Goal: Task Accomplishment & Management: Manage account settings

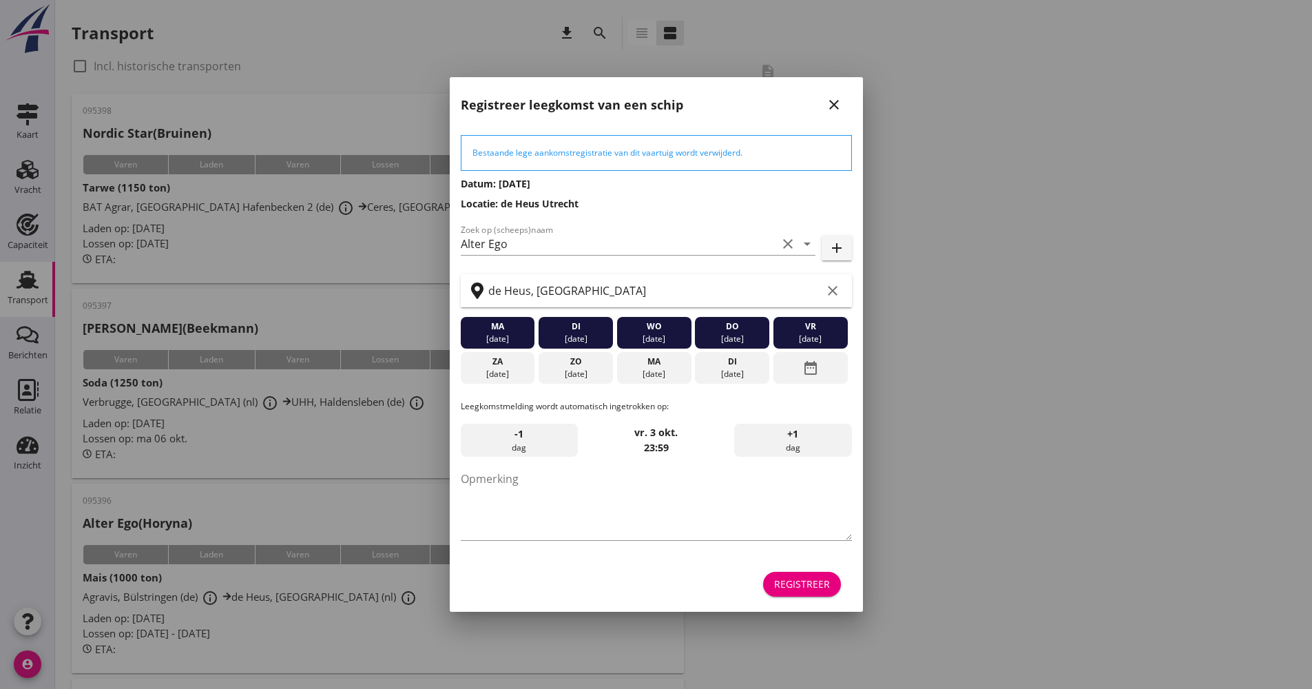
click at [784, 574] on button "Registreer" at bounding box center [802, 584] width 78 height 25
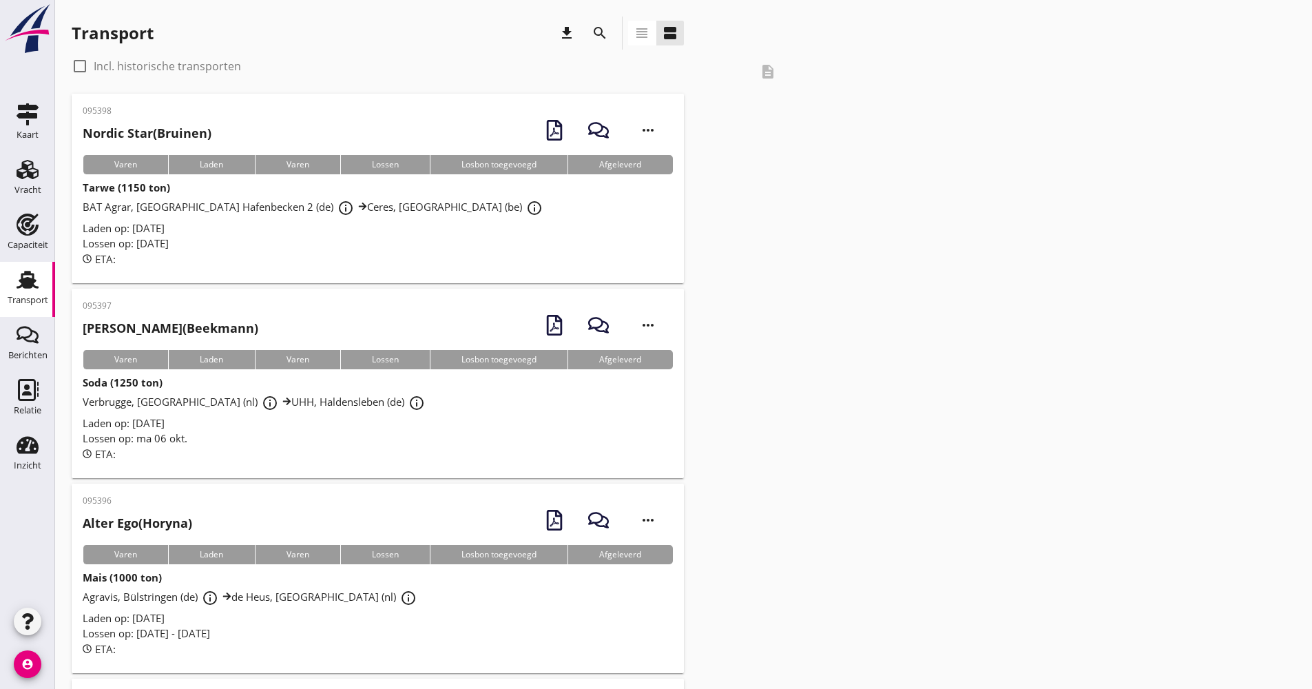
click at [605, 36] on icon "search" at bounding box center [600, 33] width 17 height 17
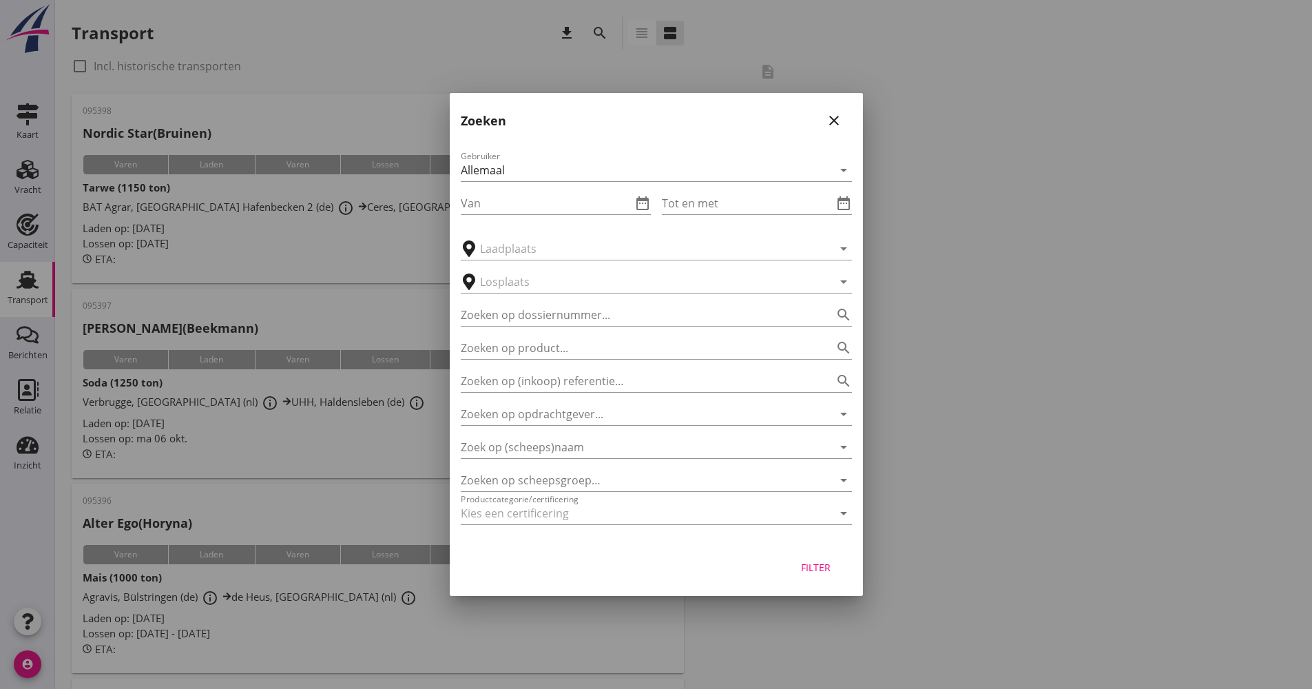
click at [522, 433] on div "Zoek op (scheeps)naam arrow_drop_down" at bounding box center [656, 443] width 391 height 30
click at [522, 437] on input "Zoek op (scheeps)naam" at bounding box center [637, 447] width 353 height 22
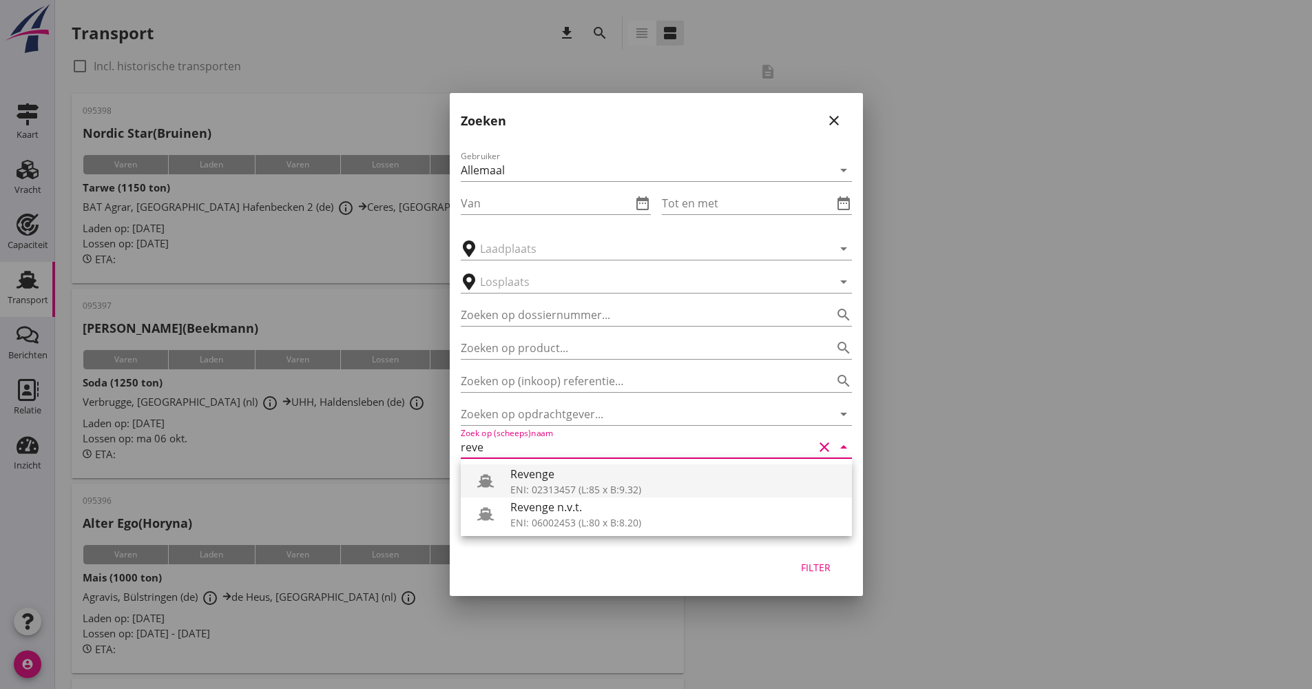
click at [597, 470] on div "Revenge" at bounding box center [675, 473] width 331 height 17
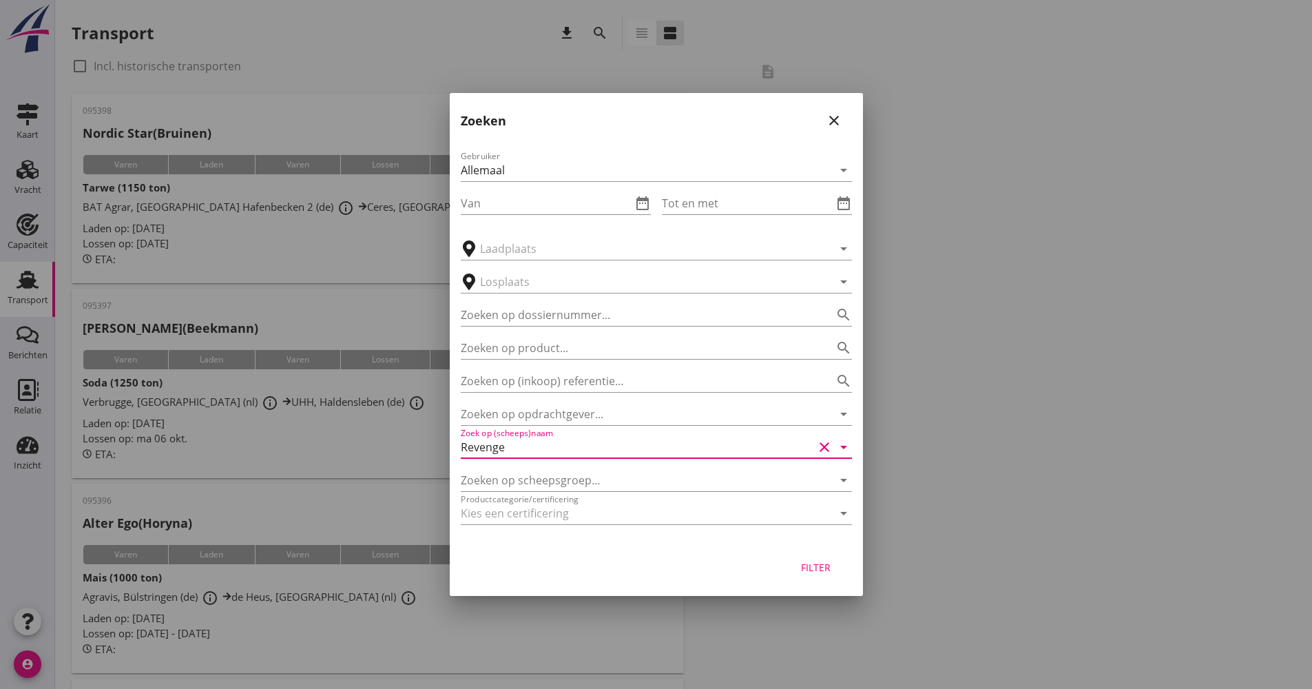
click at [792, 571] on button "Filter" at bounding box center [816, 566] width 61 height 25
type input "Revenge"
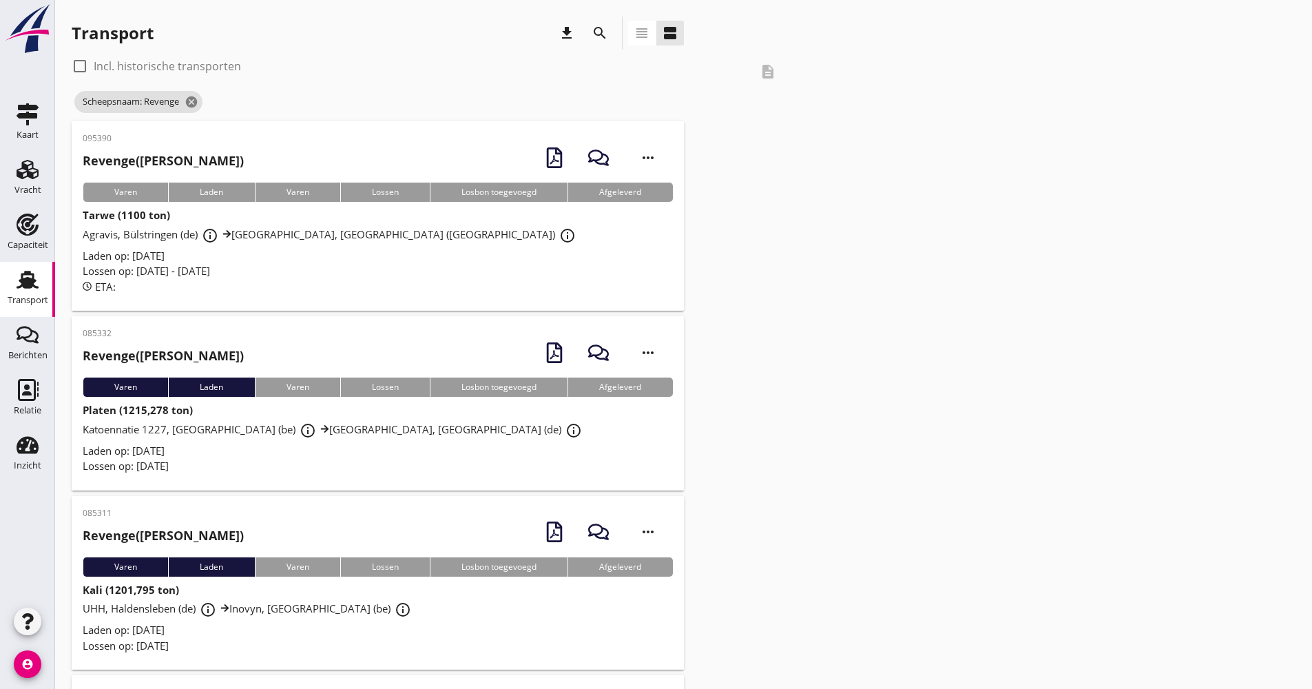
click at [380, 272] on div "Lossen op: [DATE] - [DATE]" at bounding box center [378, 271] width 590 height 16
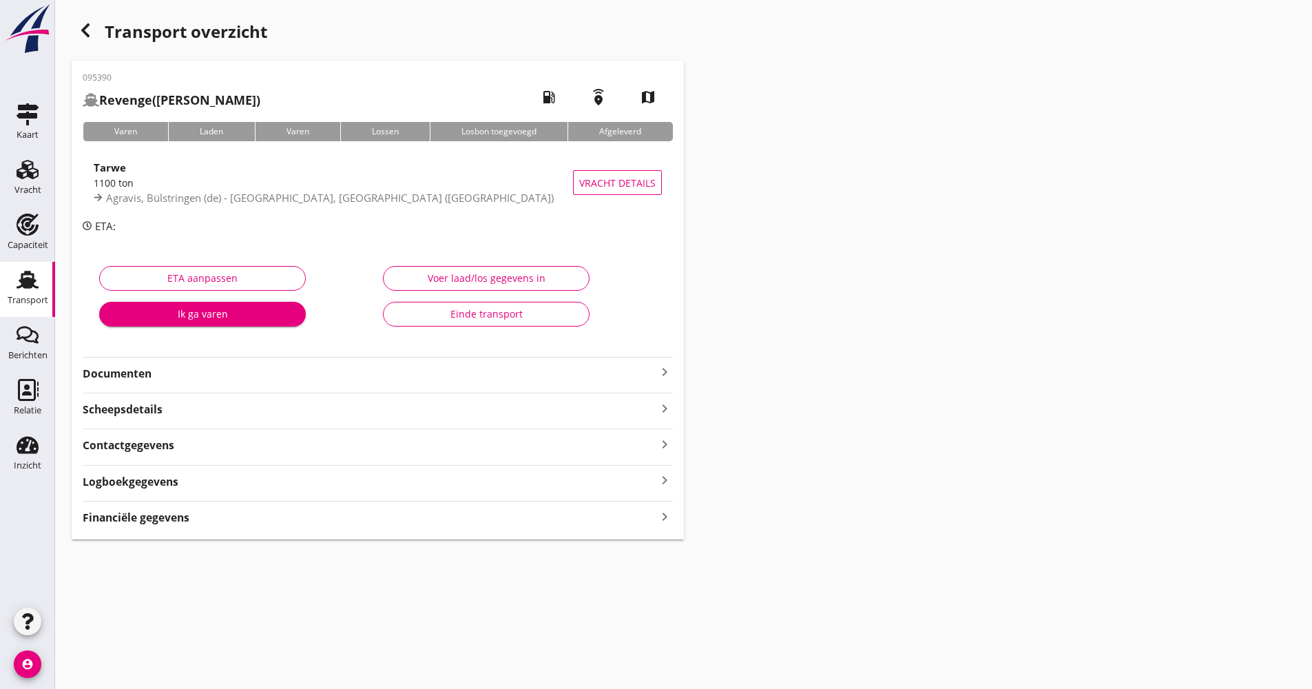
click at [179, 479] on div "Logboekgegevens keyboard_arrow_right" at bounding box center [378, 480] width 590 height 19
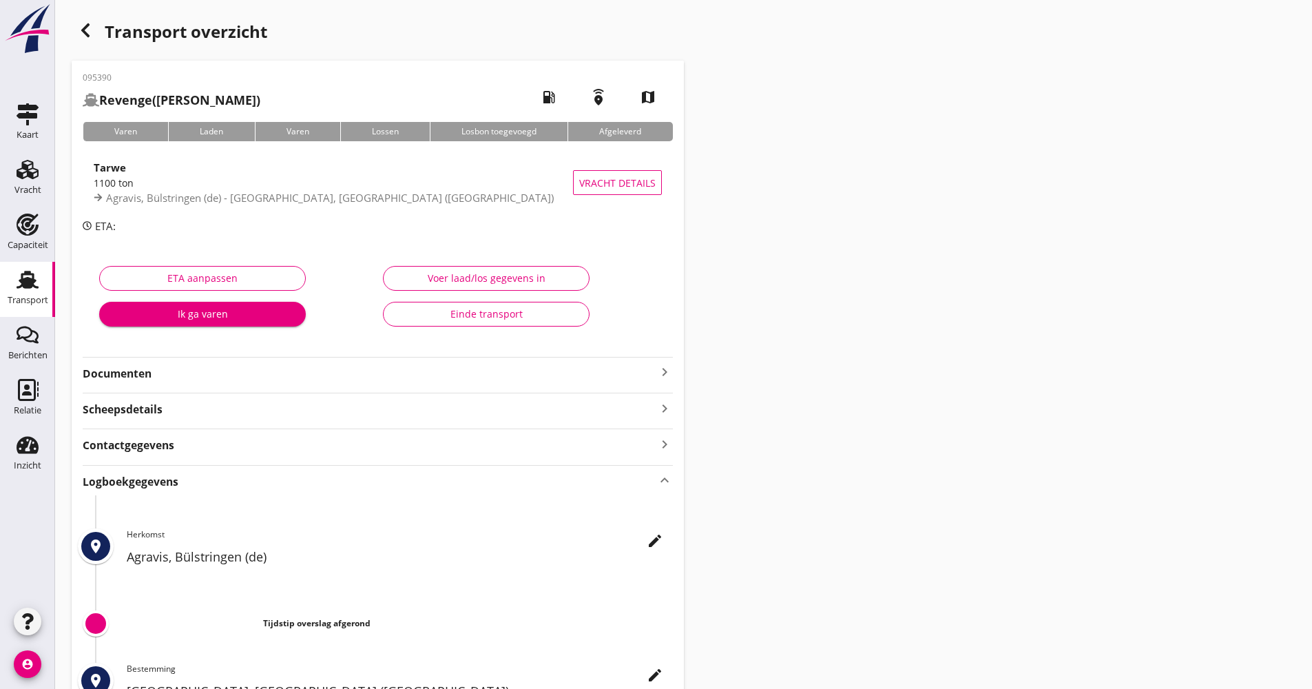
click at [656, 542] on icon "edit" at bounding box center [655, 540] width 17 height 17
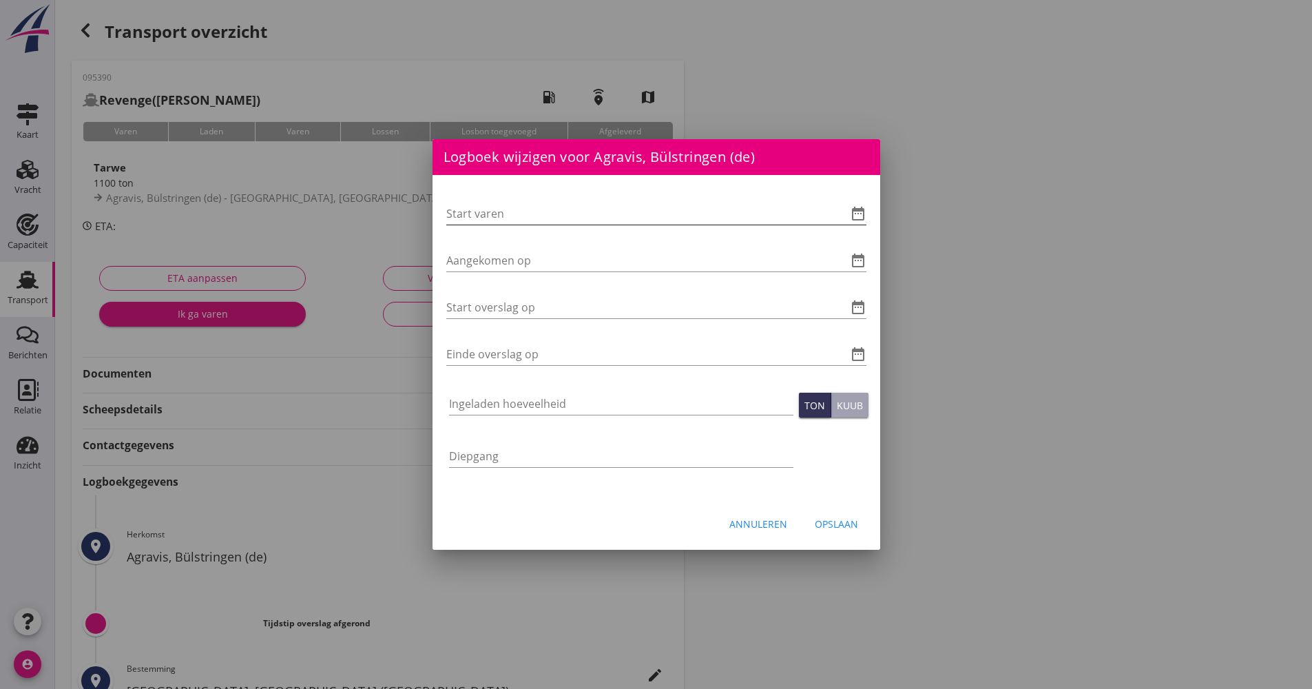
click at [864, 211] on icon "date_range" at bounding box center [858, 213] width 17 height 17
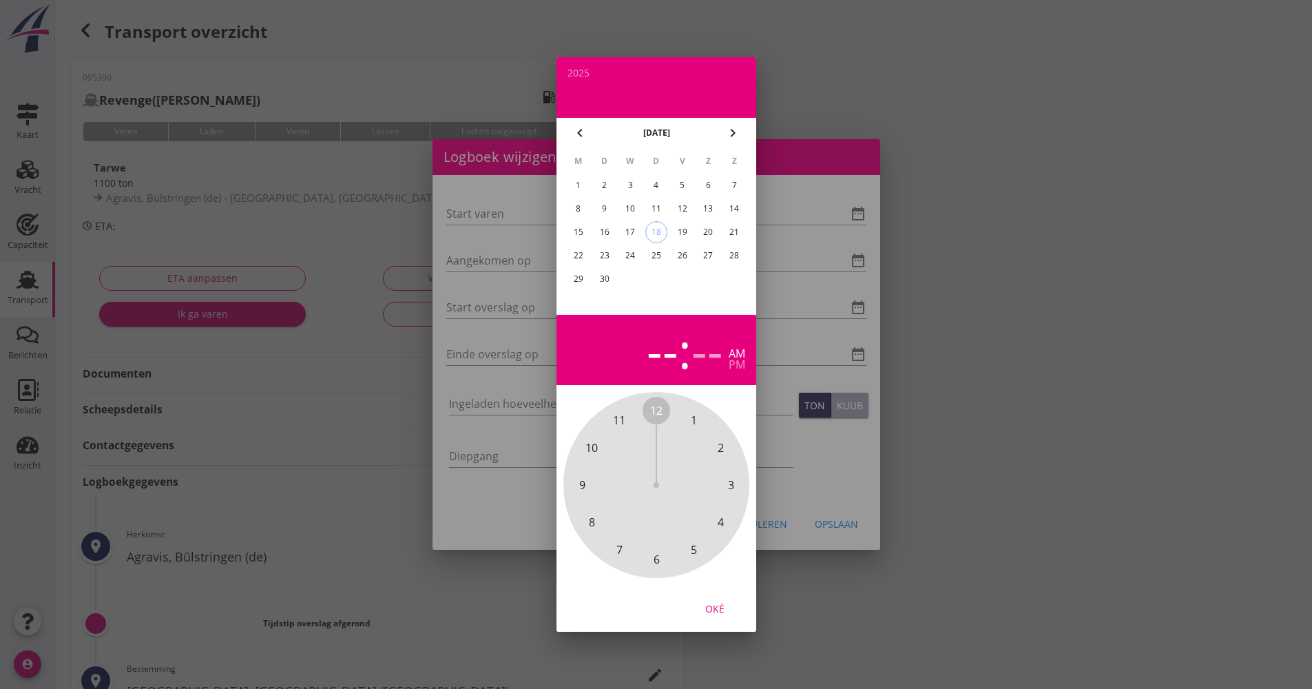
click at [664, 233] on div "18" at bounding box center [655, 232] width 21 height 21
drag, startPoint x: 660, startPoint y: 401, endPoint x: 662, endPoint y: 532, distance: 131.6
click at [662, 532] on div "12 1 2 3 4 5 6 7 8 9 10 11" at bounding box center [656, 484] width 149 height 149
click at [660, 414] on span "00" at bounding box center [656, 410] width 12 height 17
click at [658, 408] on span "00" at bounding box center [656, 410] width 12 height 17
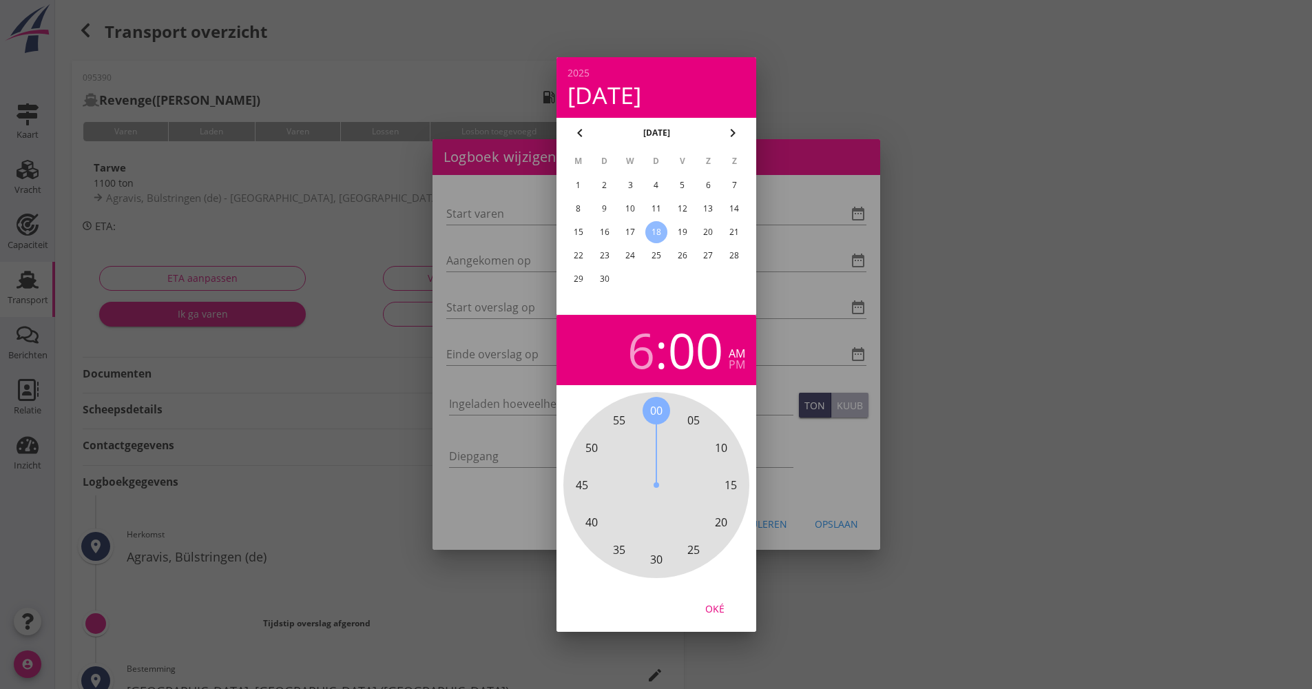
click at [726, 609] on div "Oké" at bounding box center [714, 608] width 39 height 14
type input "[DATE] 06:00"
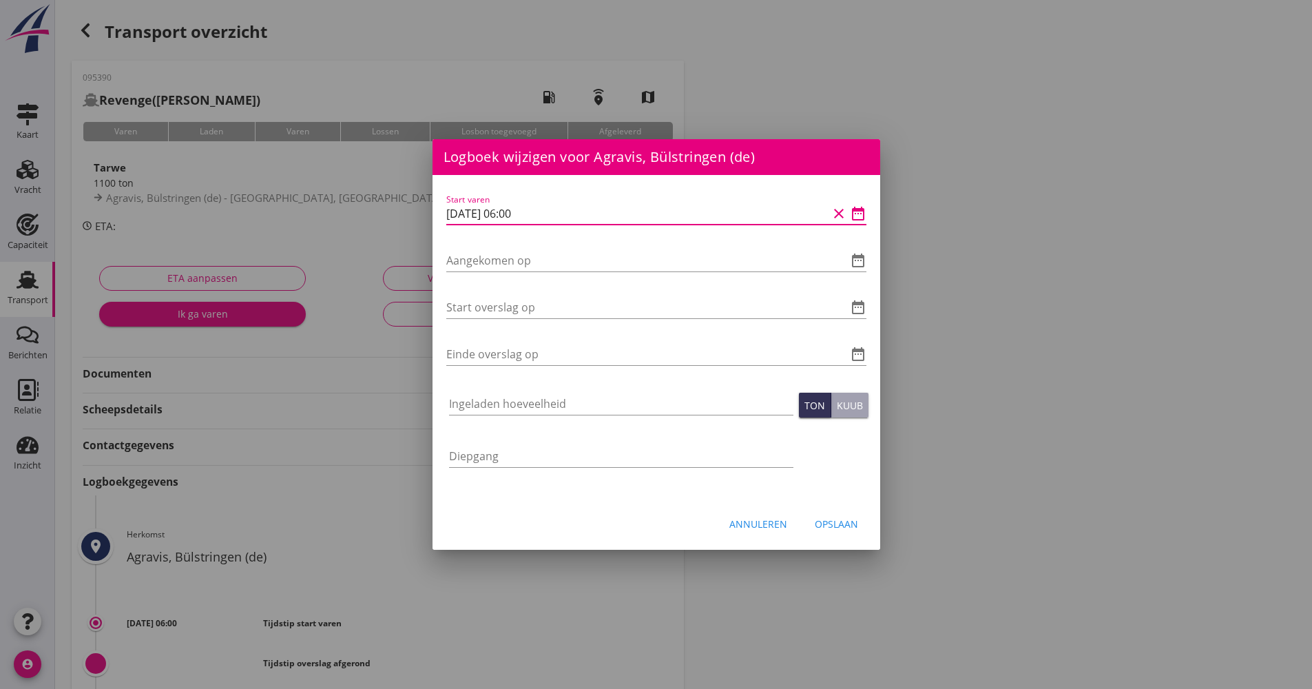
drag, startPoint x: 553, startPoint y: 216, endPoint x: 438, endPoint y: 212, distance: 115.0
click at [438, 213] on div "Start varen [DATE] 06:00 clear date_range Aangekomen op date_range Start oversl…" at bounding box center [656, 337] width 448 height 325
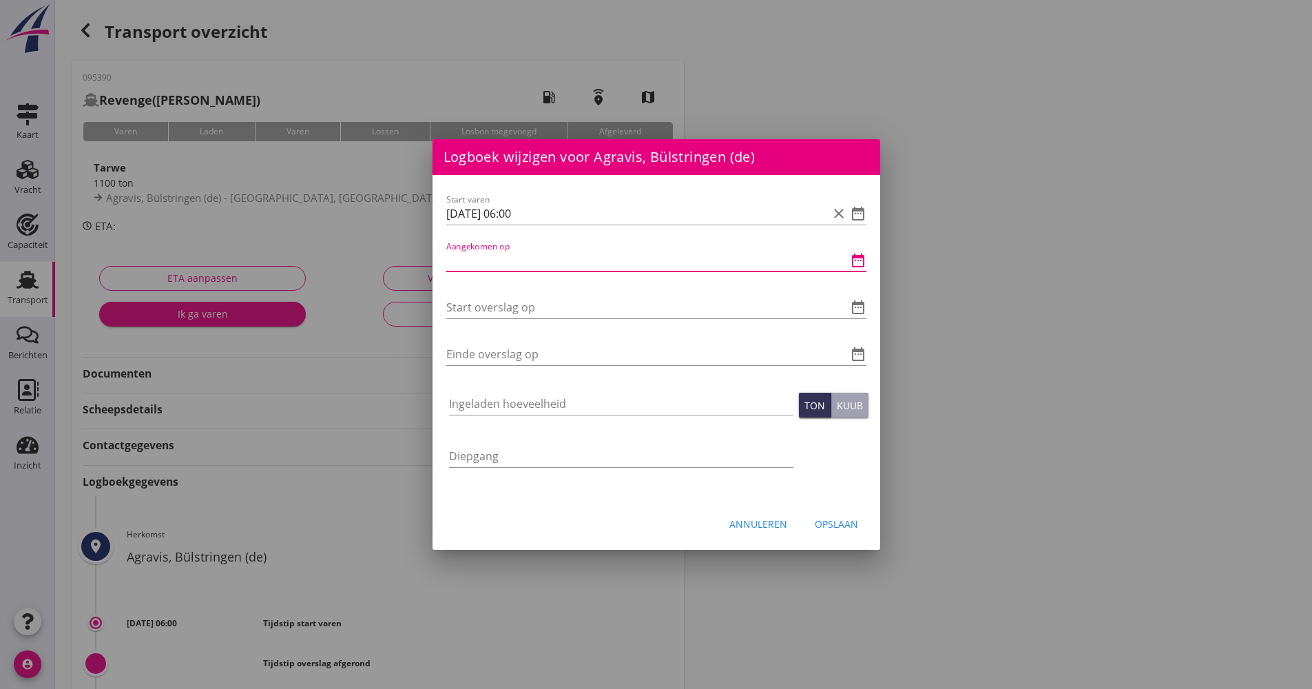
paste input "[DATE] 06:00"
type input "[DATE] 06:00"
drag, startPoint x: 502, startPoint y: 332, endPoint x: 501, endPoint y: 303, distance: 29.0
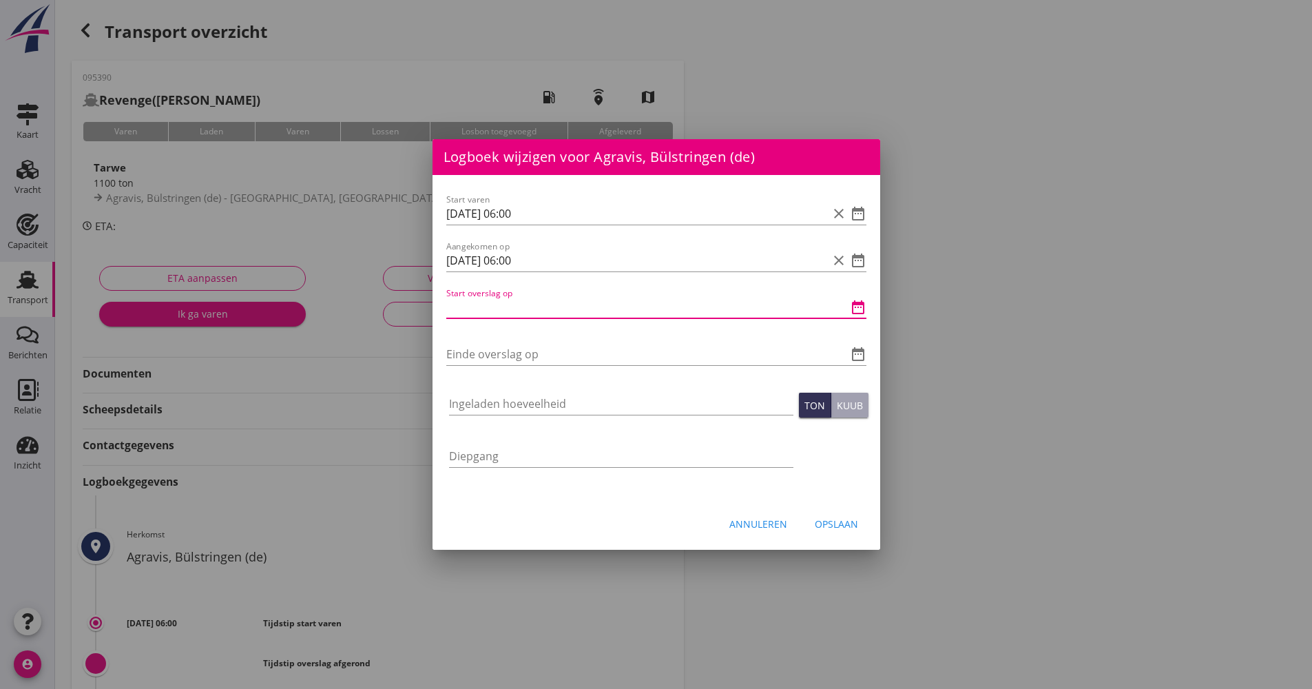
paste input "[DATE] 06:00"
type input "[DATE] 06:00"
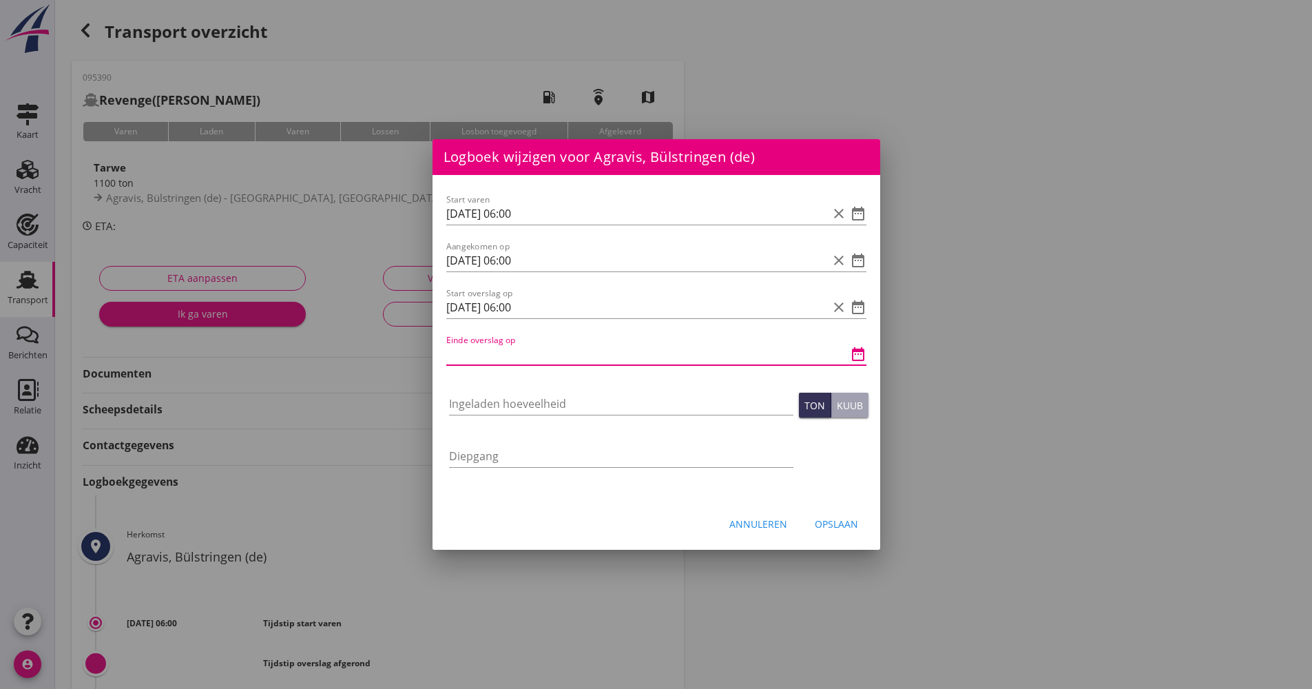
paste input "[DATE] 06:00"
drag, startPoint x: 535, startPoint y: 353, endPoint x: 505, endPoint y: 346, distance: 30.6
click at [505, 346] on input "[DATE] 06:00" at bounding box center [636, 354] width 381 height 22
type input "[DATE] 10:30"
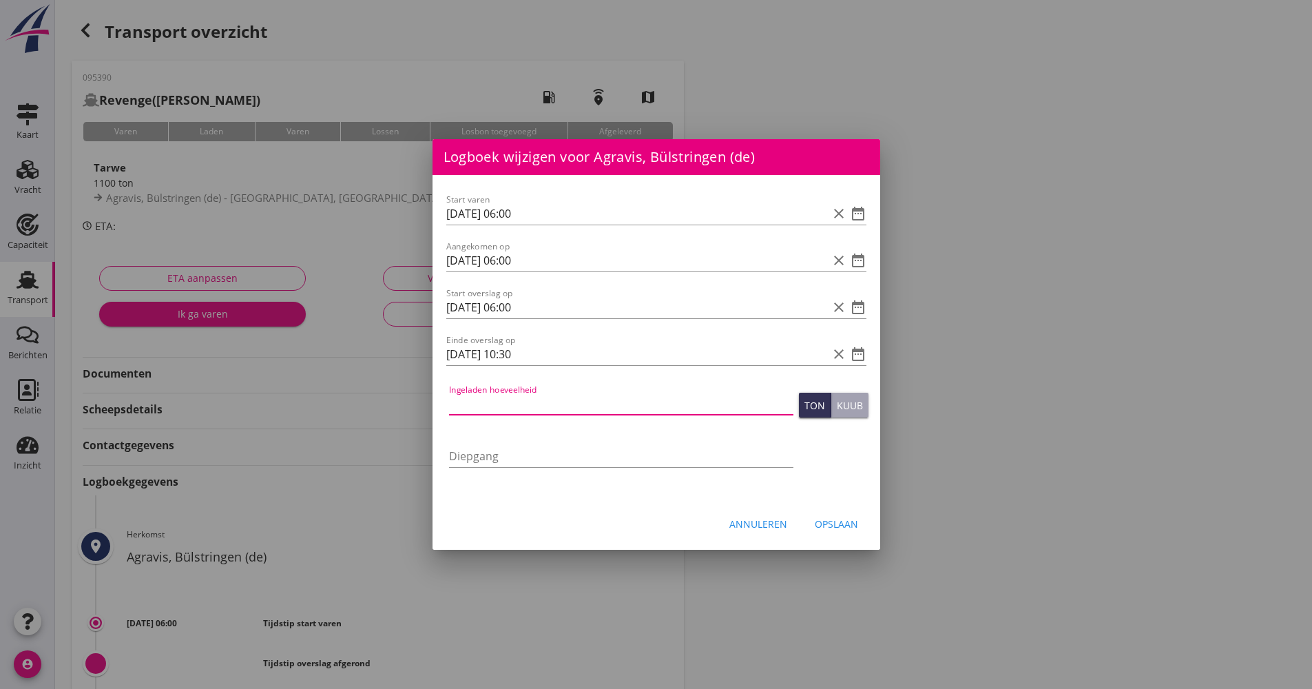
click at [510, 396] on input "Ingeladen hoeveelheid" at bounding box center [621, 404] width 344 height 22
type input "1099.822"
click at [844, 523] on div "Opslaan" at bounding box center [836, 523] width 43 height 14
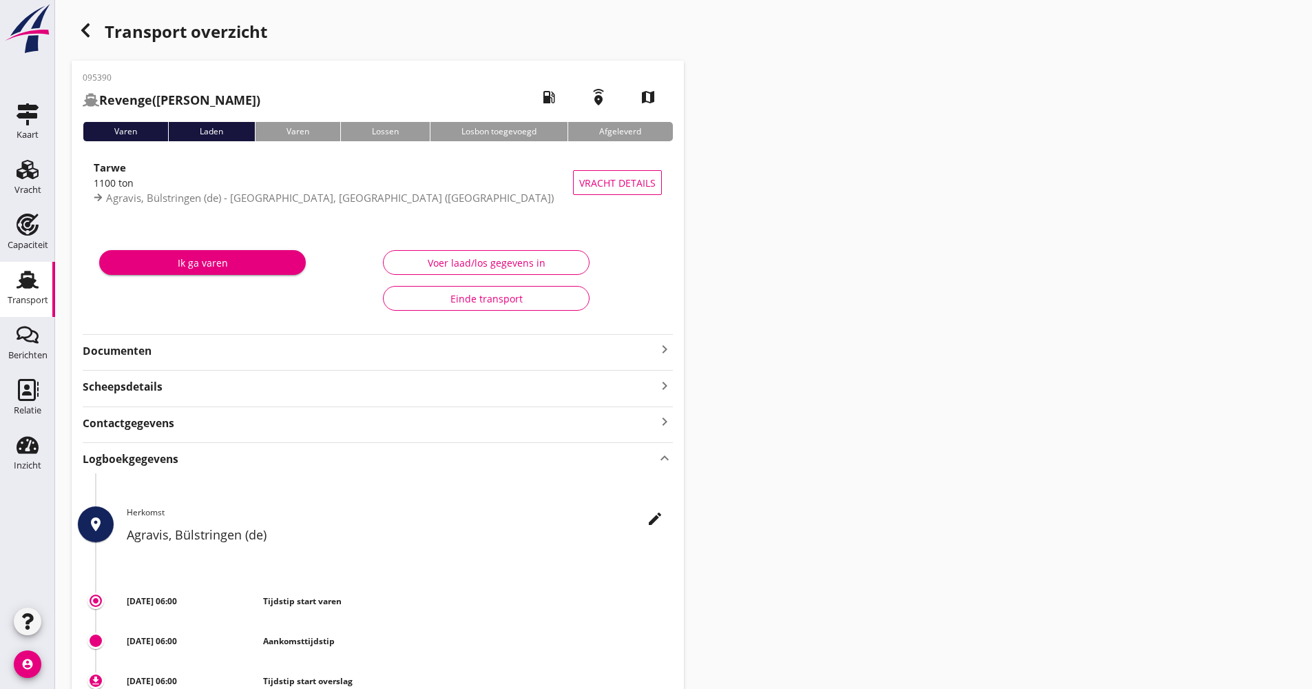
scroll to position [275, 0]
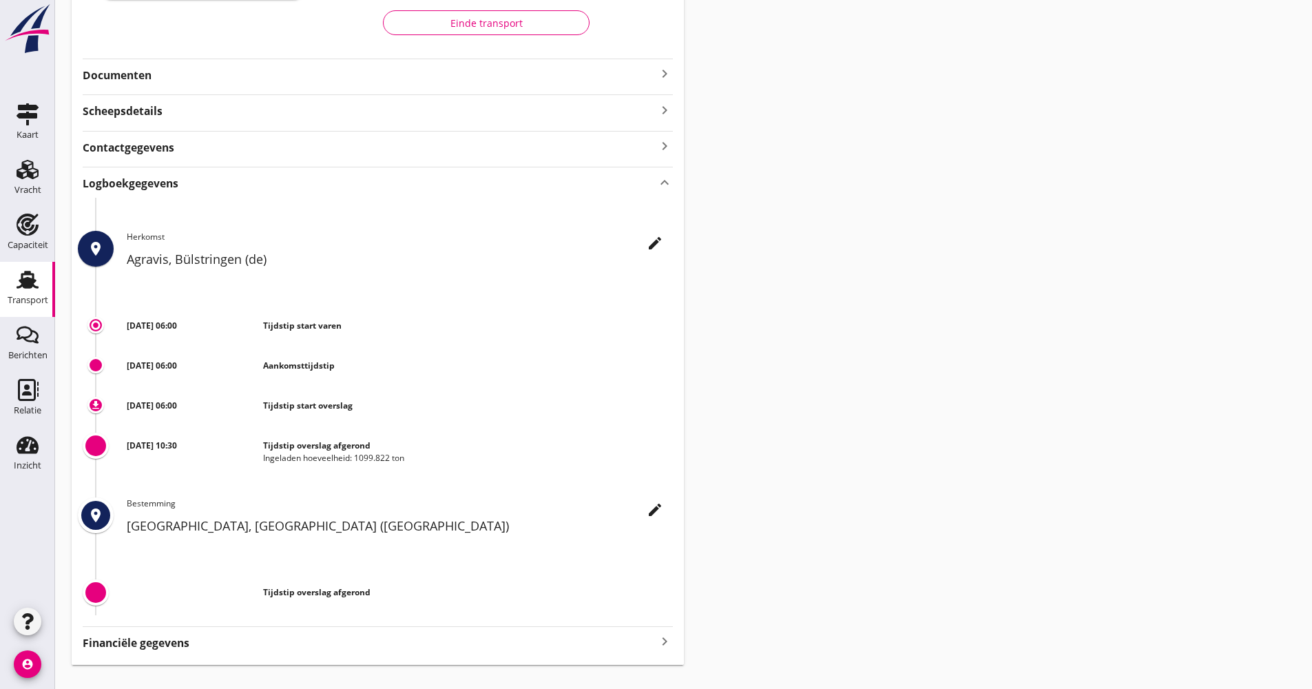
click at [33, 264] on link "Transport Transport" at bounding box center [27, 289] width 55 height 55
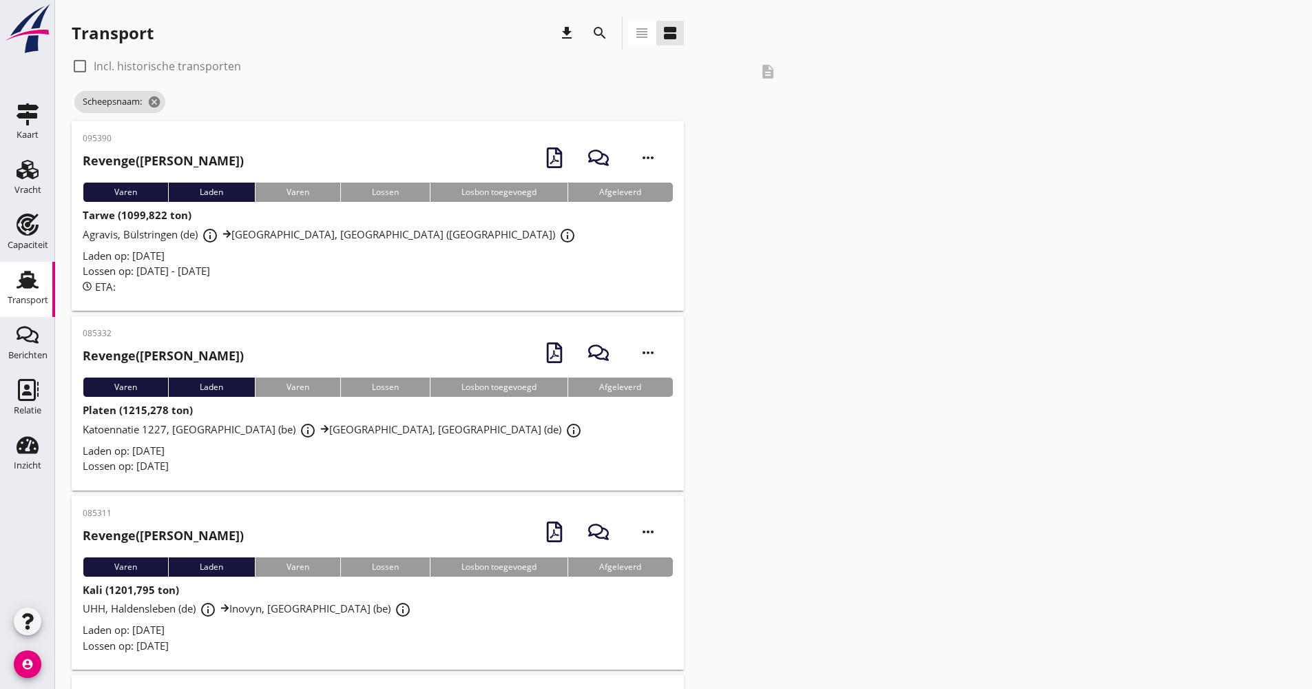
click at [168, 103] on div "Scheepsnaam: cancel" at bounding box center [429, 102] width 714 height 28
click at [164, 102] on span "Scheepsnaam: cancel" at bounding box center [119, 102] width 91 height 22
click at [163, 102] on span "Scheepsnaam: cancel" at bounding box center [119, 102] width 91 height 22
drag, startPoint x: 163, startPoint y: 102, endPoint x: 156, endPoint y: 101, distance: 6.9
click at [156, 101] on icon "cancel" at bounding box center [154, 102] width 14 height 14
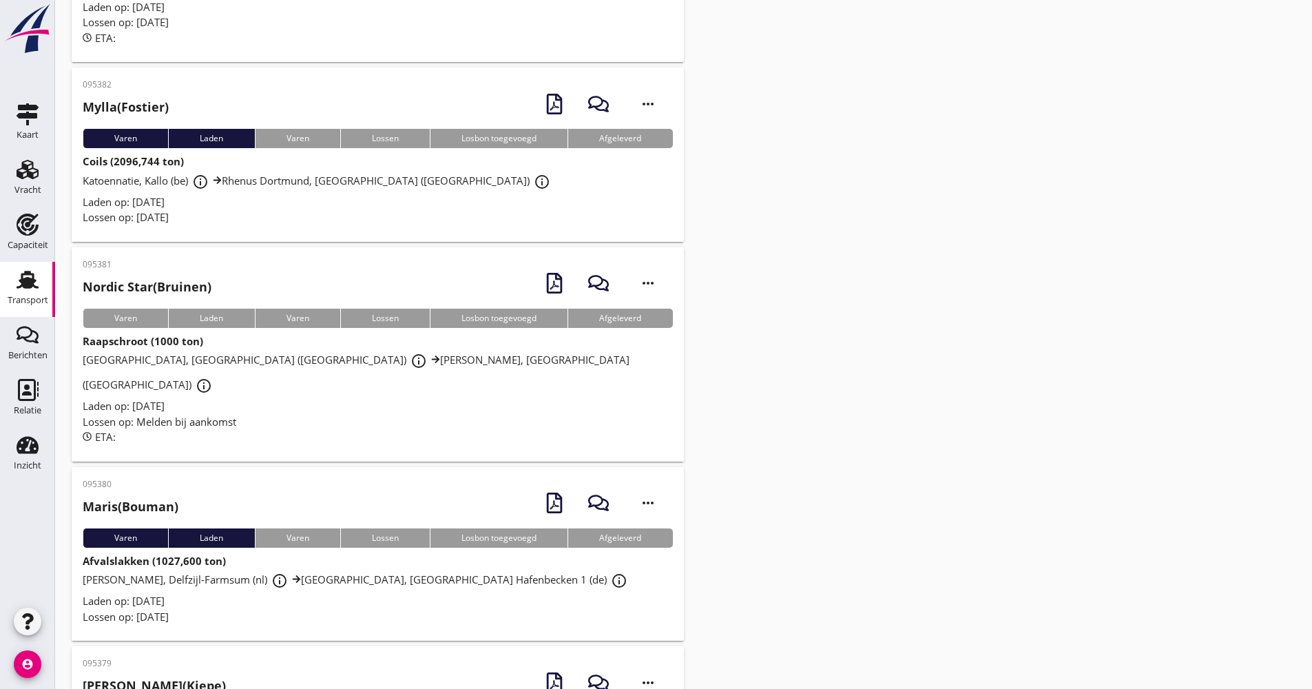
scroll to position [3204, 0]
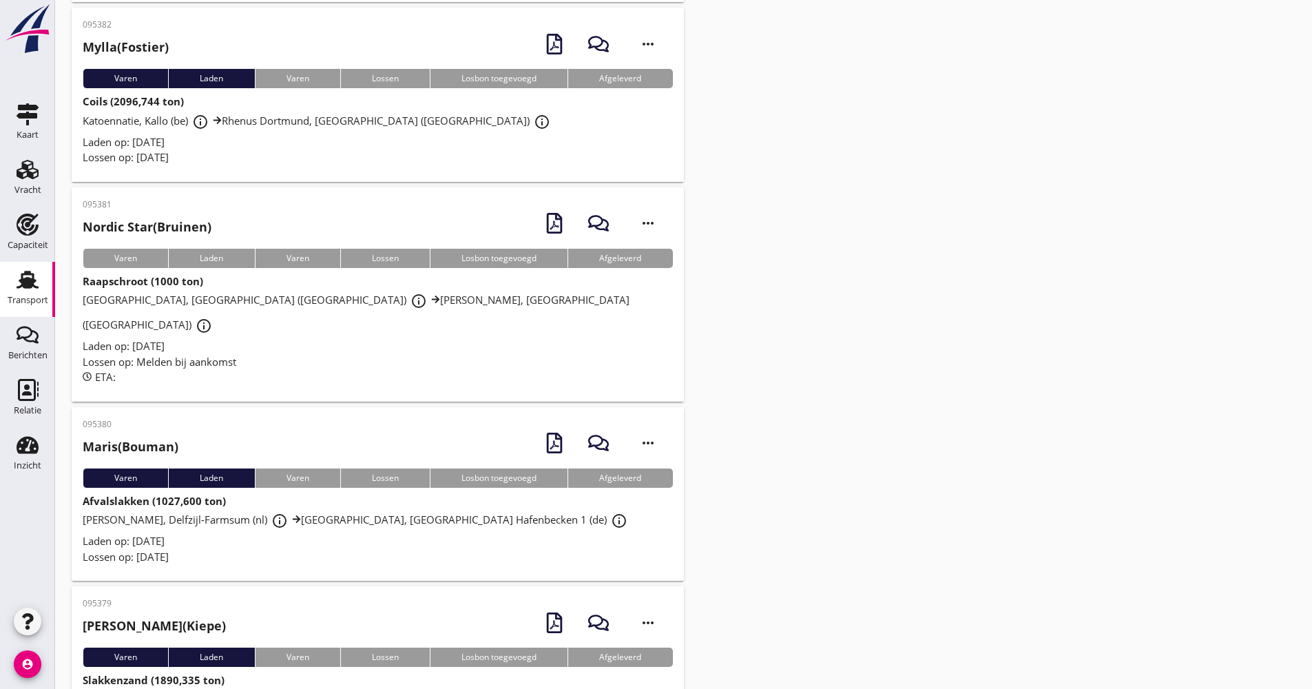
click at [337, 369] on div "ETA:" at bounding box center [378, 377] width 590 height 16
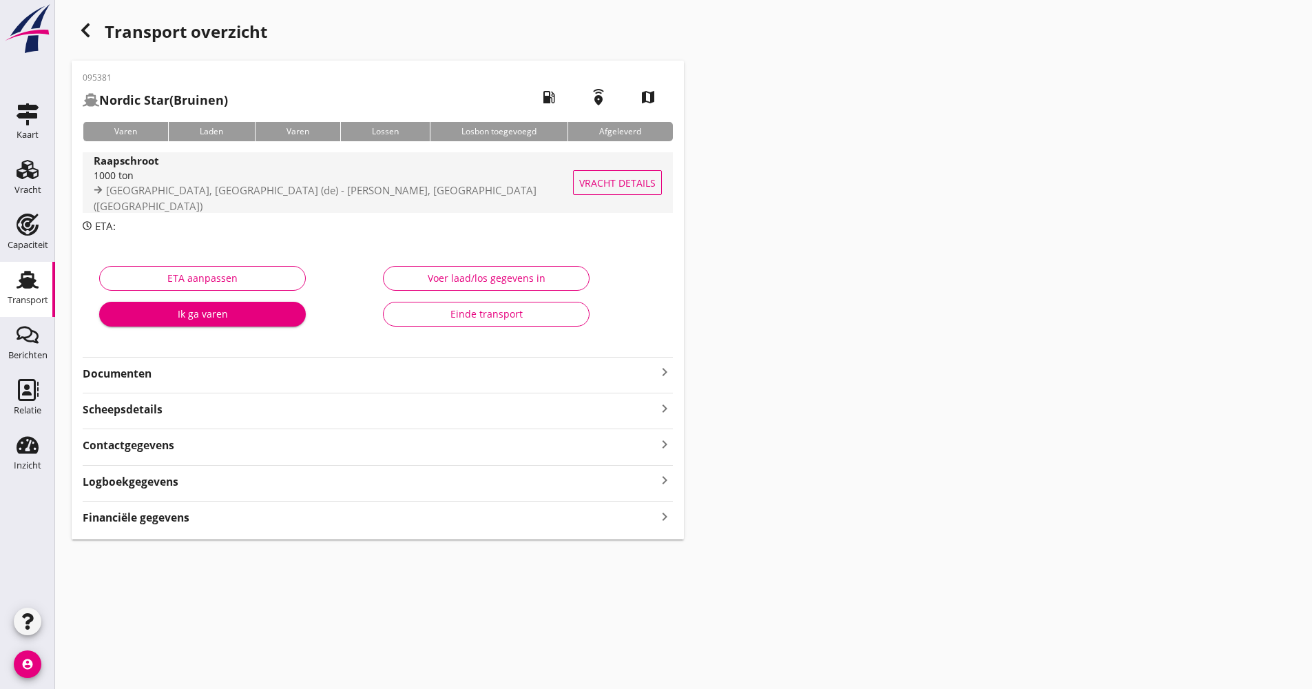
click at [333, 207] on div "Raapschroot 1000 ton Viterra, [GEOGRAPHIC_DATA] (de) - [PERSON_NAME], [GEOGRAPH…" at bounding box center [339, 182] width 490 height 61
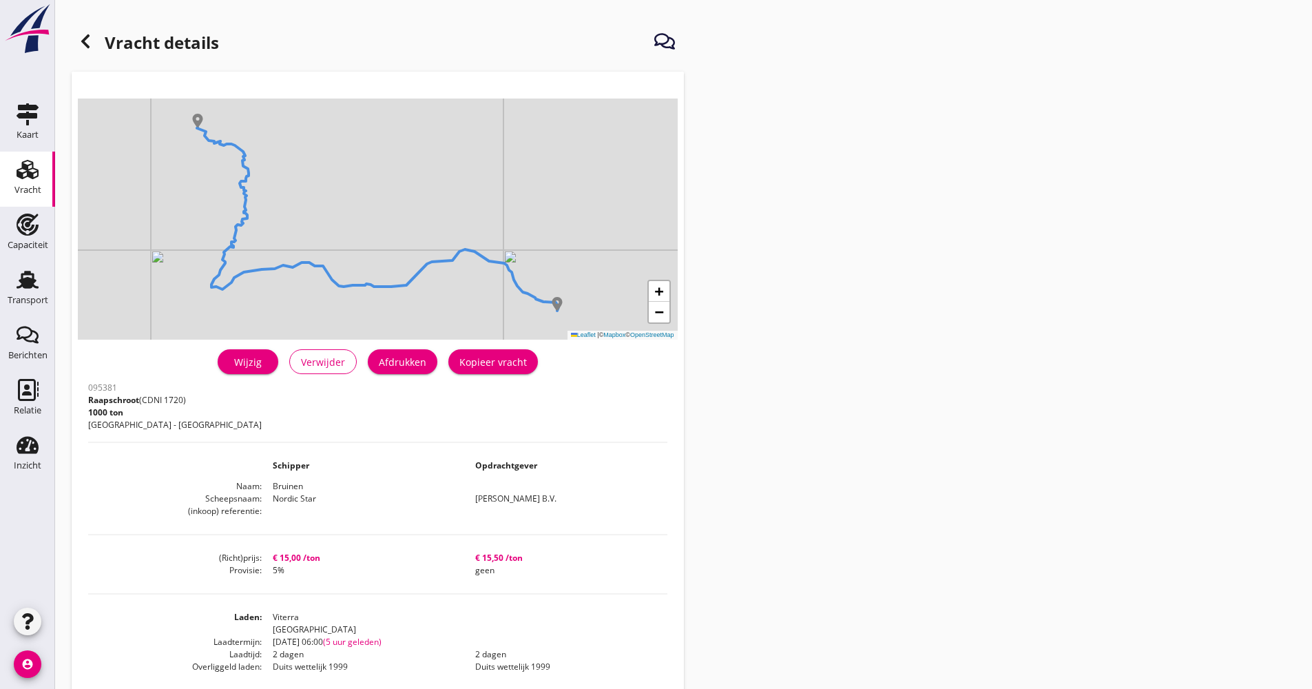
click at [265, 356] on div "Wijzig" at bounding box center [248, 362] width 39 height 14
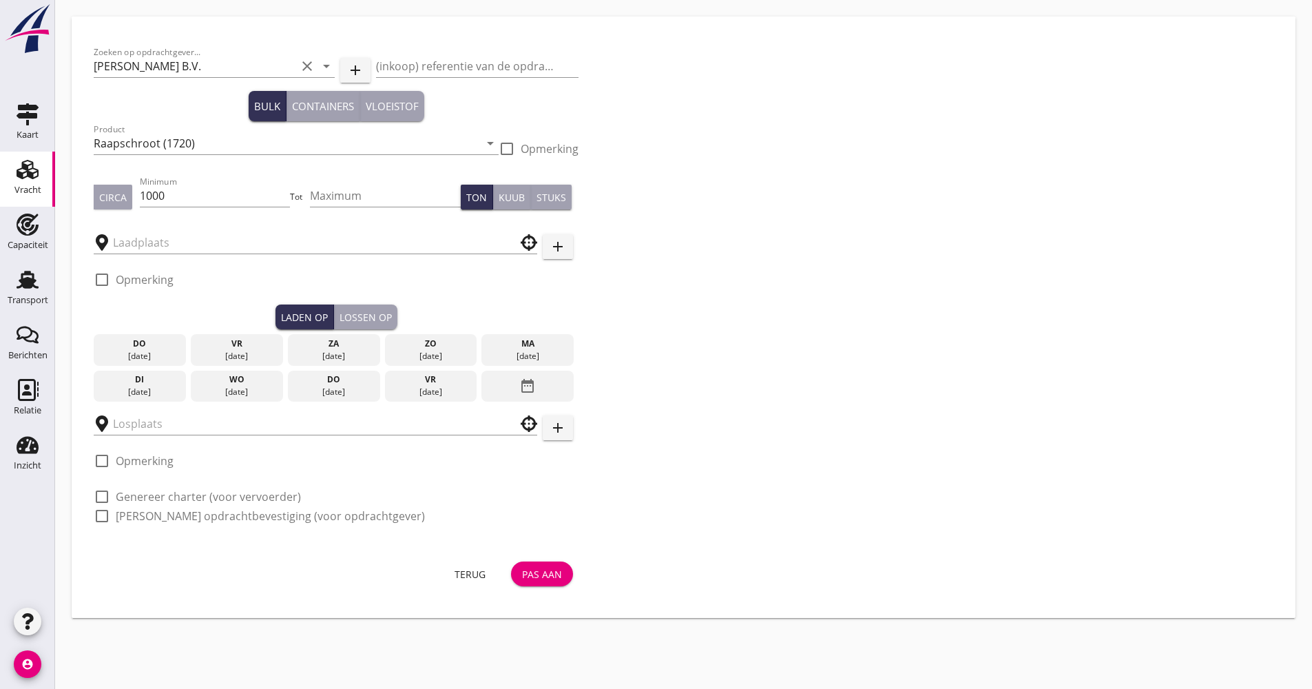
type input "Viterra"
type input "[PERSON_NAME]"
checkbox input "true"
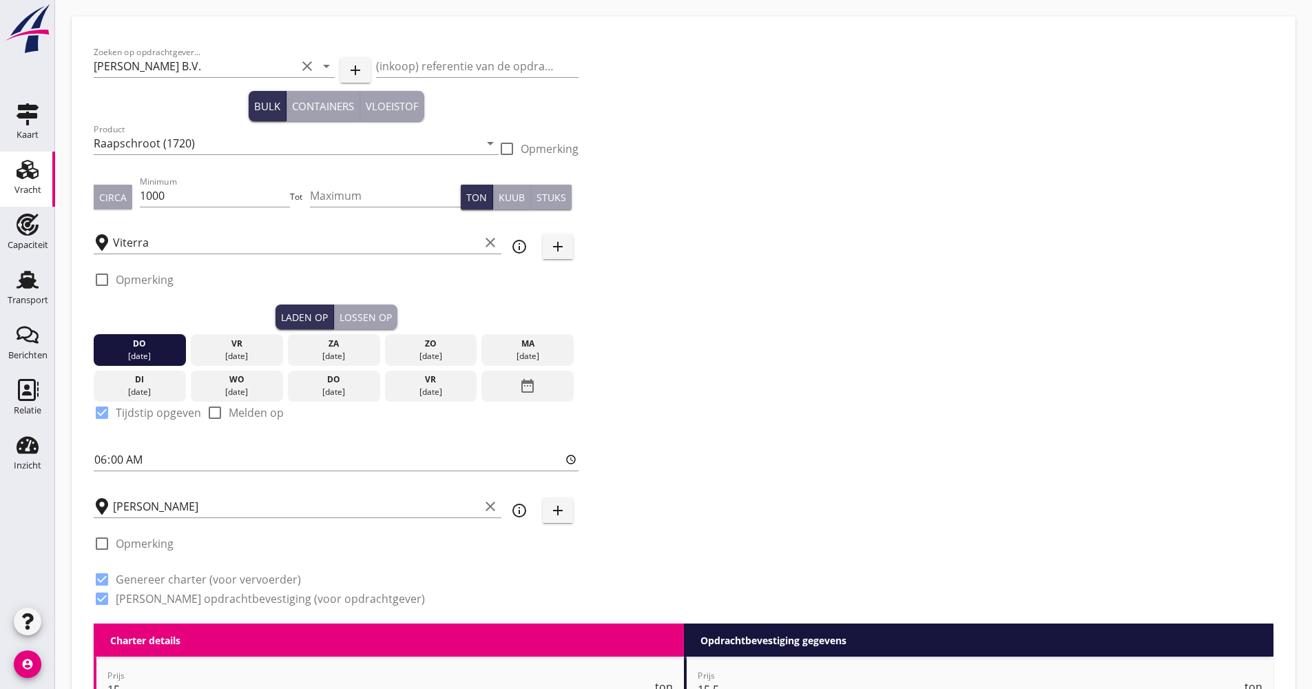
click at [163, 386] on div "[DATE]" at bounding box center [139, 392] width 85 height 12
click at [527, 509] on div "info_outline" at bounding box center [519, 510] width 25 height 17
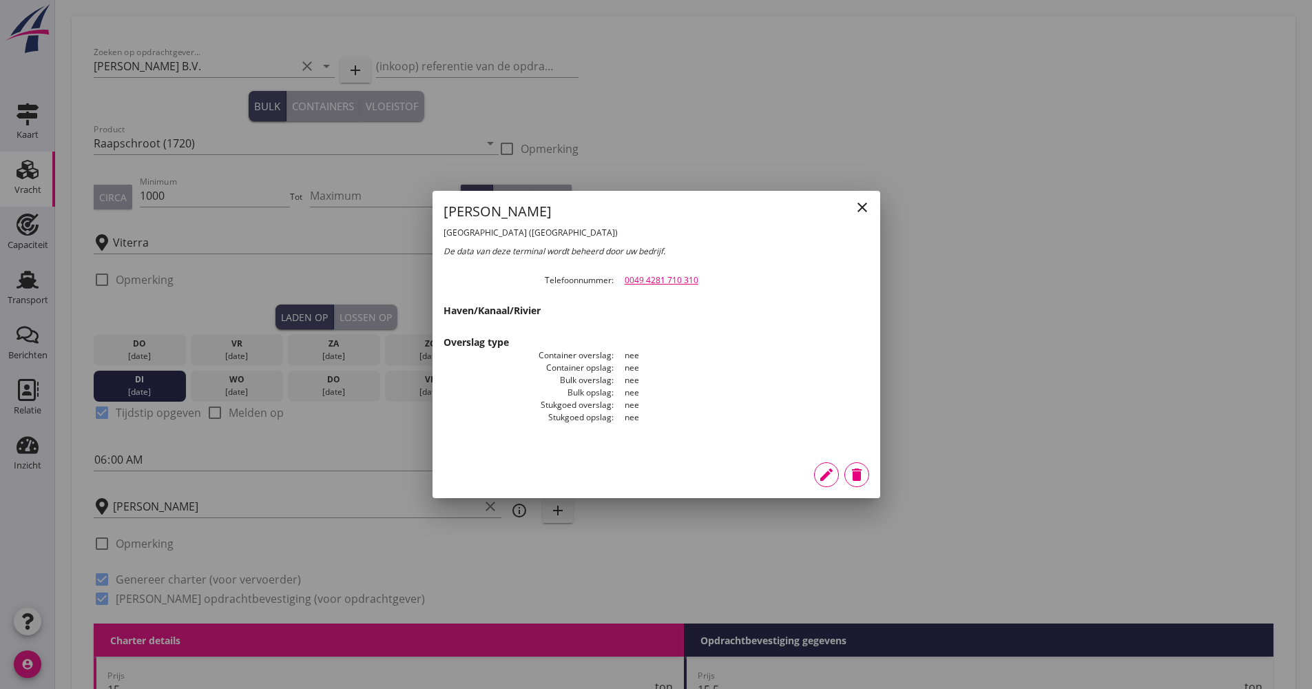
click at [868, 205] on icon "close" at bounding box center [862, 207] width 17 height 17
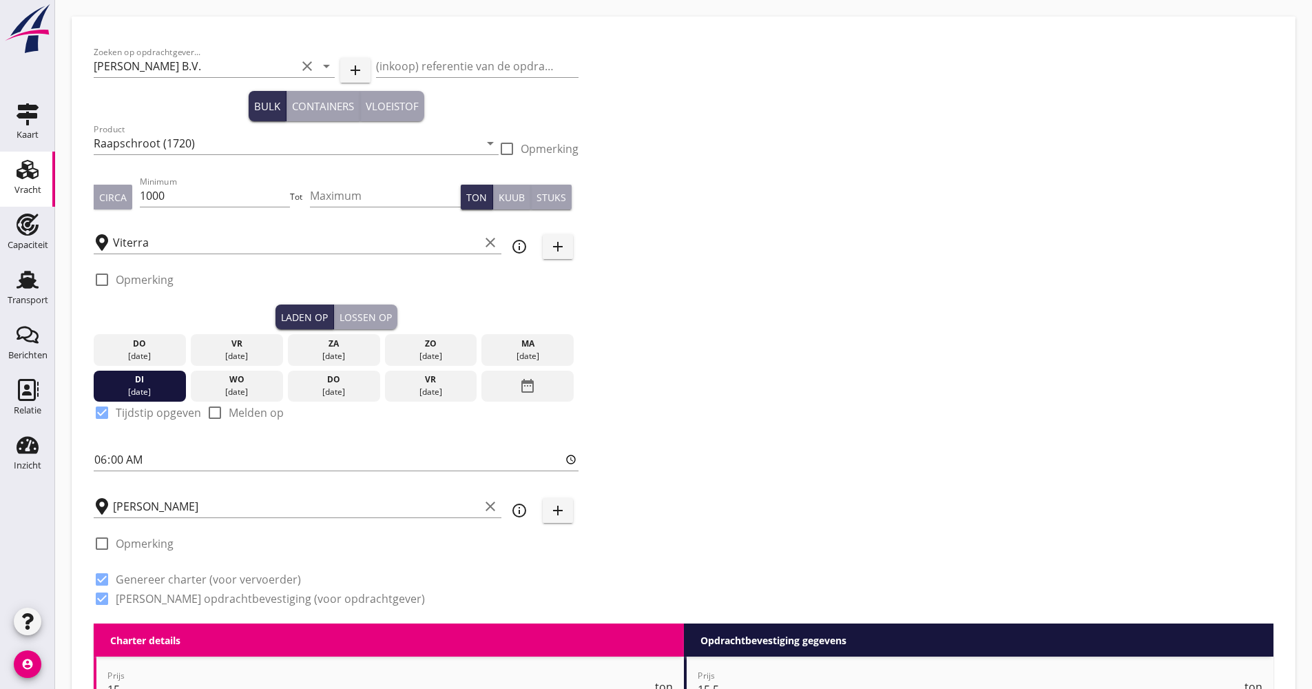
click at [336, 494] on div "[PERSON_NAME] clear" at bounding box center [298, 502] width 408 height 30
click at [315, 504] on input "[PERSON_NAME]" at bounding box center [296, 506] width 366 height 22
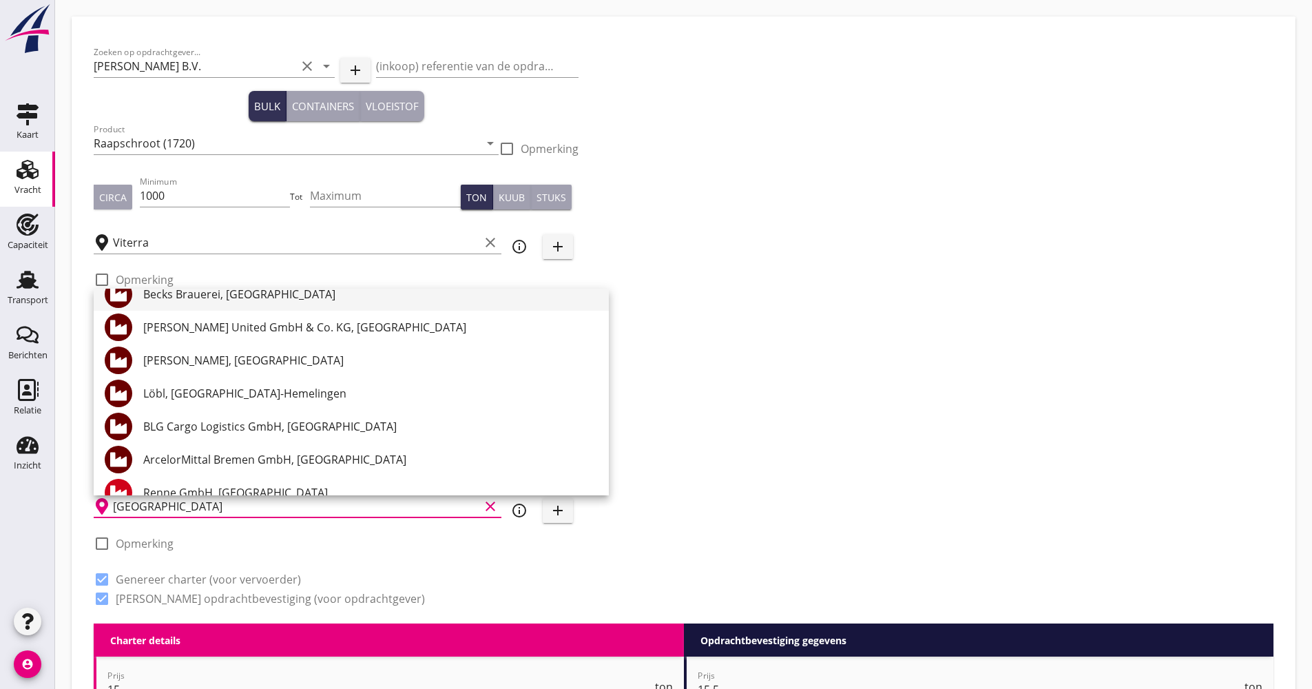
scroll to position [207, 0]
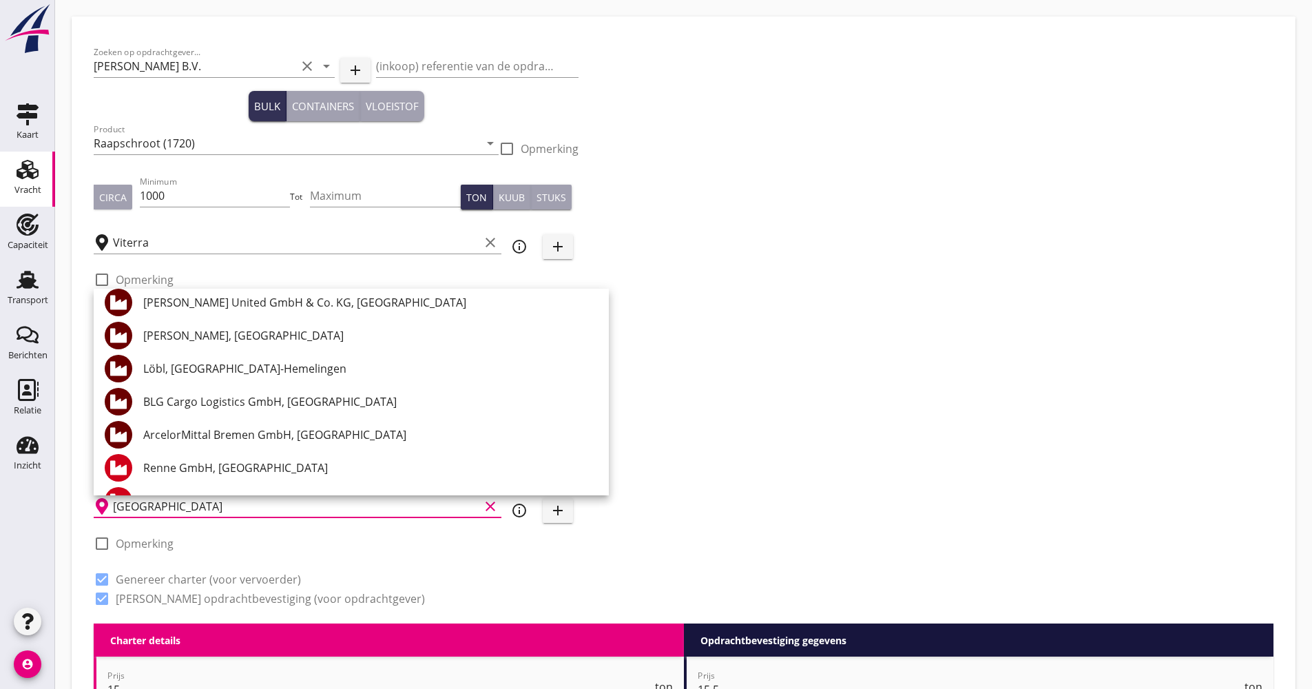
type input "[GEOGRAPHIC_DATA]"
click at [752, 440] on div "Zoeken op opdrachtgever... [PERSON_NAME] B.V. clear arrow_drop_down add (inkoop…" at bounding box center [683, 331] width 1191 height 585
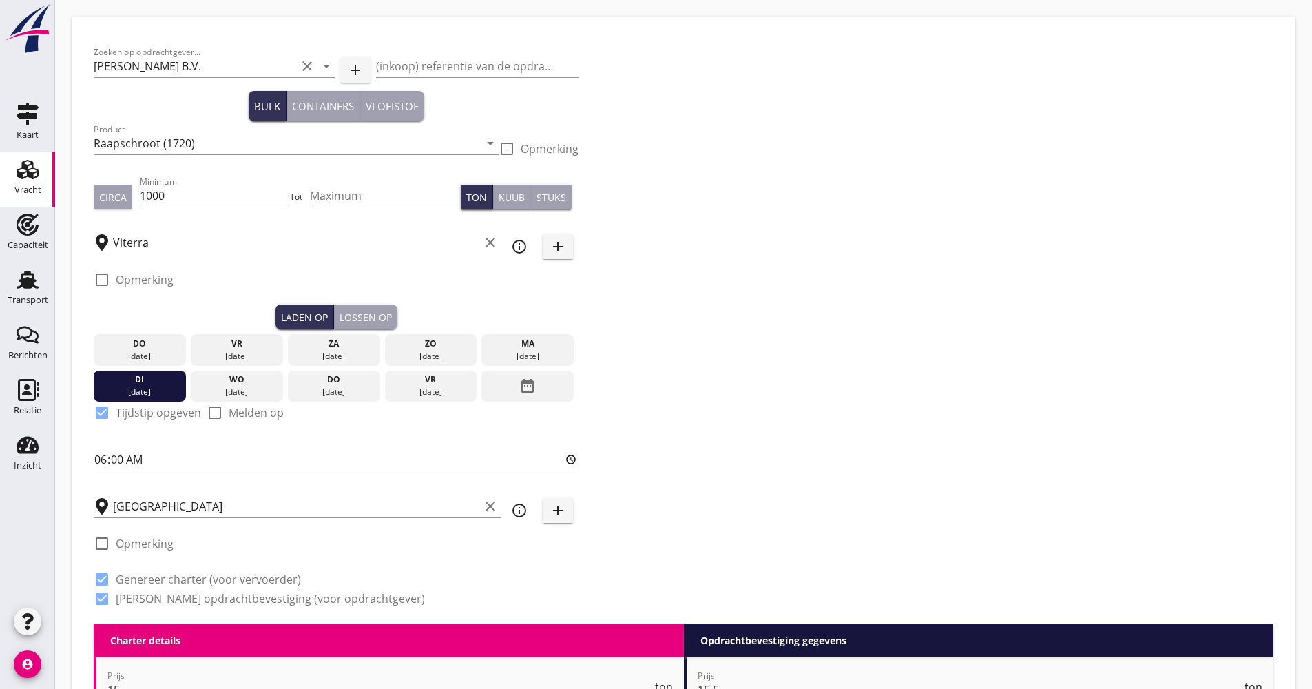
click at [559, 516] on icon "add" at bounding box center [558, 510] width 17 height 17
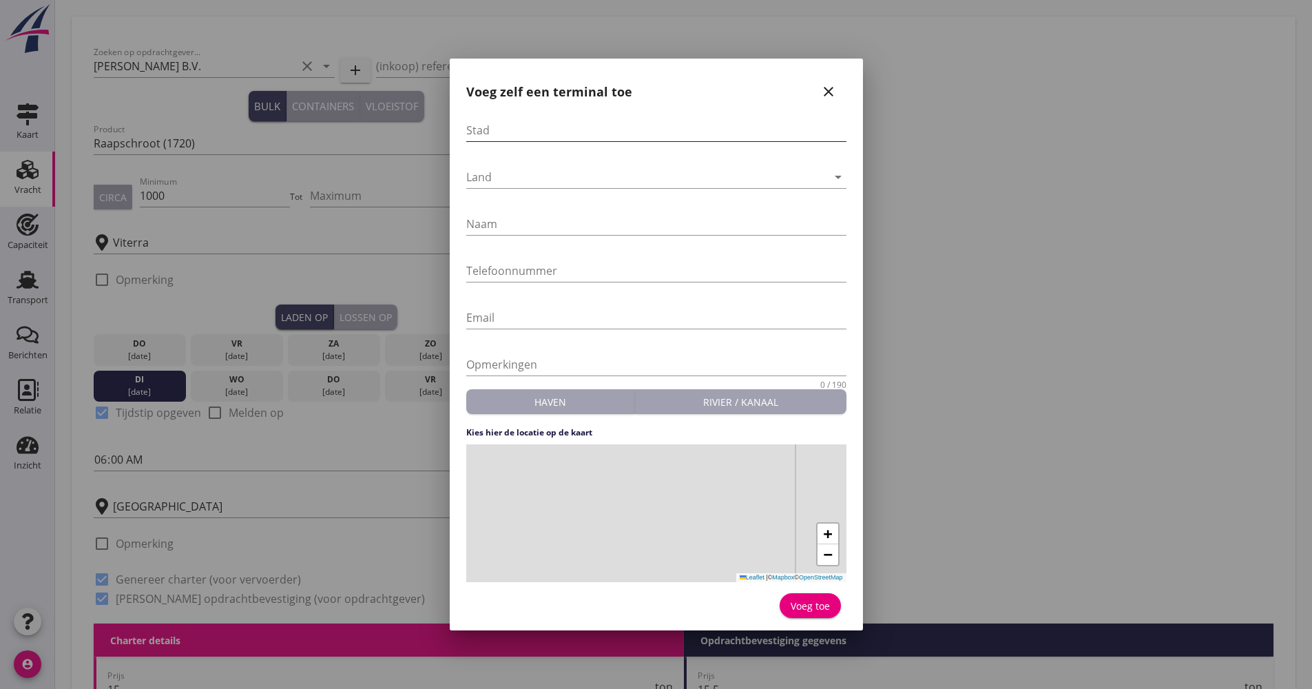
click at [521, 128] on input "Stad" at bounding box center [656, 130] width 380 height 22
type input "[GEOGRAPHIC_DATA]"
click at [489, 220] on input "Naam" at bounding box center [656, 224] width 380 height 22
paste input "[PERSON_NAME]"
drag, startPoint x: 523, startPoint y: 223, endPoint x: 484, endPoint y: 216, distance: 39.9
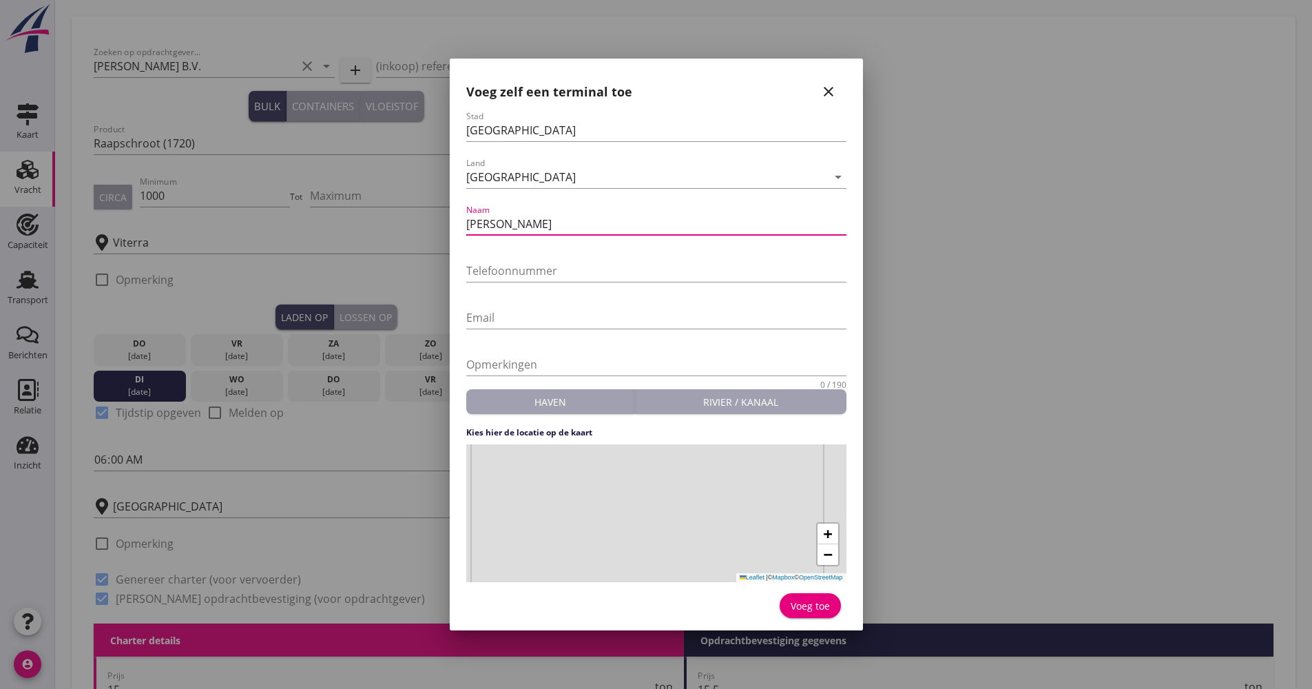
click at [484, 216] on input "[PERSON_NAME]" at bounding box center [656, 224] width 380 height 22
type input "[PERSON_NAME]"
paste input "[PHONE_NUMBER]"
drag, startPoint x: 474, startPoint y: 266, endPoint x: 432, endPoint y: 275, distance: 42.3
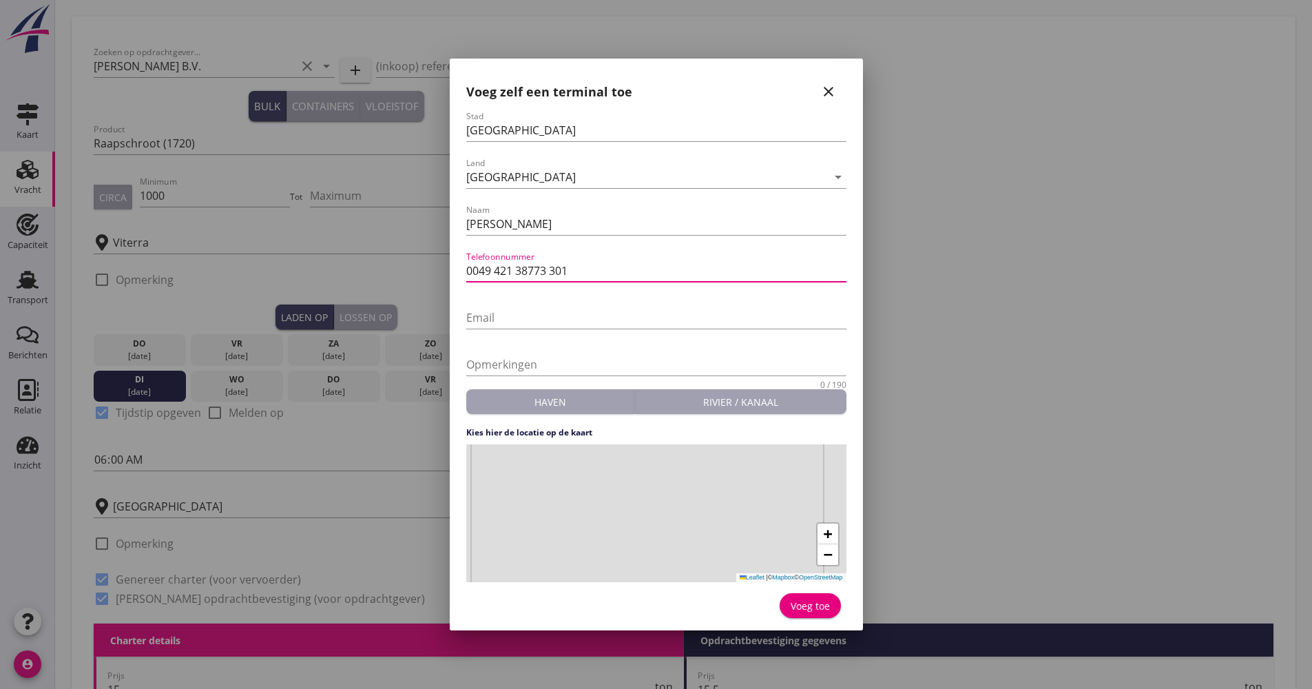
type input "0049 421 38773 301"
click at [641, 500] on div "+ − Leaflet | © Mapbox © OpenStreetMap" at bounding box center [656, 513] width 380 height 138
click at [806, 607] on div "Voeg toe" at bounding box center [810, 605] width 39 height 14
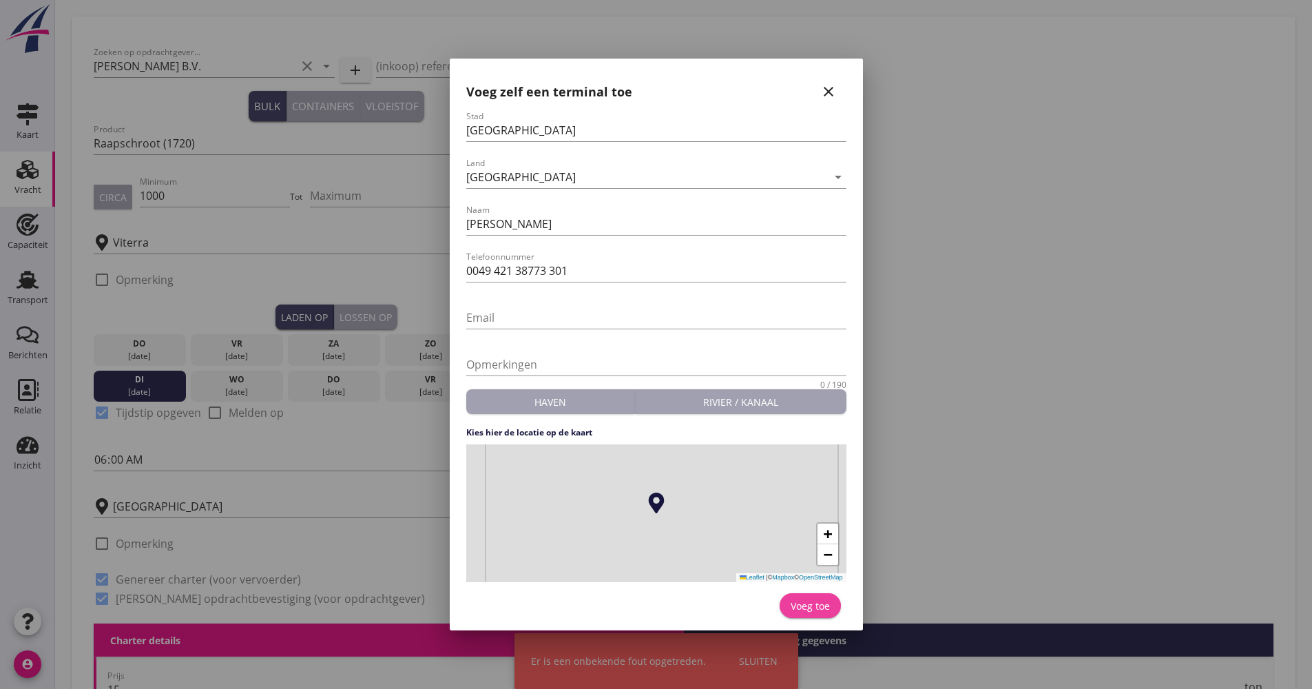
click at [808, 598] on div "Voeg toe" at bounding box center [810, 605] width 39 height 14
type input "[PERSON_NAME]"
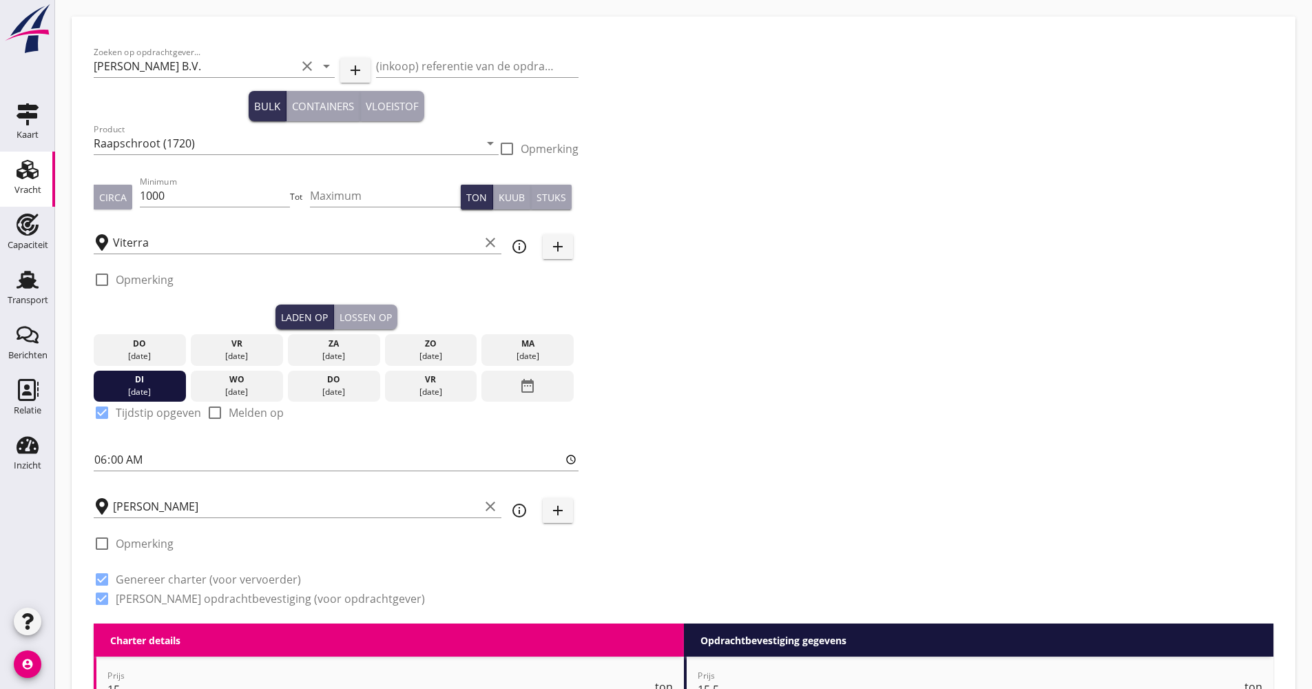
click at [521, 516] on icon "info_outline" at bounding box center [519, 510] width 17 height 17
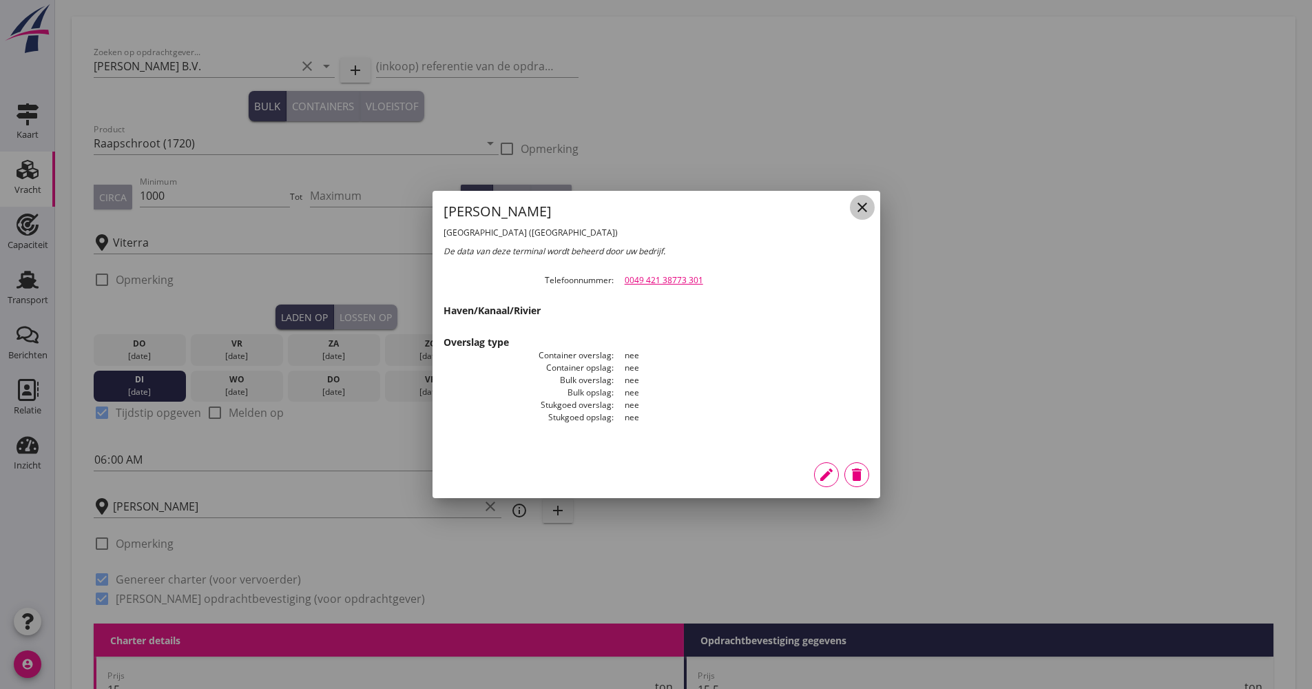
click at [868, 207] on icon "close" at bounding box center [862, 207] width 17 height 17
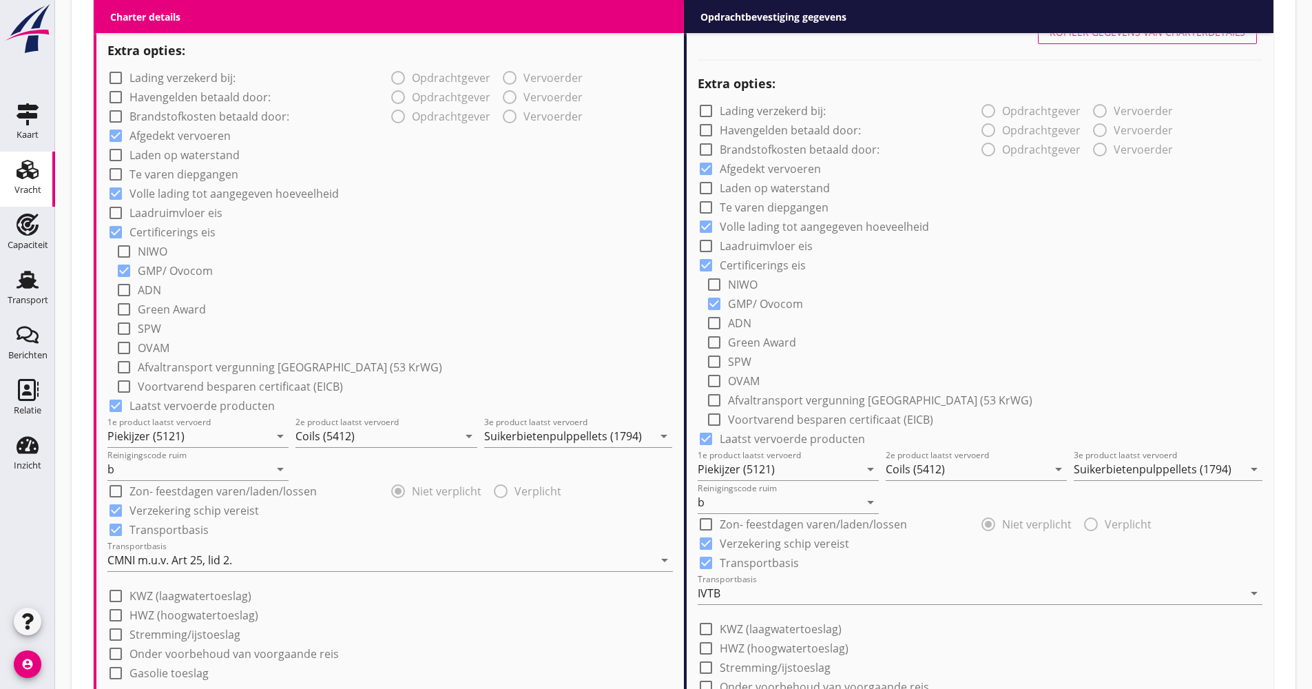
scroll to position [964, 0]
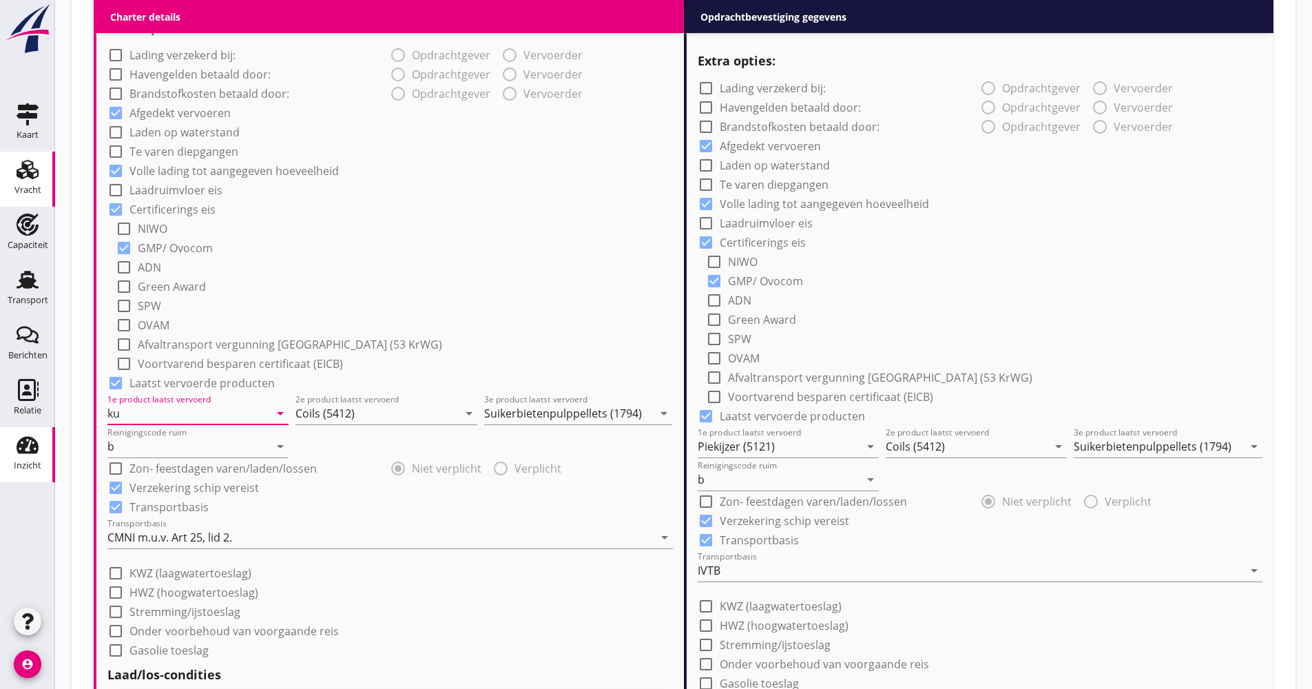
type input "k"
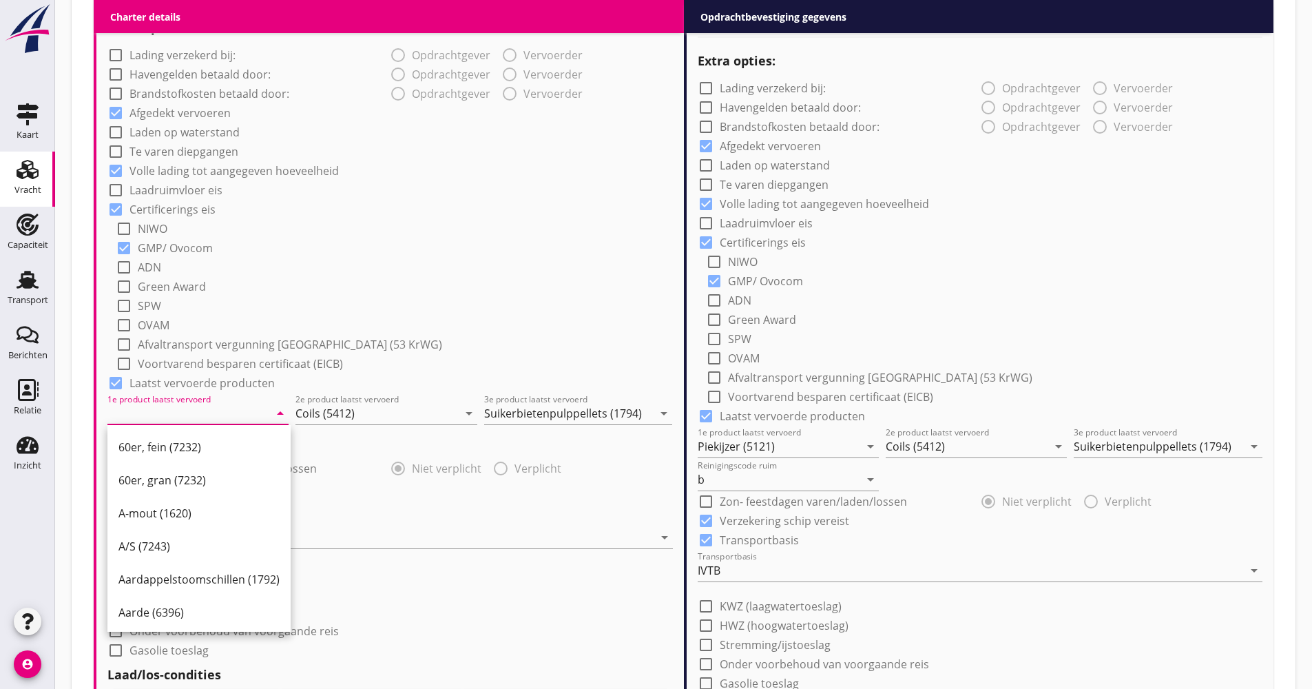
click at [237, 408] on input "1e product laatst vervoerd" at bounding box center [188, 413] width 162 height 22
drag, startPoint x: 180, startPoint y: 415, endPoint x: 136, endPoint y: 416, distance: 43.4
click at [180, 416] on input "1e product laatst vervoerd" at bounding box center [188, 413] width 162 height 22
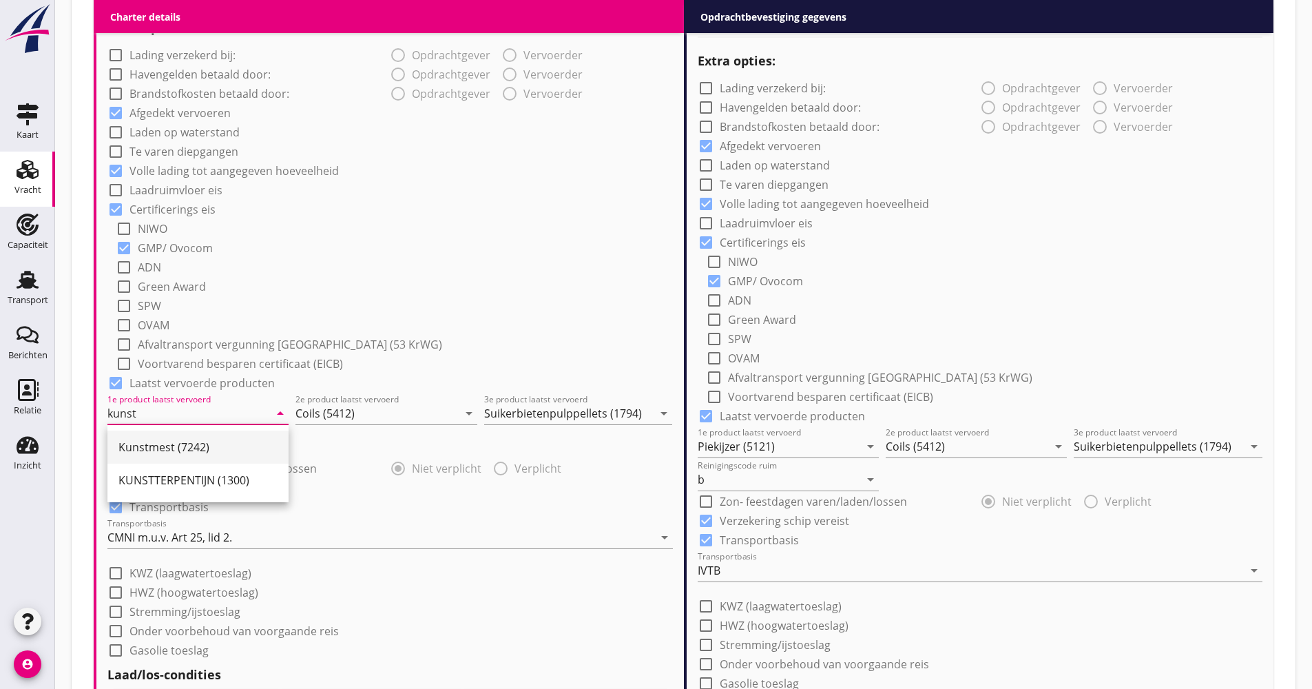
click at [174, 443] on div "Kunstmest (7242)" at bounding box center [197, 447] width 159 height 17
type input "Kunstmest (7242)"
click at [326, 421] on input "Coils (5412)" at bounding box center [376, 413] width 162 height 22
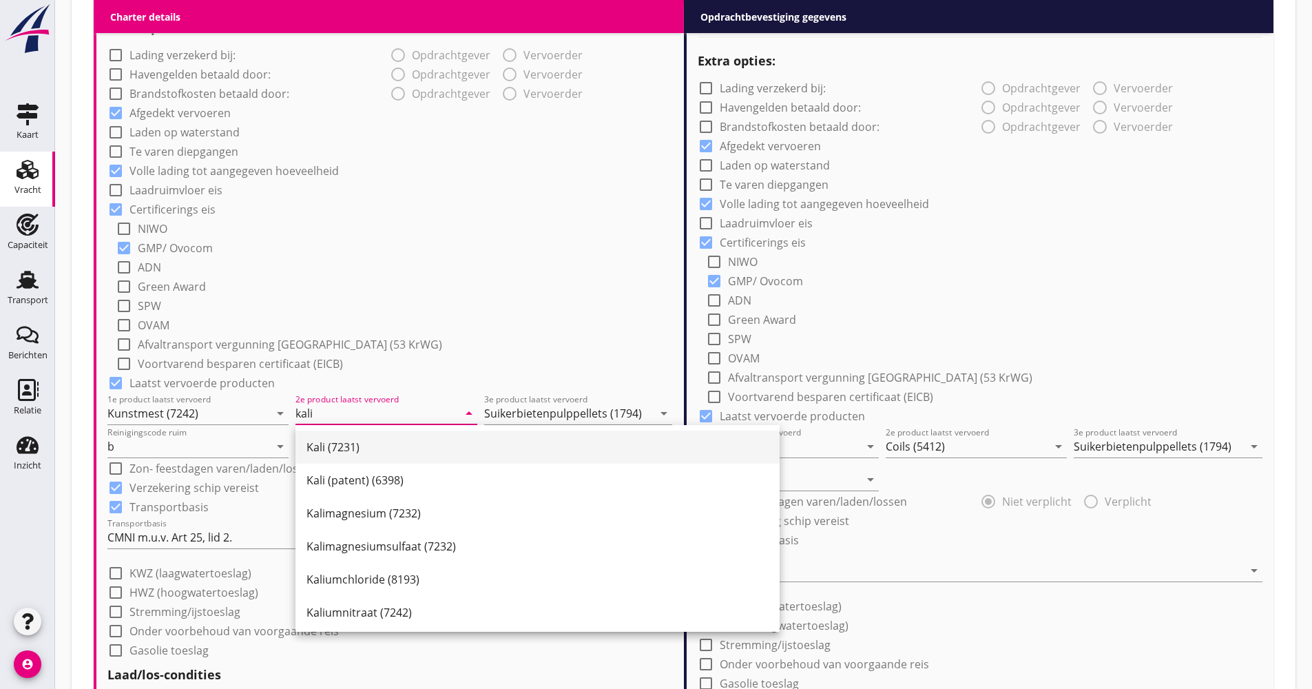
click at [394, 434] on div "Kali (7231) Kali (patent) (6398) Kalimagnesium (7232) Kalimagnesiumsulfaat (723…" at bounding box center [537, 695] width 484 height 540
click at [390, 443] on div "Kali (7231)" at bounding box center [537, 447] width 462 height 17
type input "Kali (7231)"
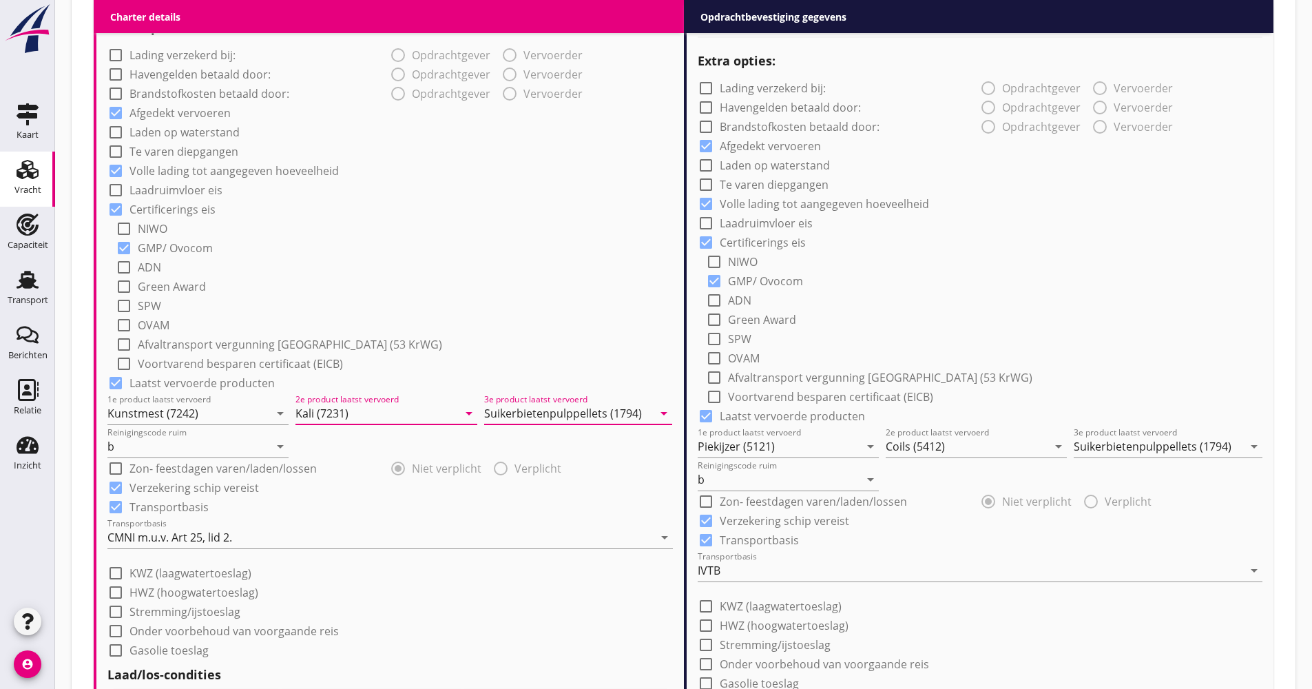
click at [496, 415] on input "Suikerbietenpulppellets (1794)" at bounding box center [568, 413] width 169 height 22
click at [519, 435] on div "Piekijzer (5121)" at bounding box center [578, 446] width 166 height 33
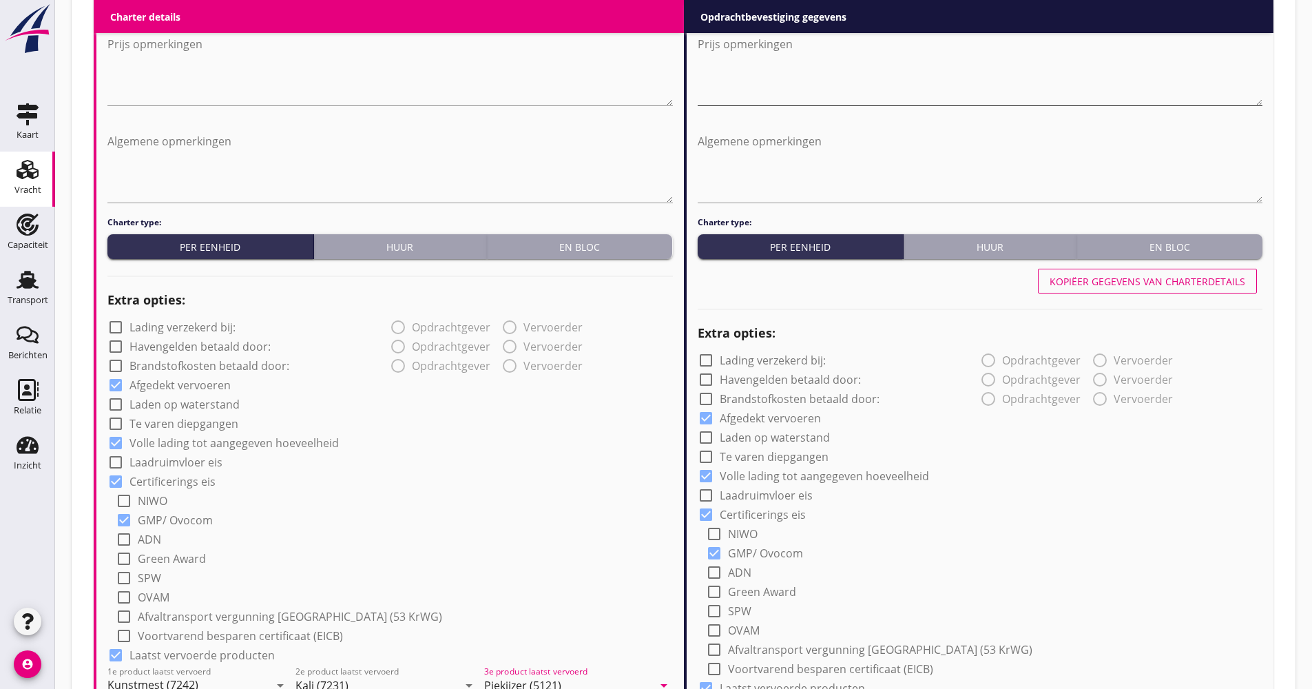
scroll to position [482, 0]
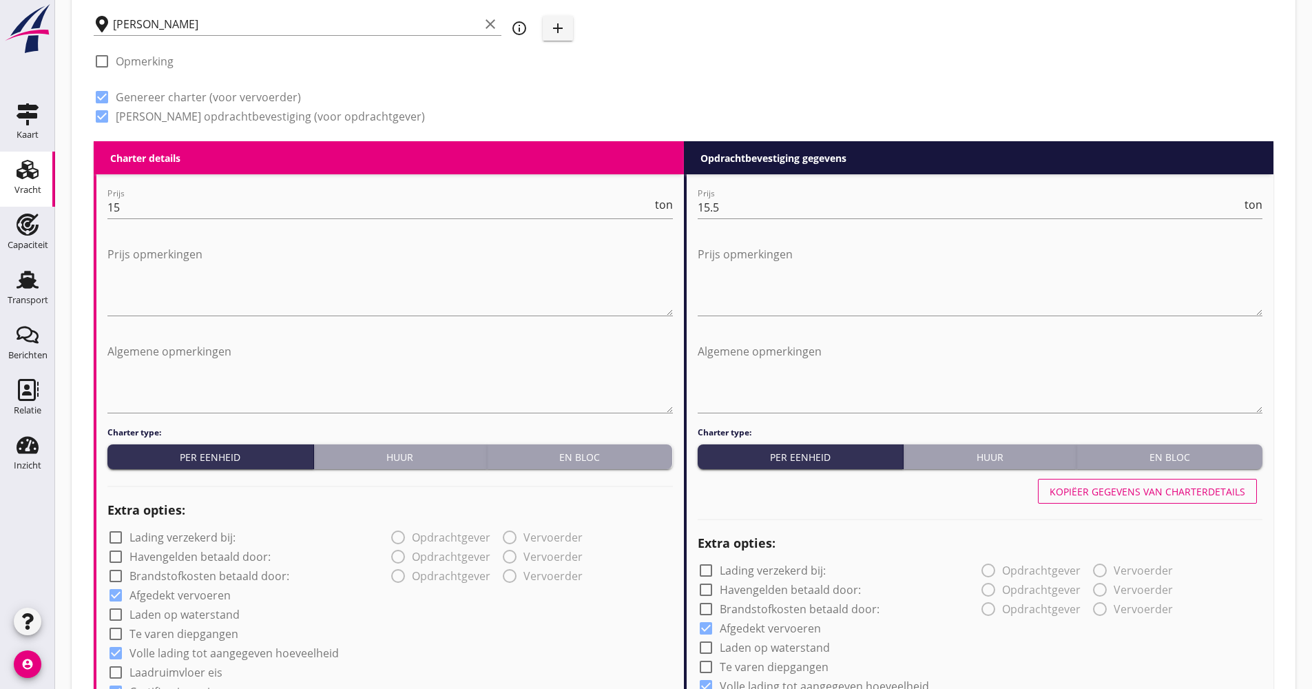
type input "Piekijzer (5121)"
click at [1175, 478] on div "Kopiëer gegevens van charterdetails" at bounding box center [980, 490] width 565 height 33
click at [1173, 487] on div "Kopiëer gegevens van charterdetails" at bounding box center [1147, 491] width 196 height 14
type input "Kunstmest (7242)"
type input "Kali (7231)"
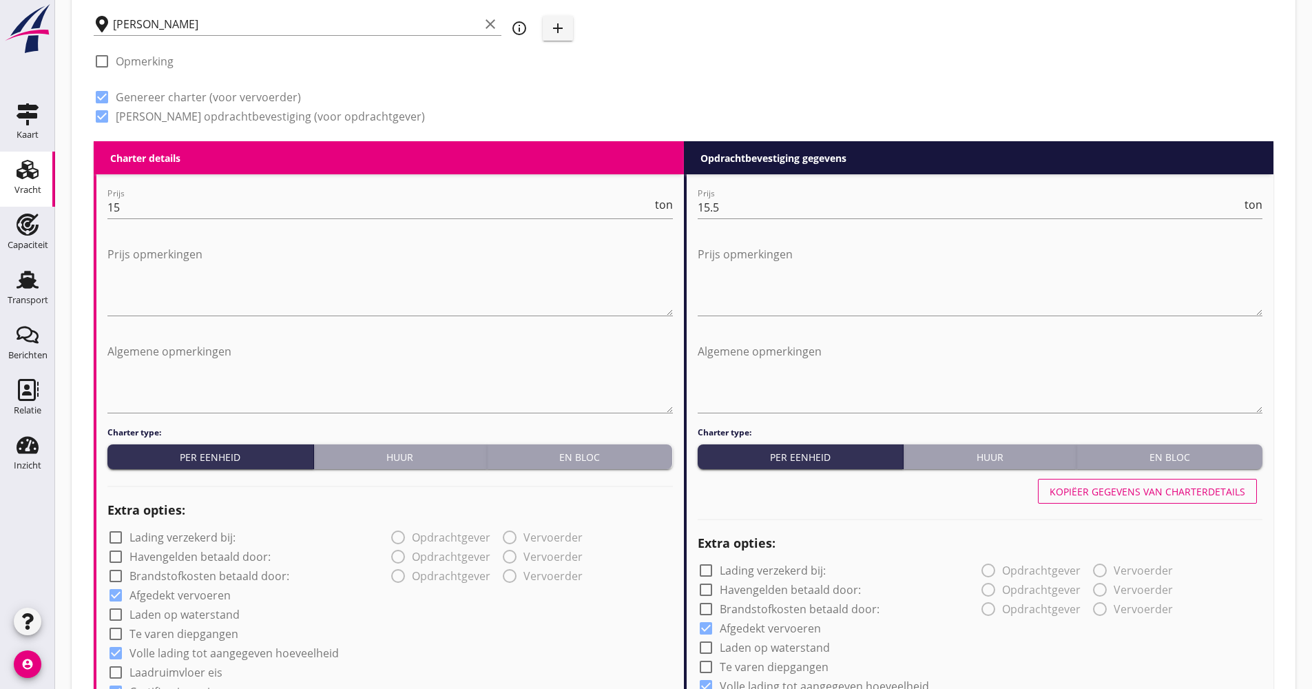
type input "Piekijzer (5121)"
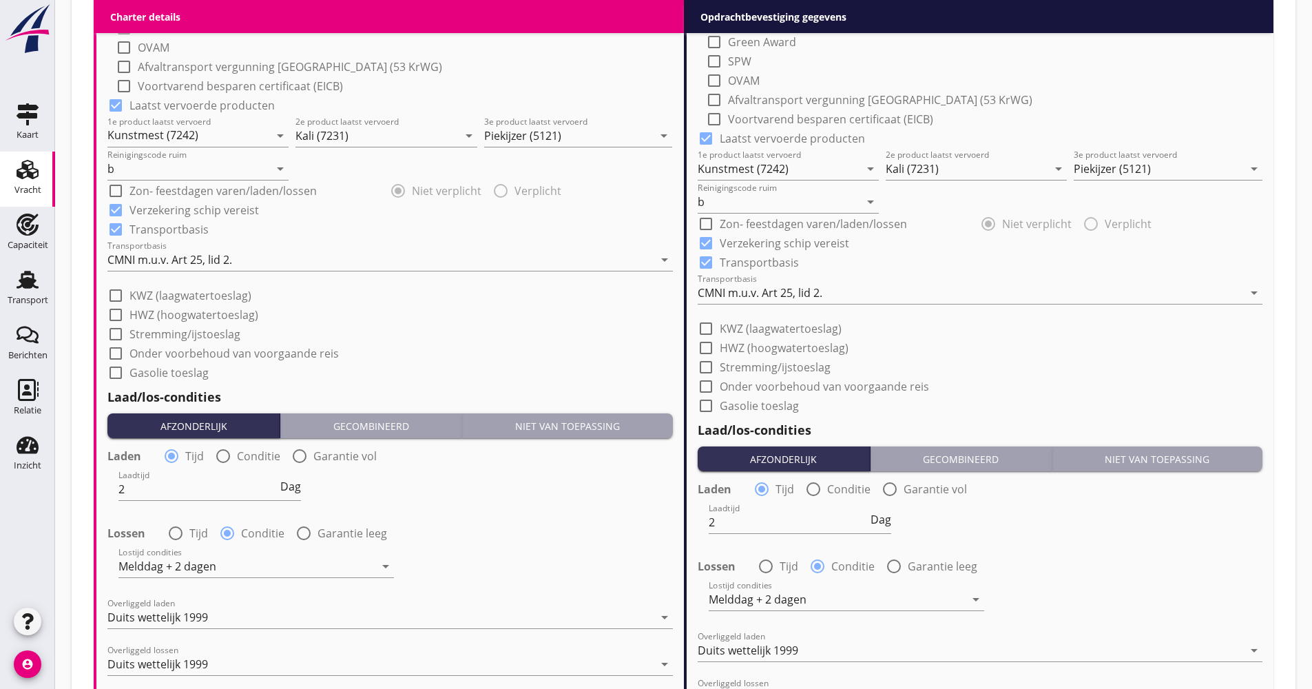
scroll to position [1308, 0]
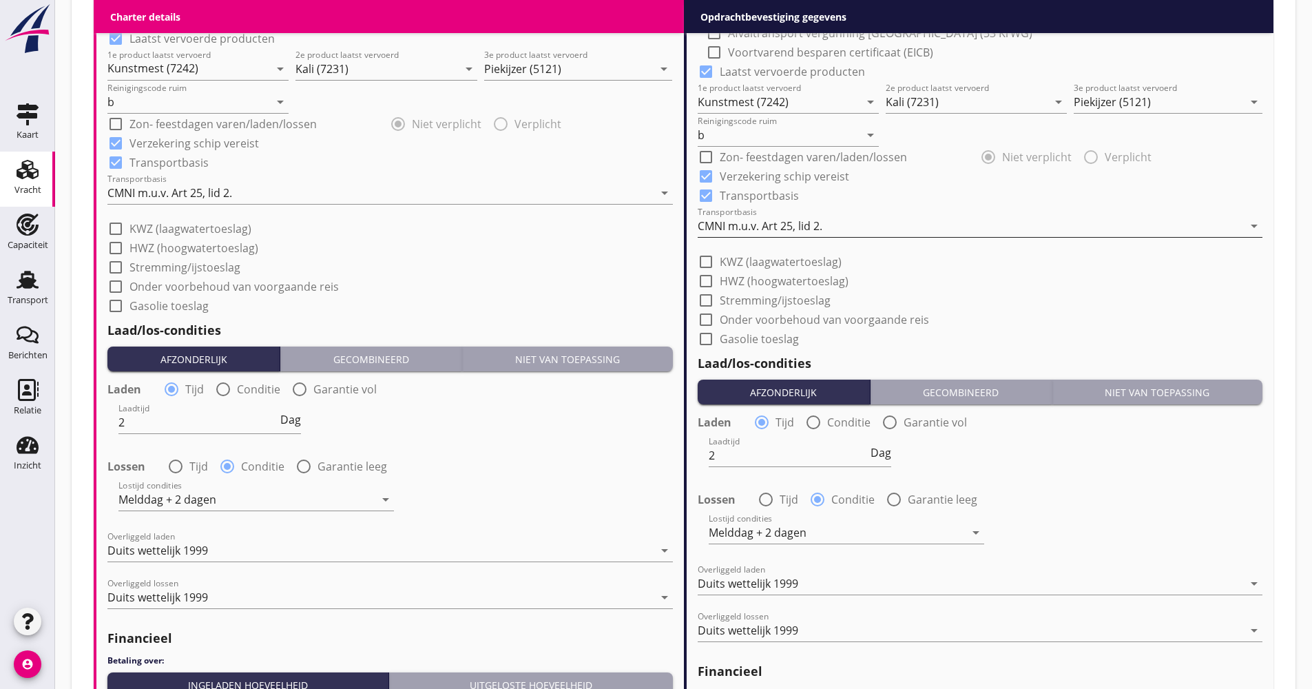
click at [776, 233] on div "CMNI m.u.v. Art 25, lid 2." at bounding box center [971, 226] width 546 height 22
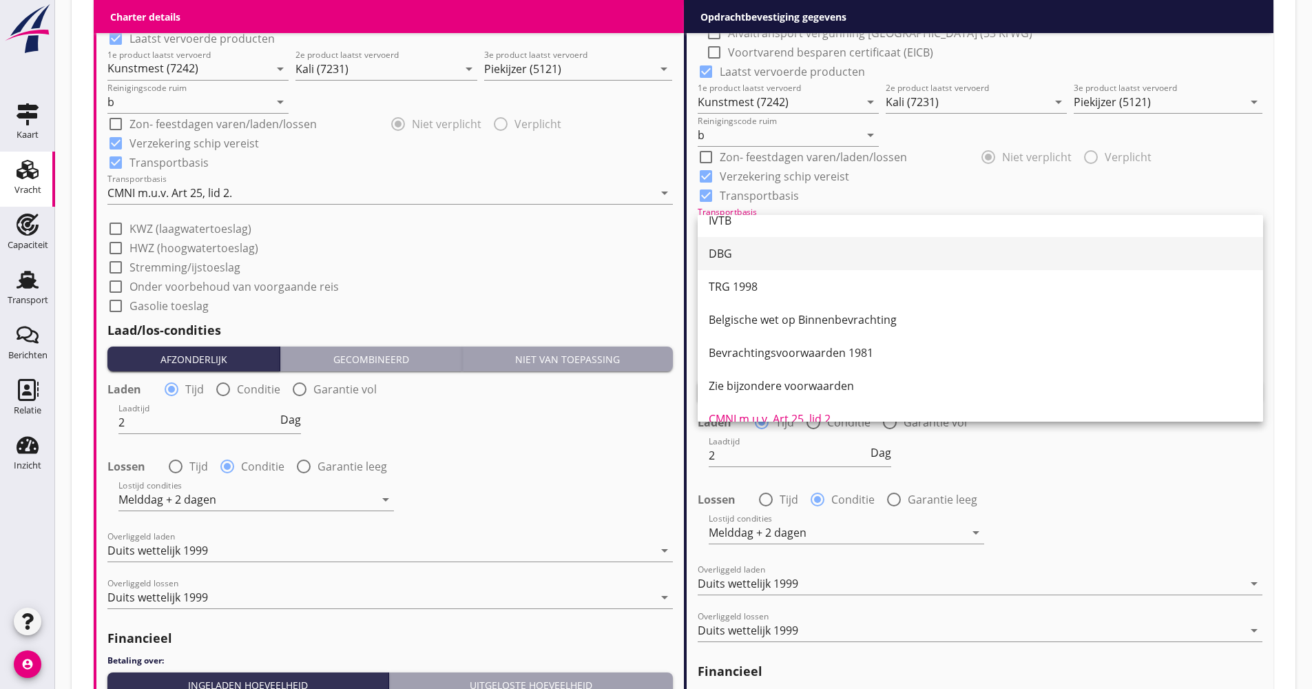
scroll to position [0, 0]
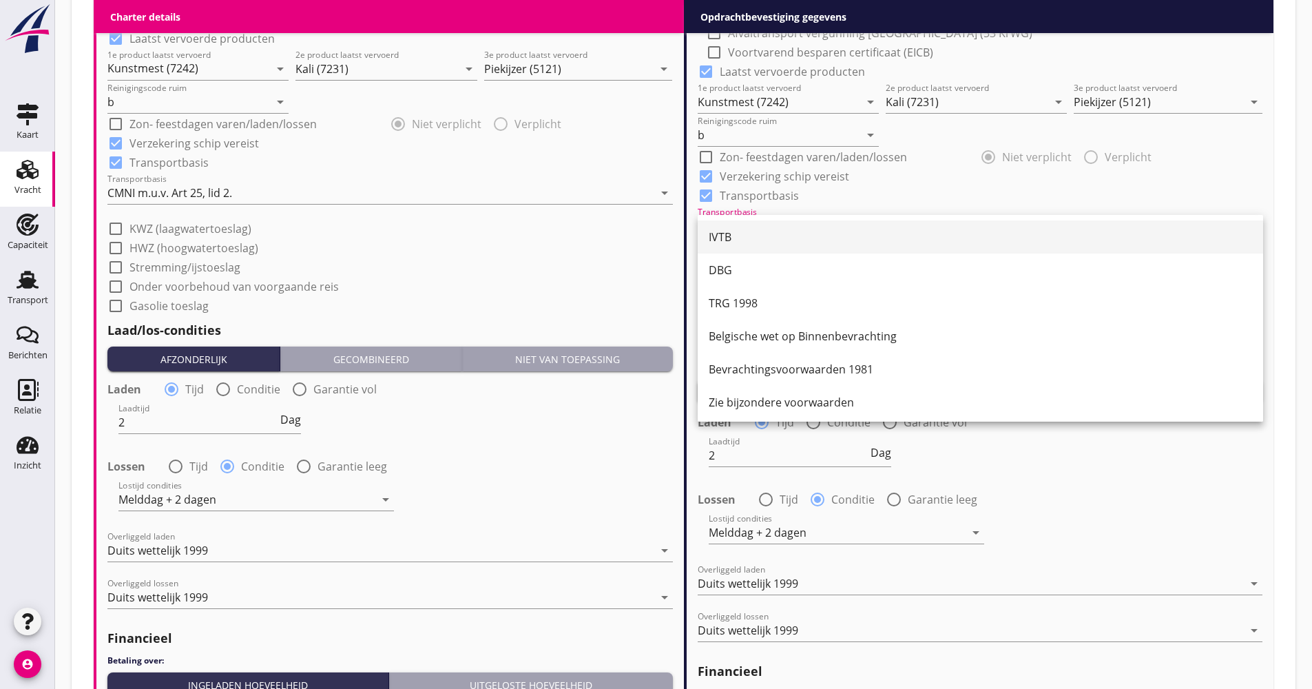
click at [749, 242] on div "IVTB" at bounding box center [980, 237] width 543 height 17
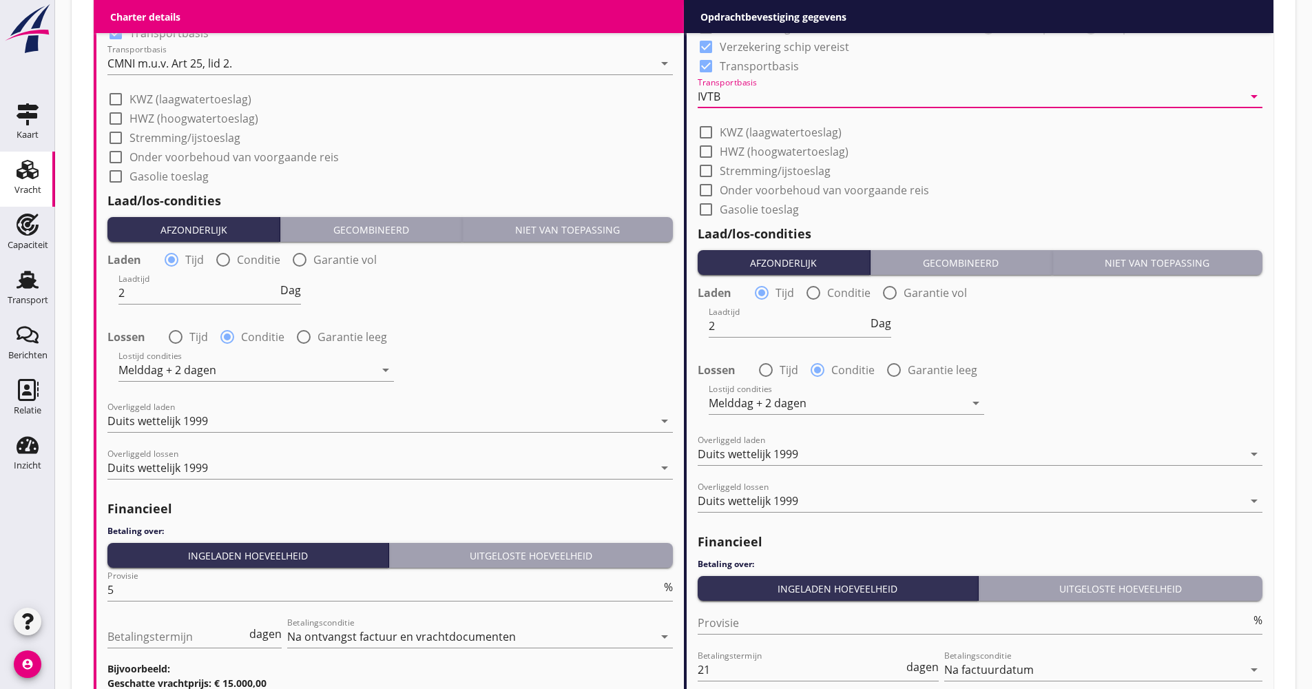
scroll to position [1584, 0]
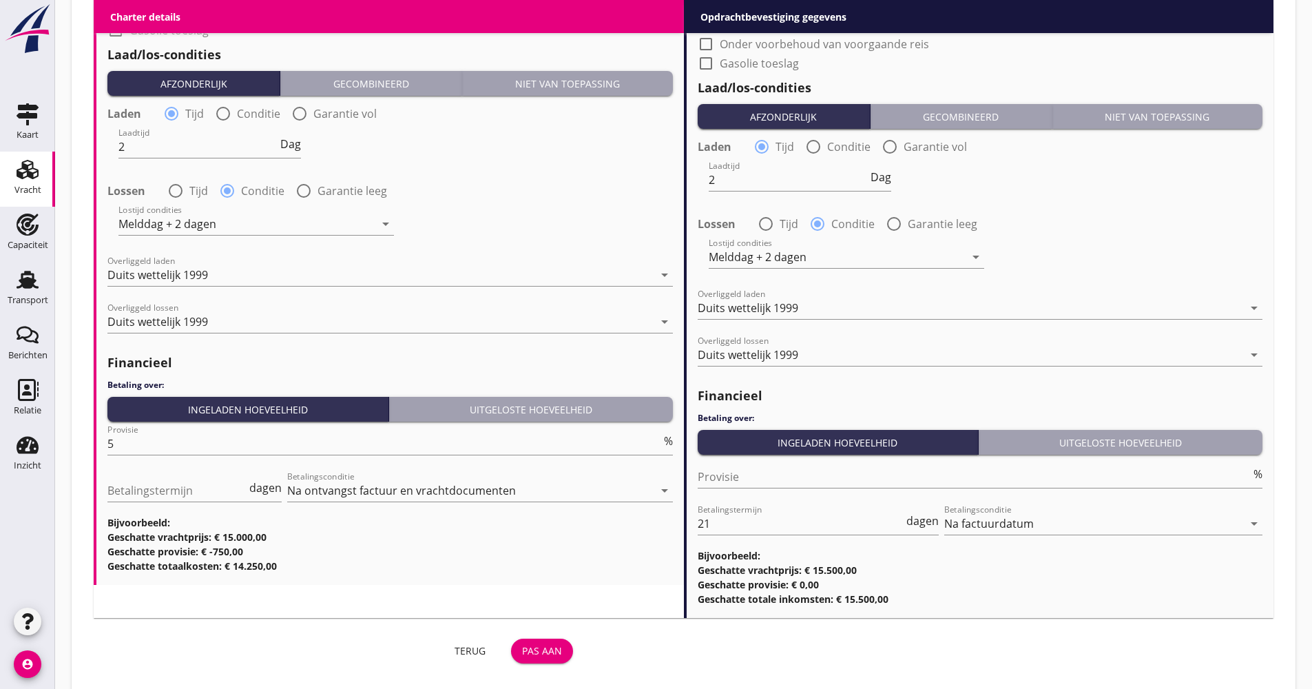
click at [563, 641] on button "Pas aan" at bounding box center [542, 650] width 62 height 25
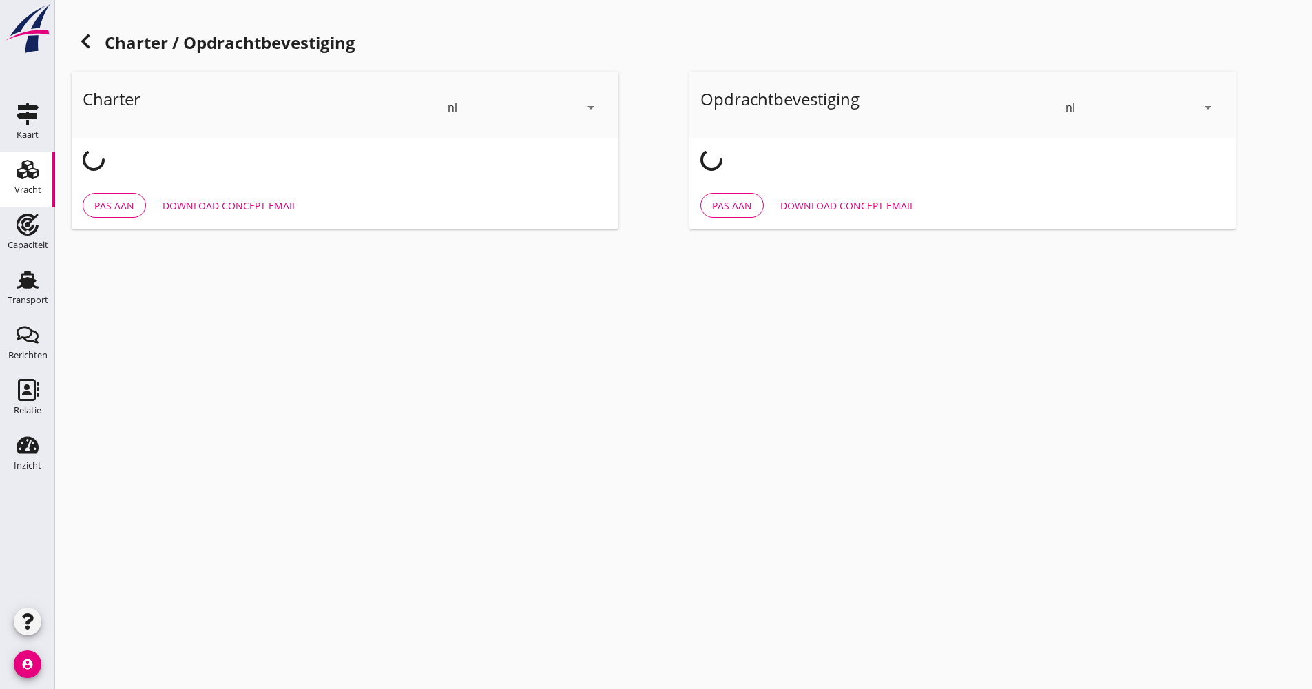
click at [90, 46] on icon at bounding box center [85, 41] width 17 height 17
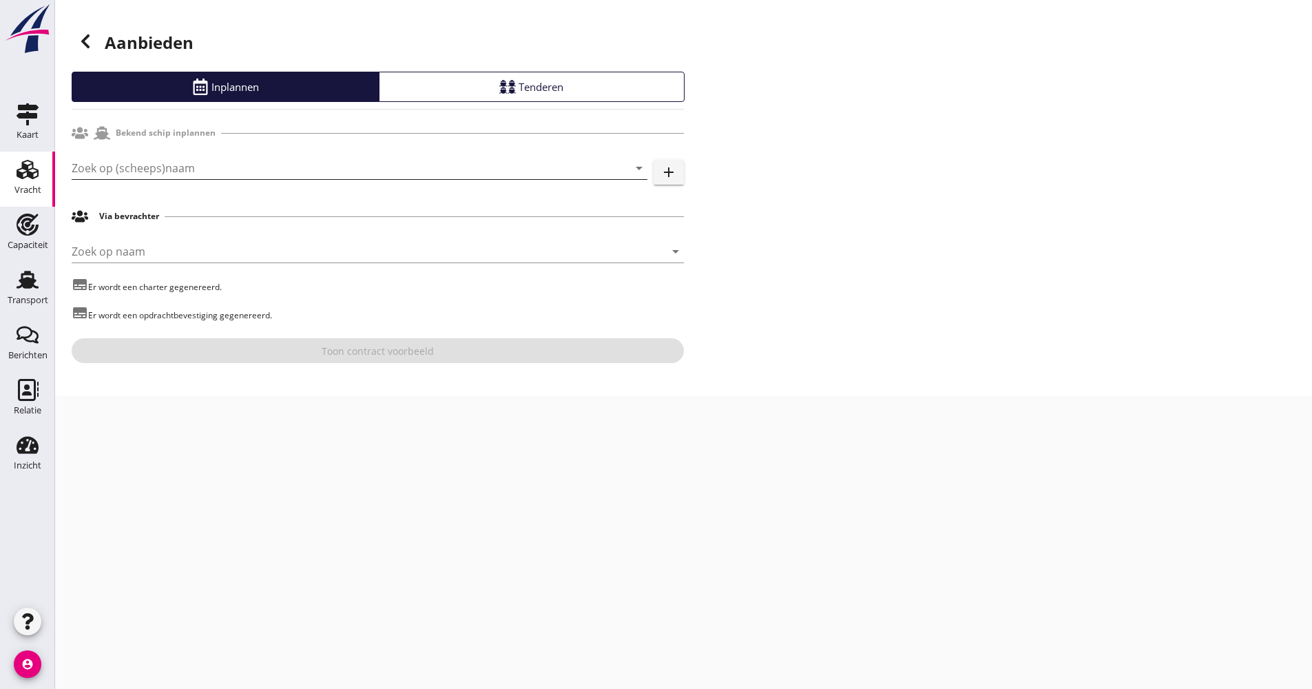
click at [125, 164] on input "Zoek op (scheeps)naam" at bounding box center [340, 168] width 537 height 22
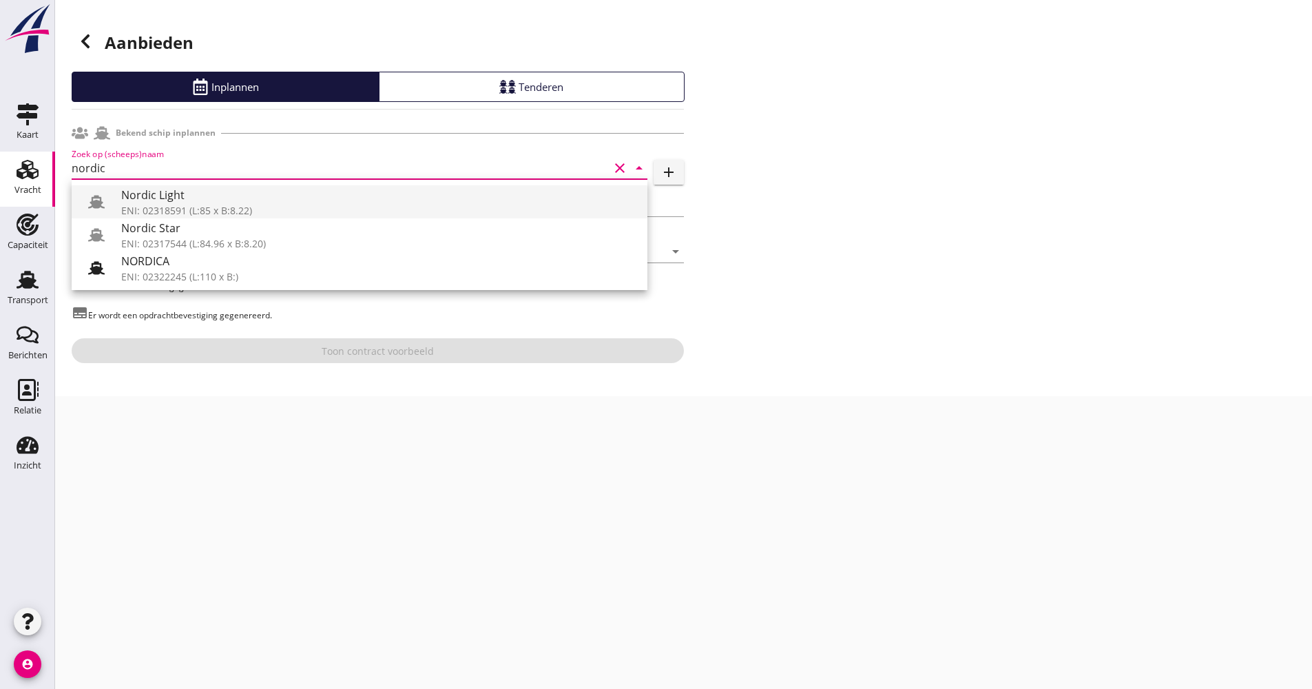
click at [151, 194] on div "Nordic Light" at bounding box center [378, 195] width 515 height 17
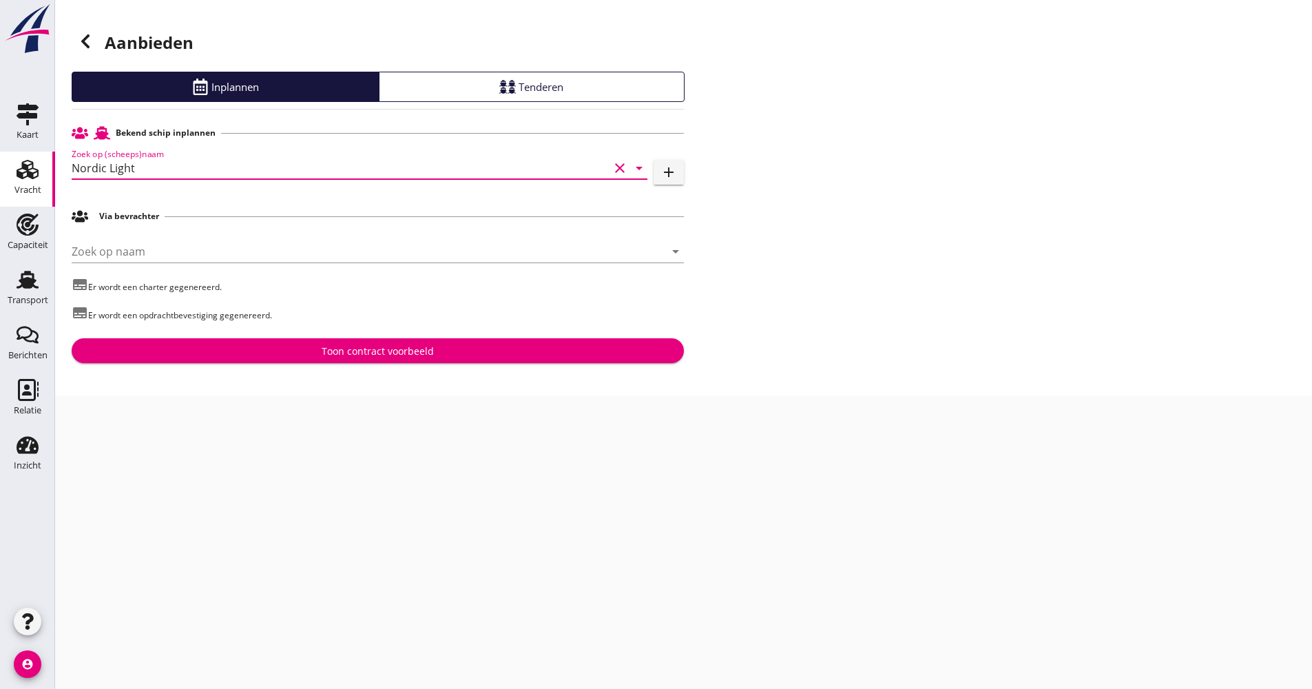
type input "Nordic Light"
click at [290, 353] on div "Toon contract voorbeeld" at bounding box center [378, 351] width 590 height 14
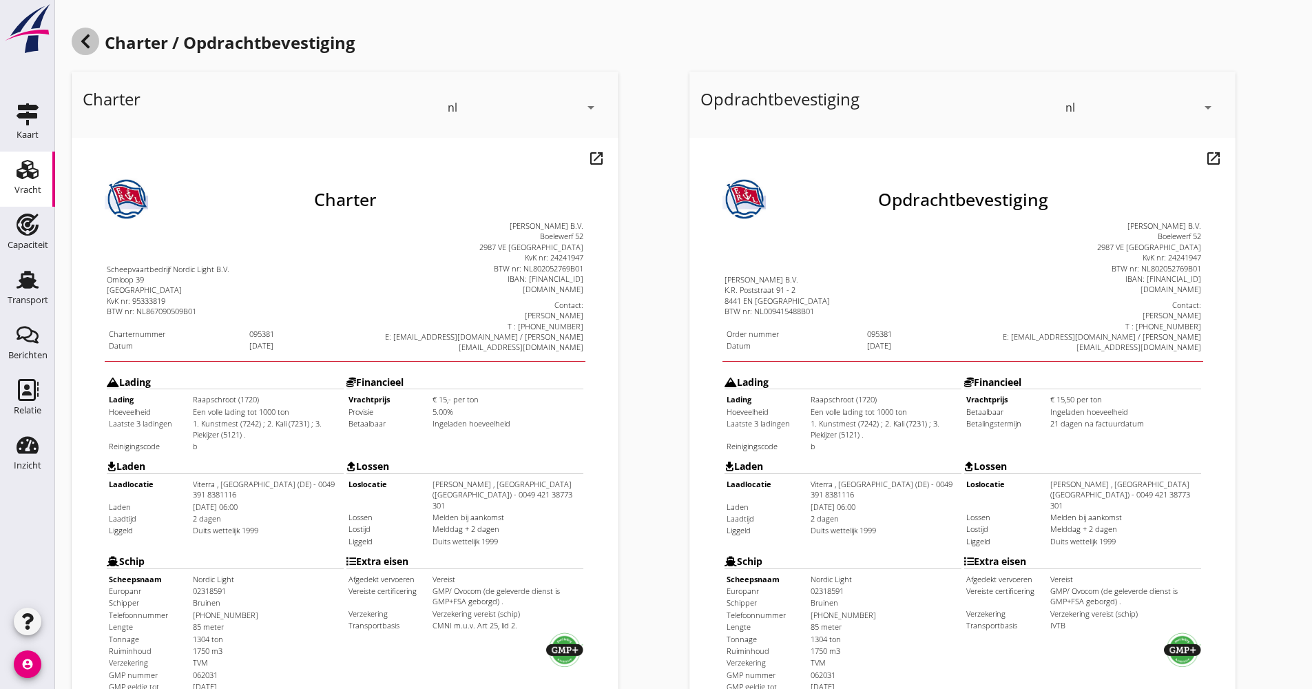
click at [85, 50] on div at bounding box center [86, 42] width 28 height 28
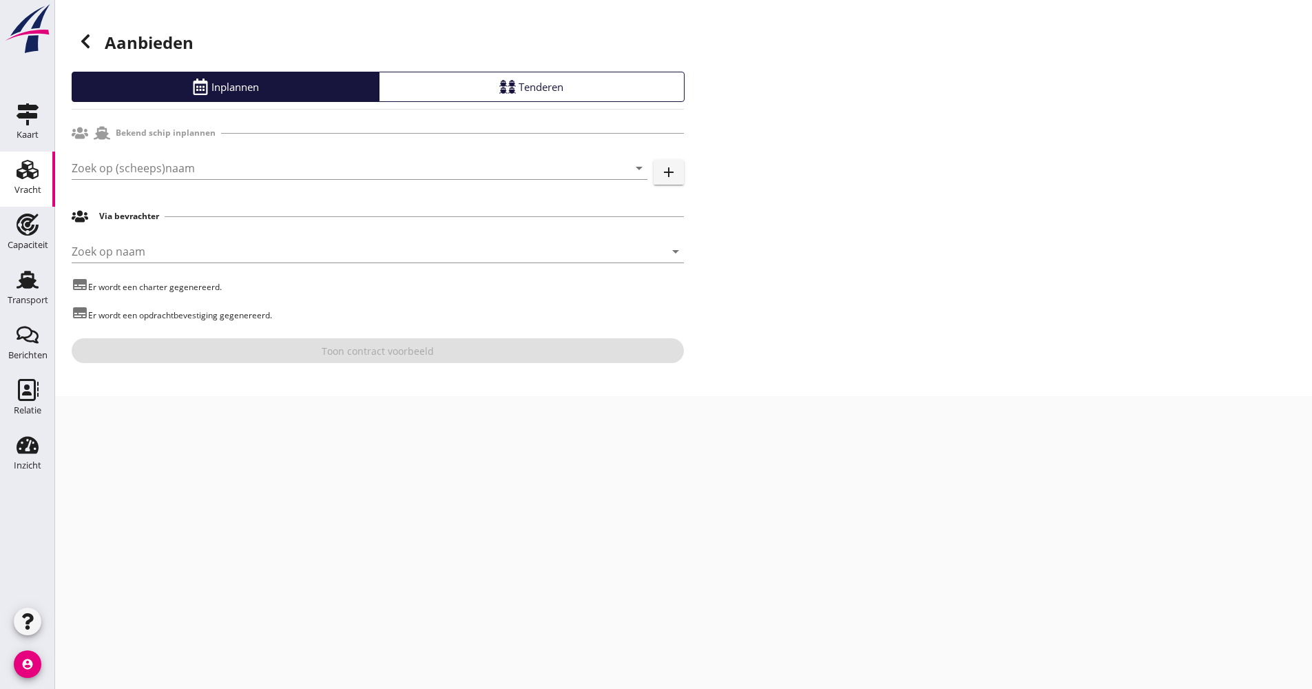
click at [85, 50] on div at bounding box center [86, 42] width 28 height 28
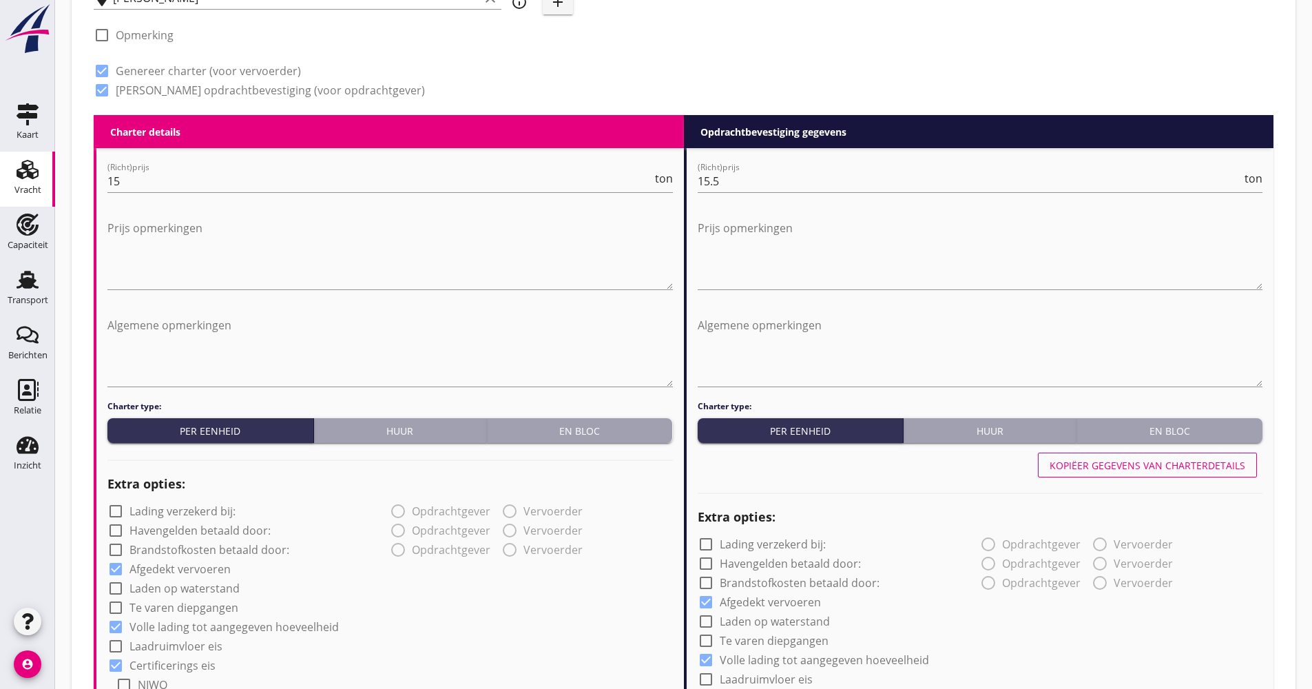
scroll to position [551, 0]
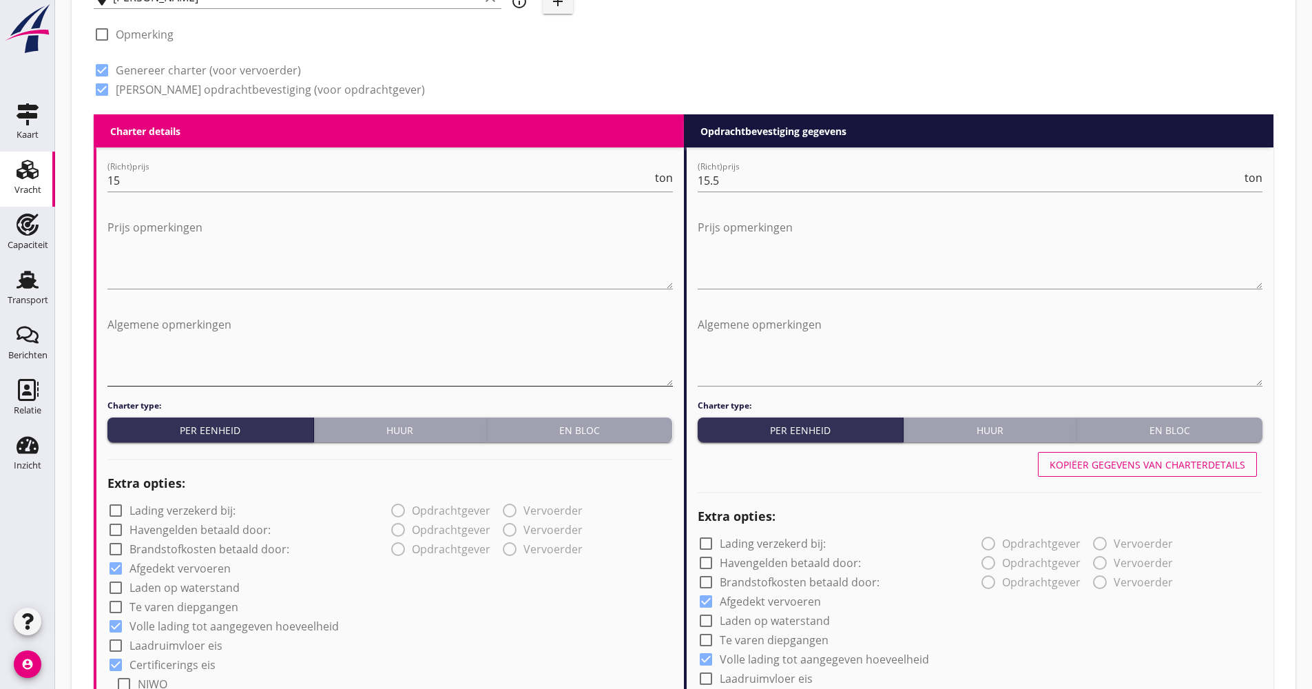
click at [178, 347] on textarea "Algemene opmerkingen" at bounding box center [389, 349] width 565 height 72
drag, startPoint x: 217, startPoint y: 319, endPoint x: 59, endPoint y: 325, distance: 157.8
click at [53, 324] on div "Kaart Kaart Vracht Vracht Capaciteit Capaciteit Transport Transport Berichten B…" at bounding box center [656, 617] width 1312 height 2337
type textarea "Varen via DEK/KüK"
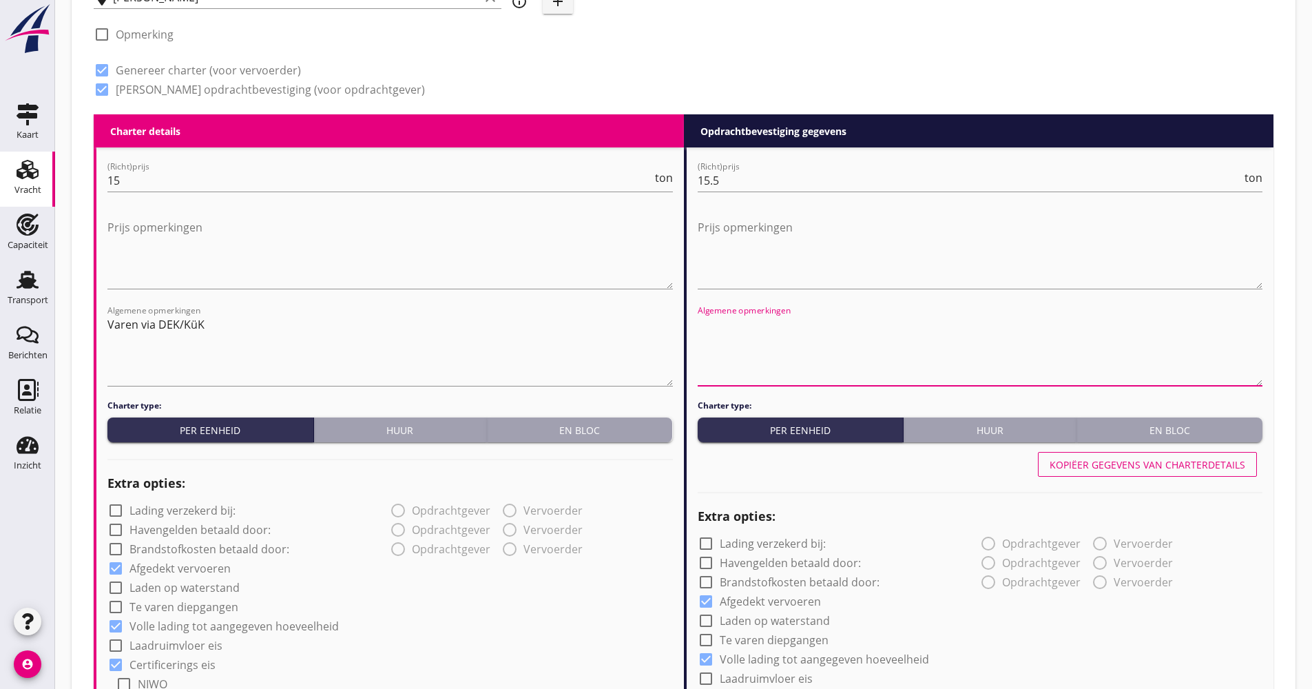
drag, startPoint x: 739, startPoint y: 313, endPoint x: 720, endPoint y: 324, distance: 21.9
click at [720, 324] on textarea "Algemene opmerkingen" at bounding box center [980, 349] width 565 height 72
paste textarea "Varen via DEK/KüK"
type textarea "Varen via DEK/KüK"
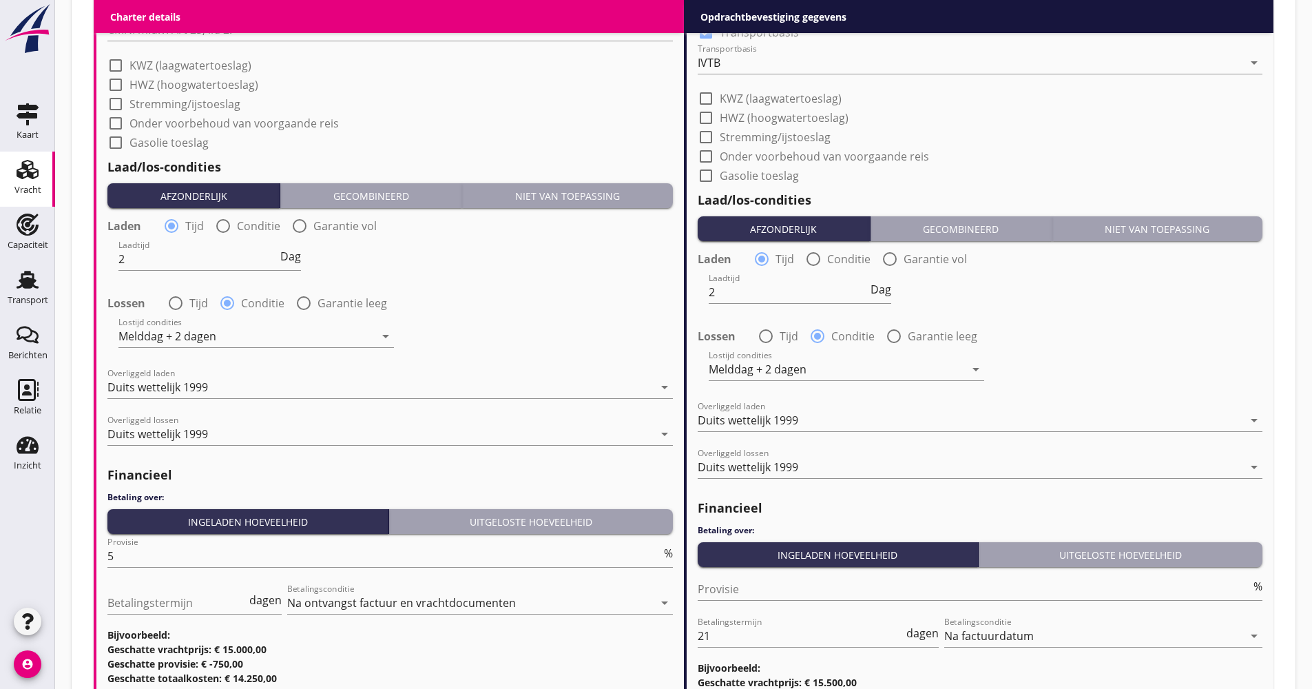
scroll to position [1649, 0]
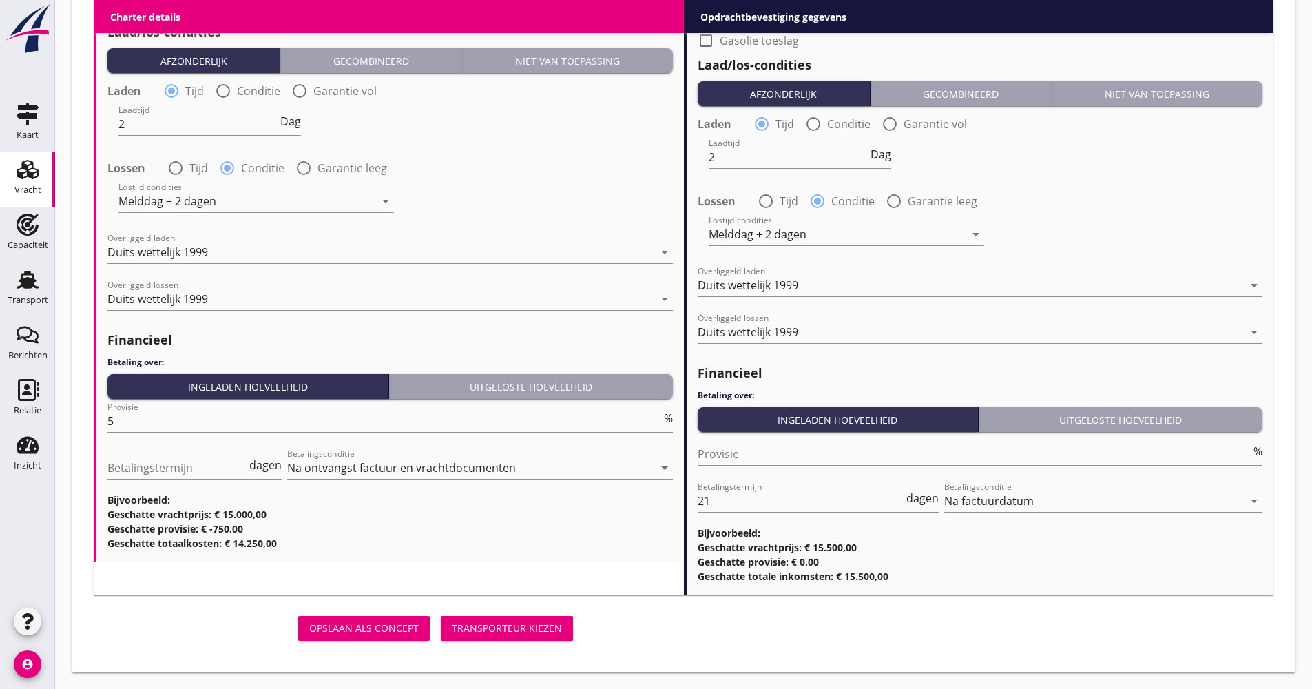
click at [532, 633] on div "Transporteur kiezen" at bounding box center [507, 627] width 110 height 14
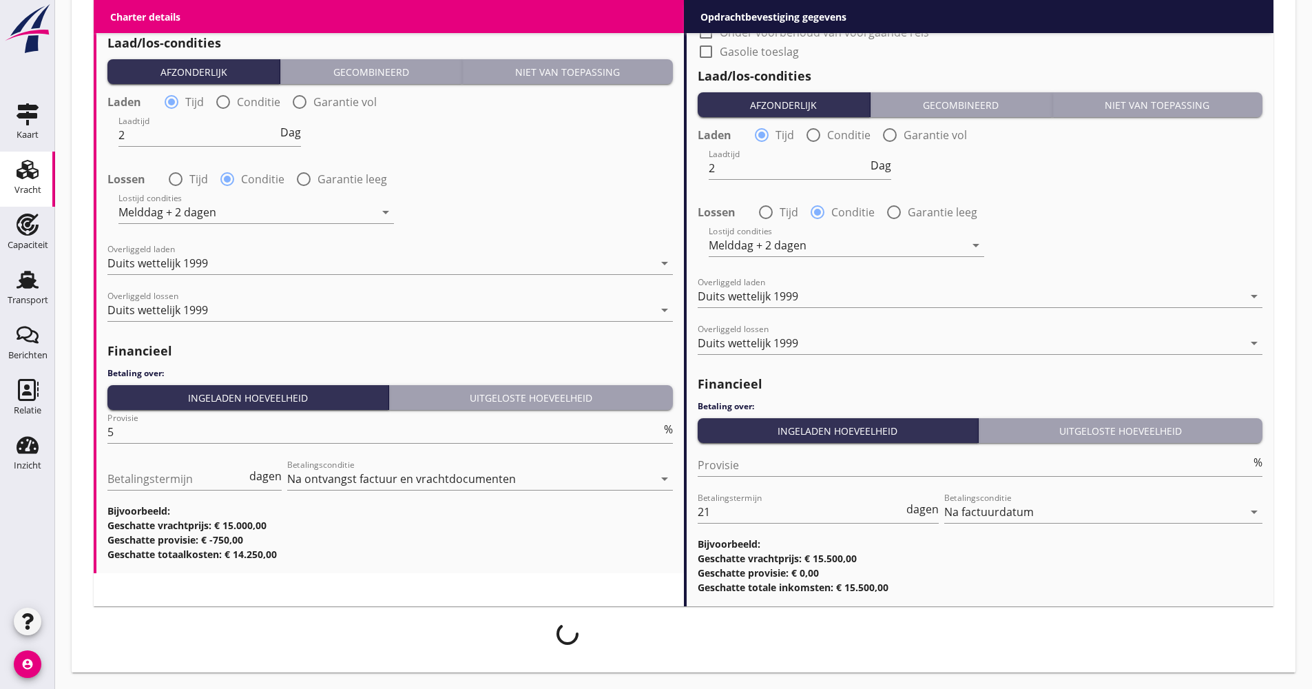
scroll to position [1638, 0]
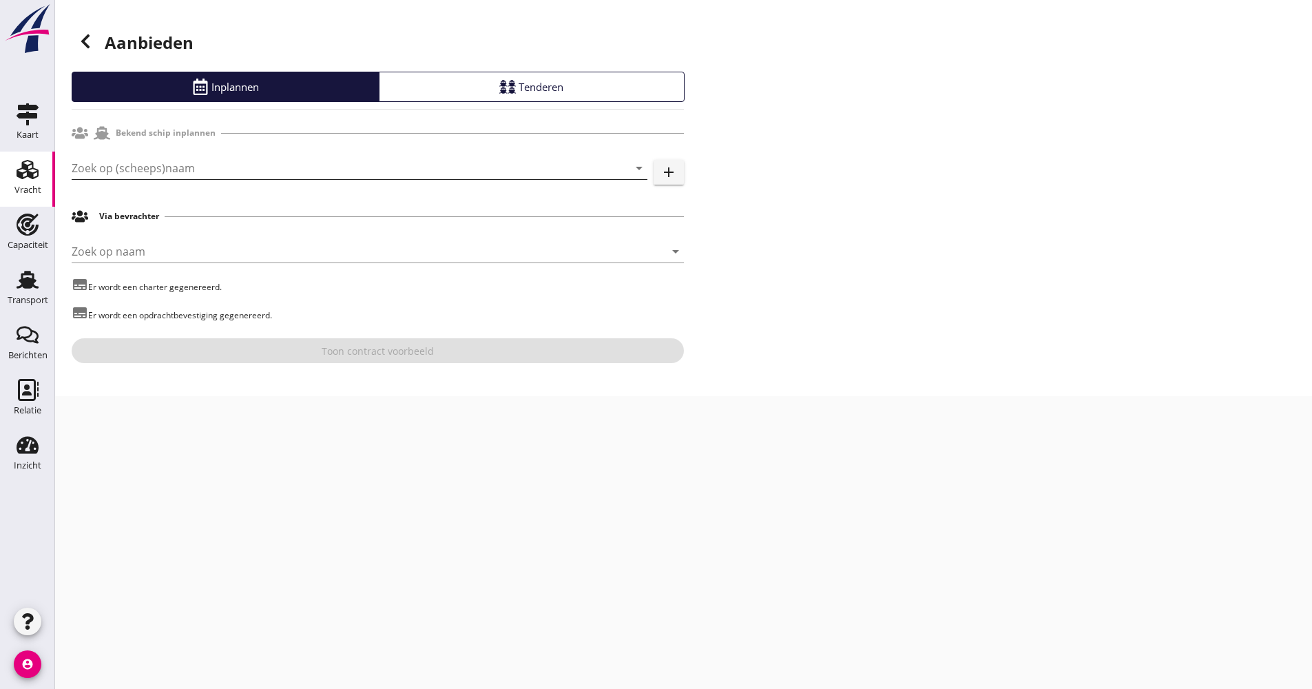
click at [160, 162] on input "Zoek op (scheeps)naam" at bounding box center [340, 168] width 537 height 22
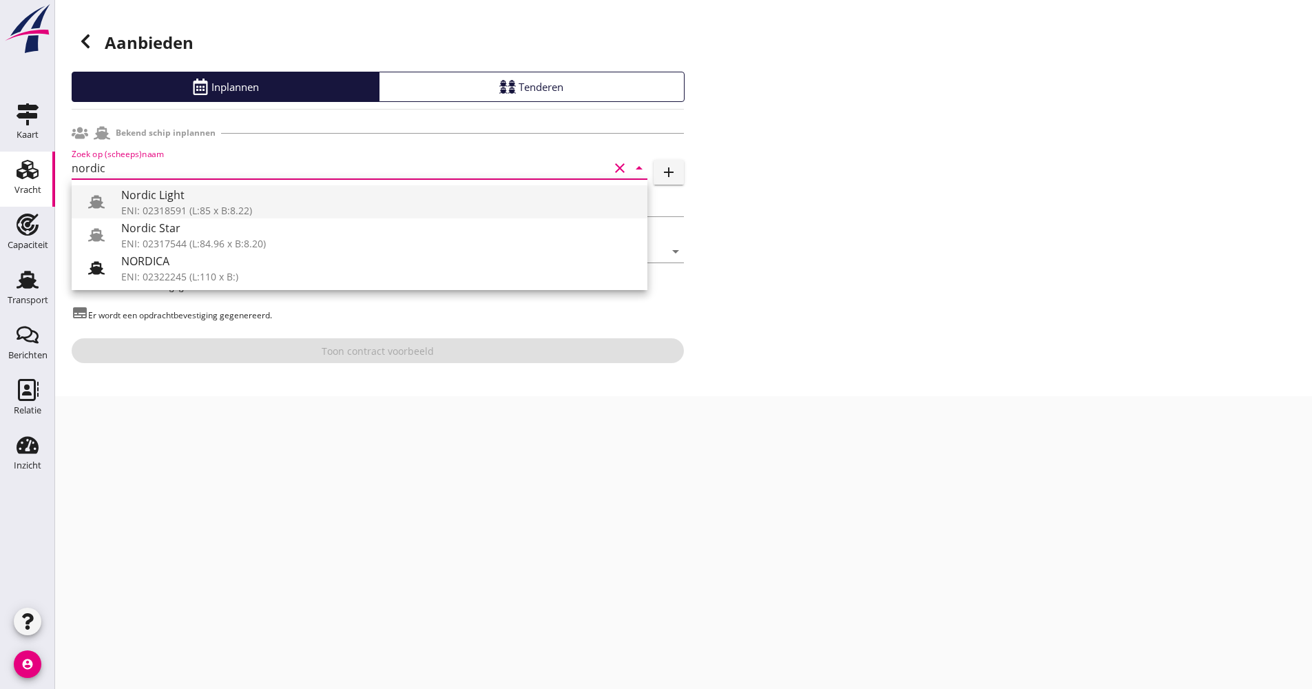
click at [183, 185] on div "Nordic Light ENI: 02318591 (L:85 x B:8.22)" at bounding box center [378, 201] width 515 height 33
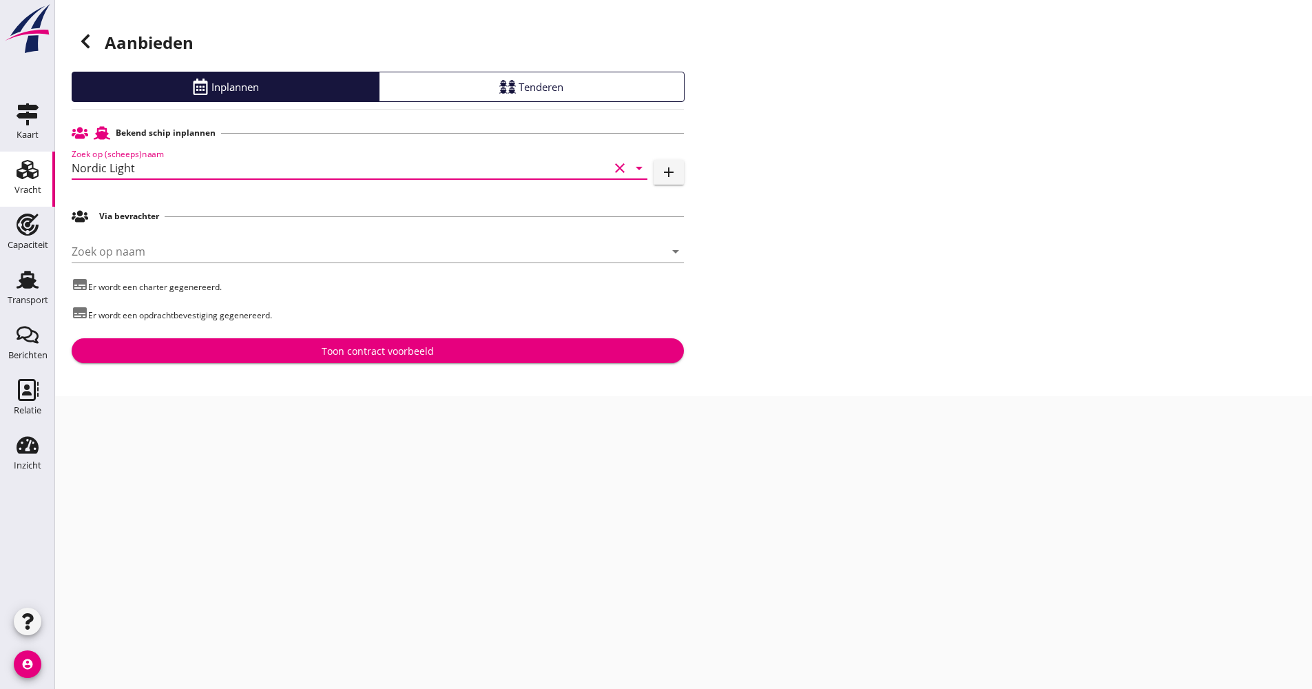
type input "Nordic Light"
click at [267, 359] on button "Toon contract voorbeeld" at bounding box center [378, 350] width 612 height 25
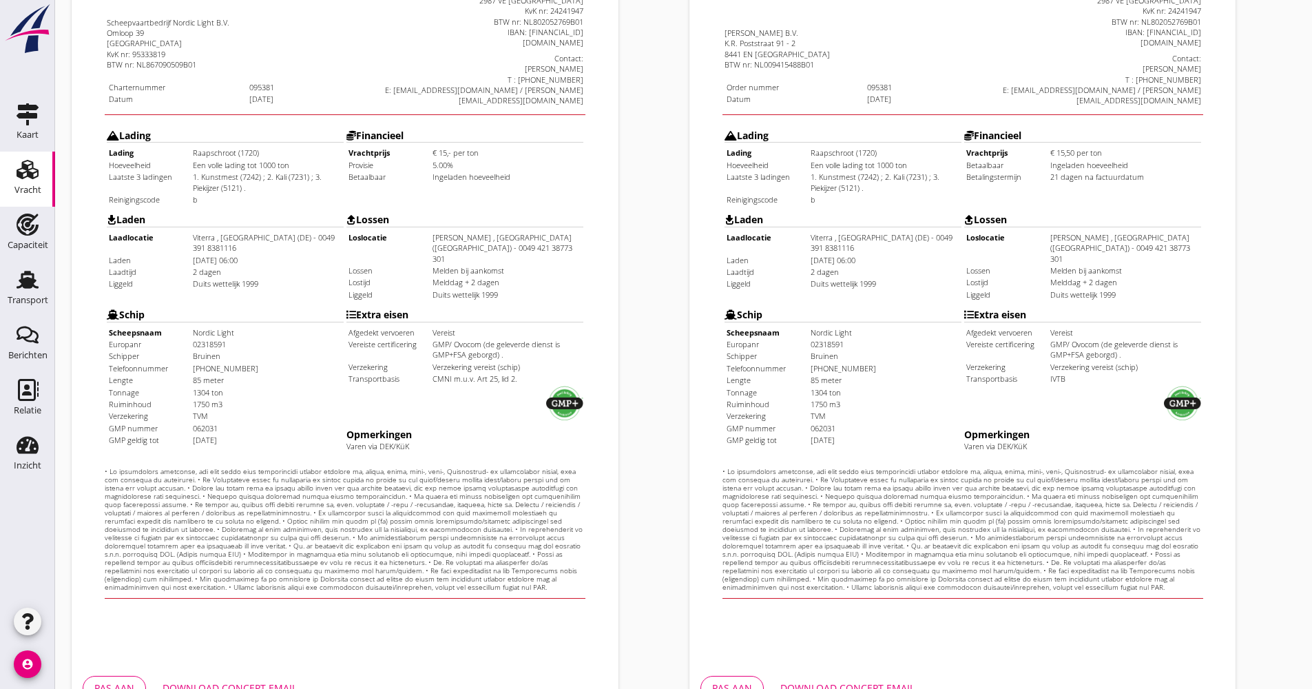
scroll to position [331, 0]
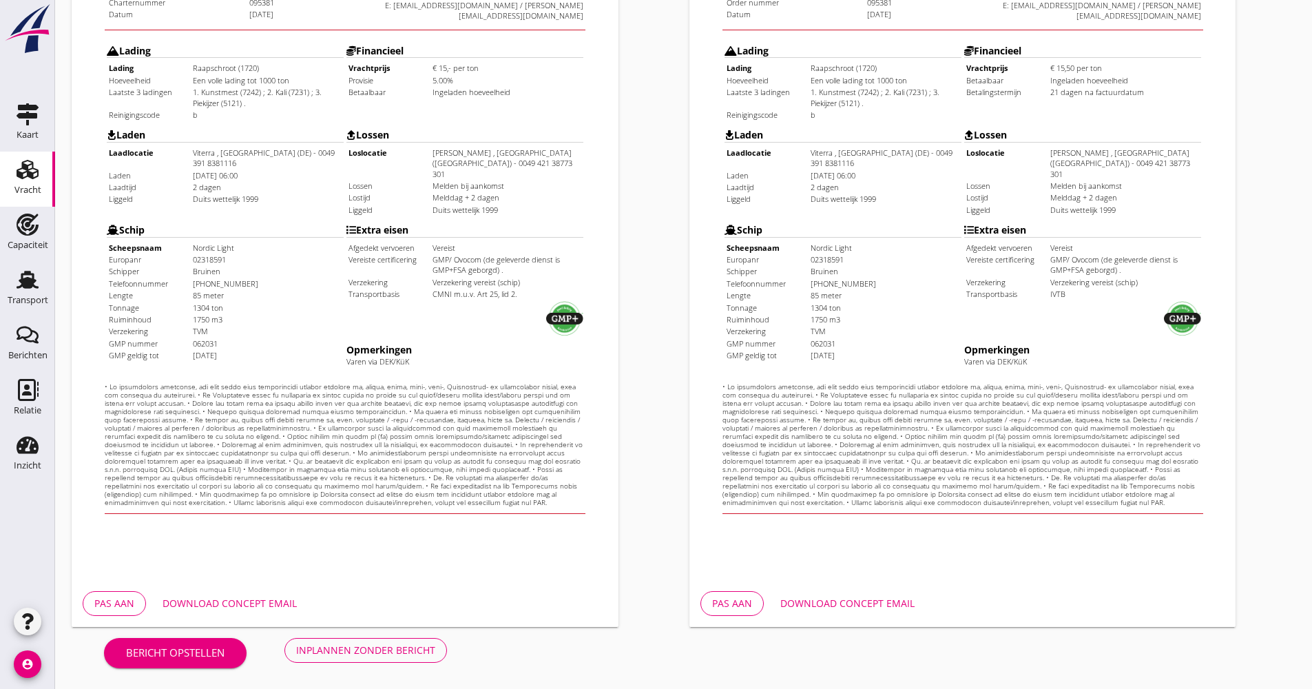
click at [270, 597] on div "Download concept email" at bounding box center [230, 603] width 134 height 14
click at [890, 607] on div "Download concept email" at bounding box center [847, 603] width 134 height 14
click at [851, 611] on button "Download concept email" at bounding box center [847, 603] width 156 height 25
click at [408, 656] on div "Inplannen zonder bericht" at bounding box center [365, 649] width 139 height 14
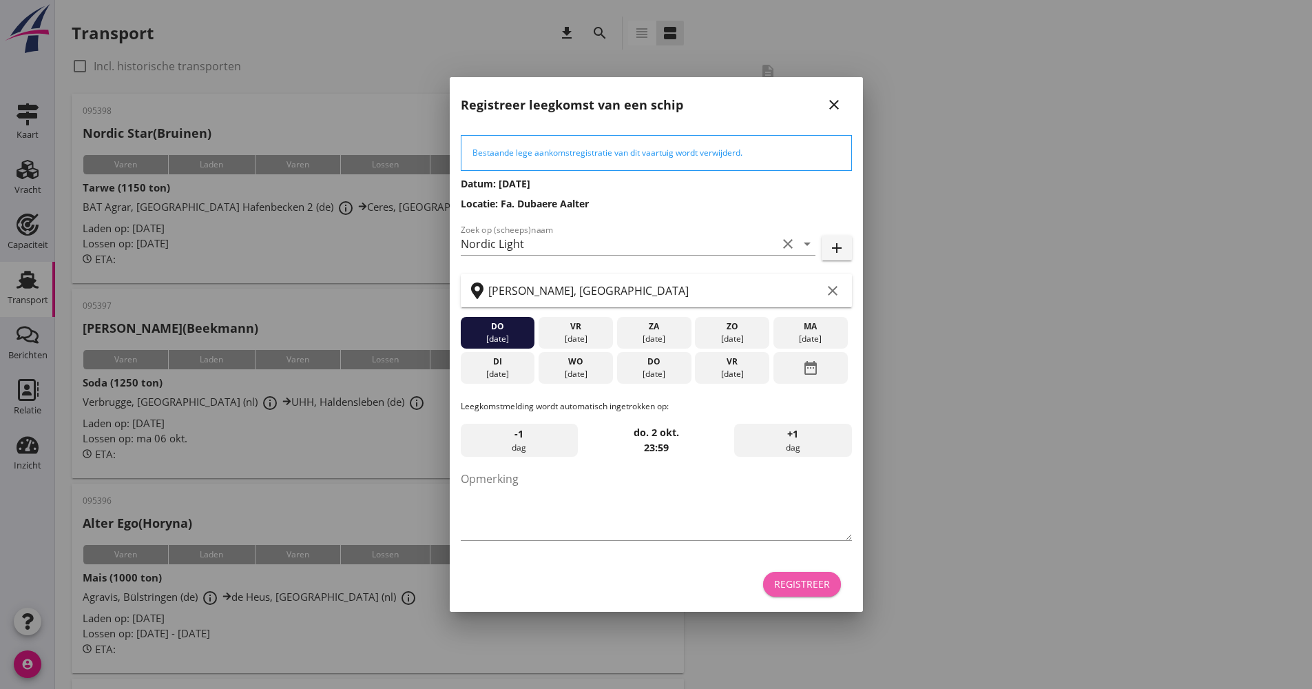
click at [837, 590] on button "Registreer" at bounding box center [802, 584] width 78 height 25
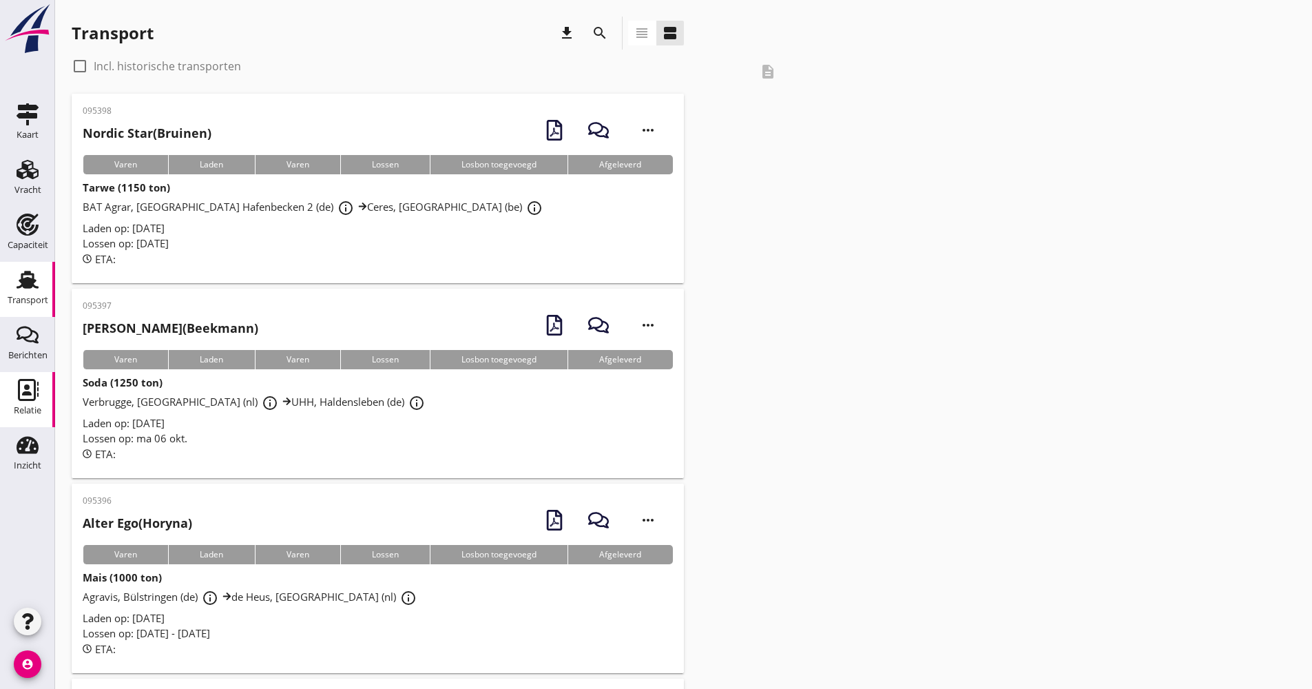
click at [29, 425] on link "Relatie Relatie" at bounding box center [27, 399] width 55 height 55
click at [23, 411] on div "Relatie" at bounding box center [28, 410] width 28 height 9
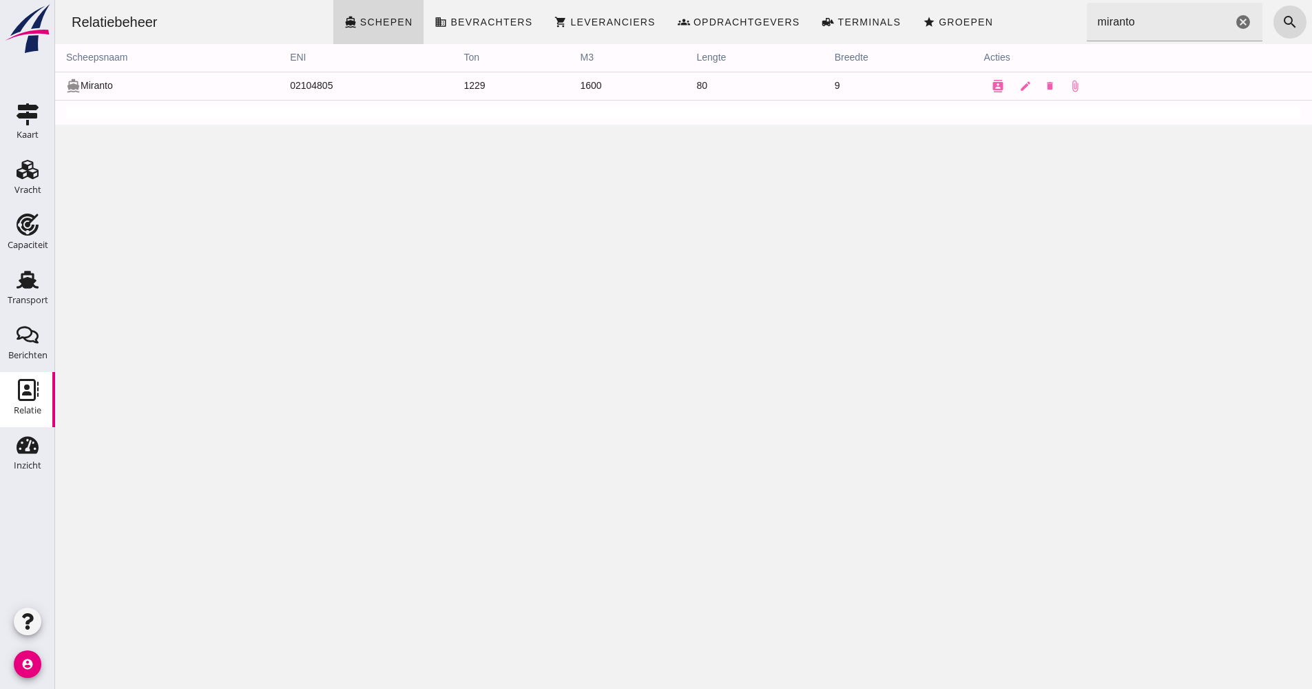
click at [1125, 25] on input "miranto" at bounding box center [1160, 22] width 146 height 39
drag, startPoint x: 1127, startPoint y: 25, endPoint x: 1058, endPoint y: 24, distance: 68.9
click at [1058, 24] on div "Relatiebeheer directions_boat Schepen business Bevrachters shopping_cart Levera…" at bounding box center [684, 22] width 1246 height 44
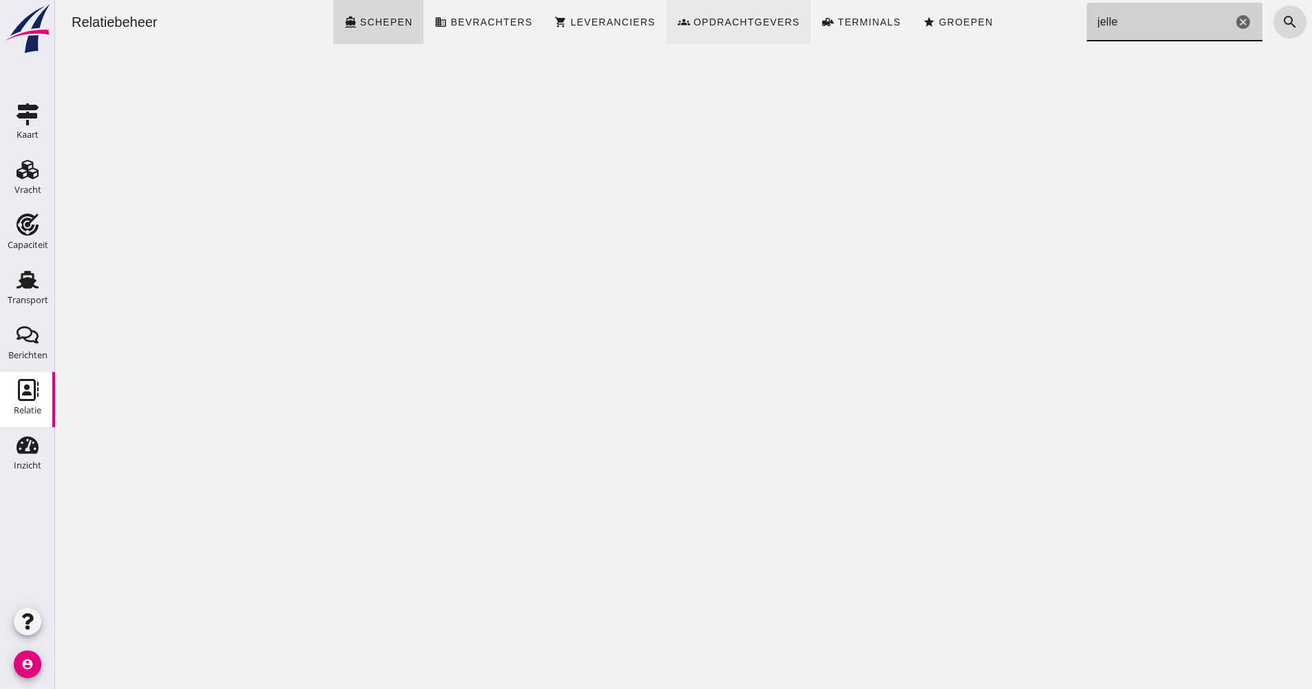
type input "jelle"
click at [735, 18] on span "Opdrachtgevers" at bounding box center [746, 22] width 107 height 11
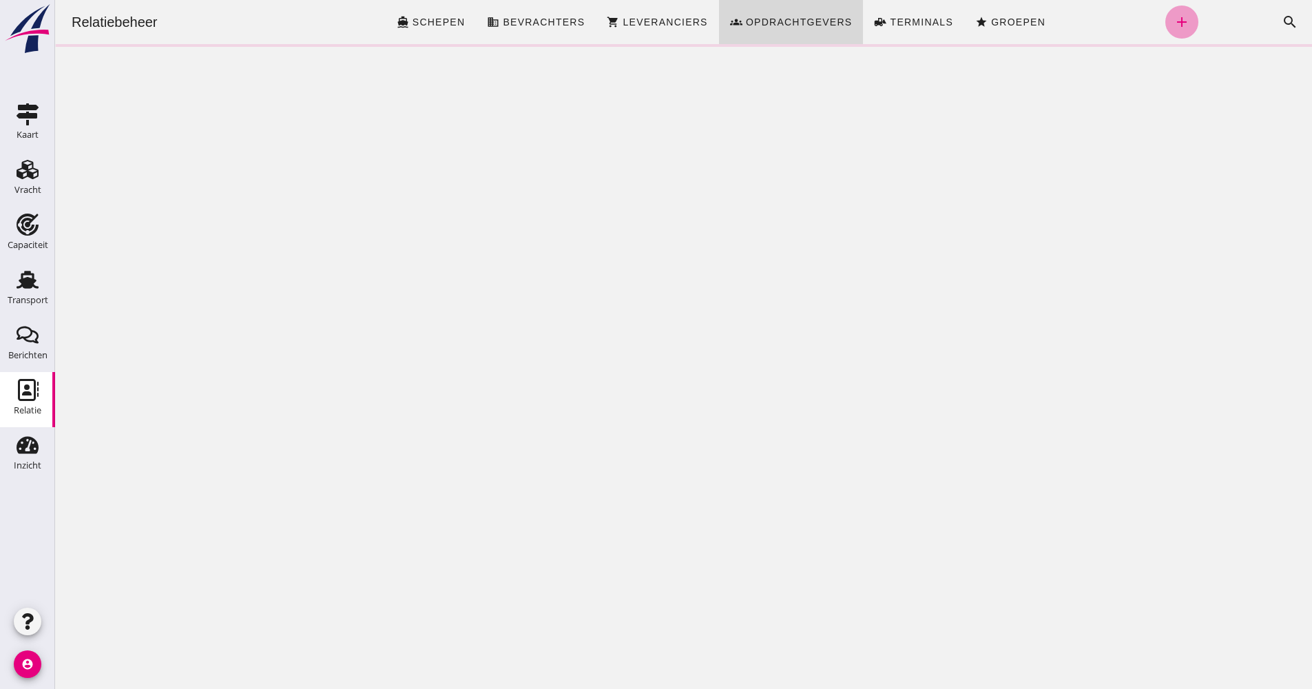
click at [1175, 24] on link "add" at bounding box center [1181, 22] width 33 height 33
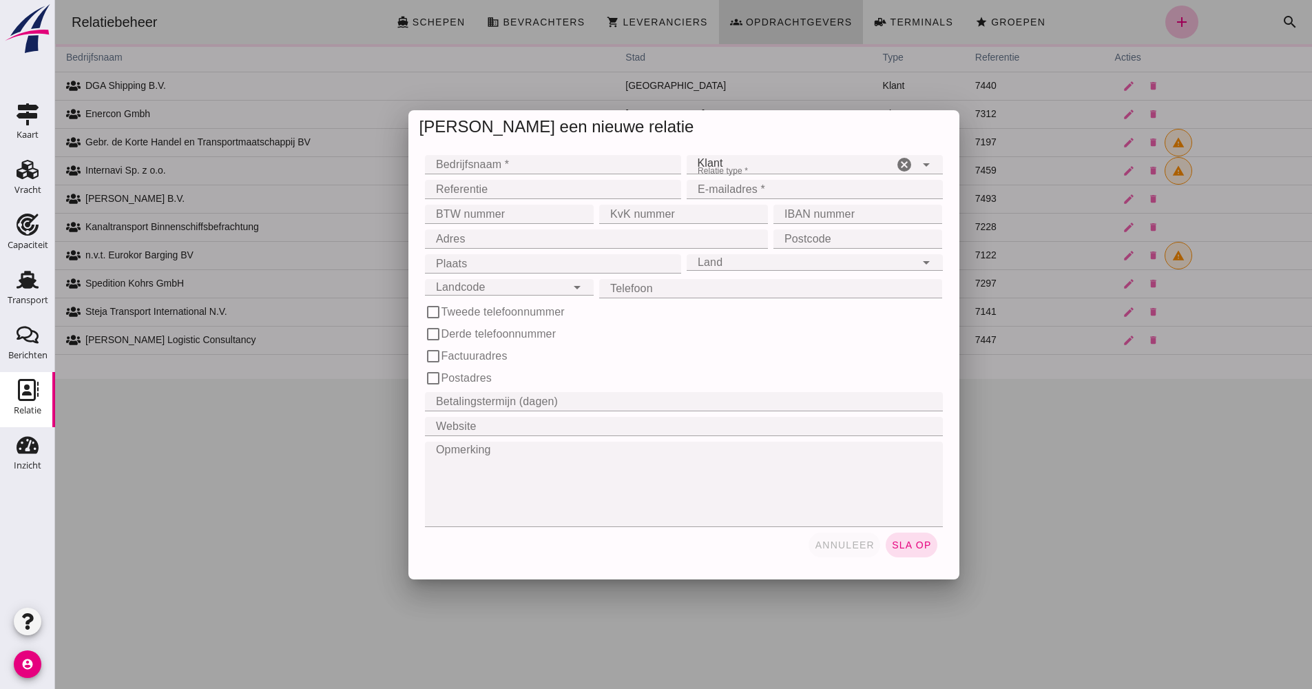
click at [834, 546] on span "annuleer" at bounding box center [844, 544] width 61 height 11
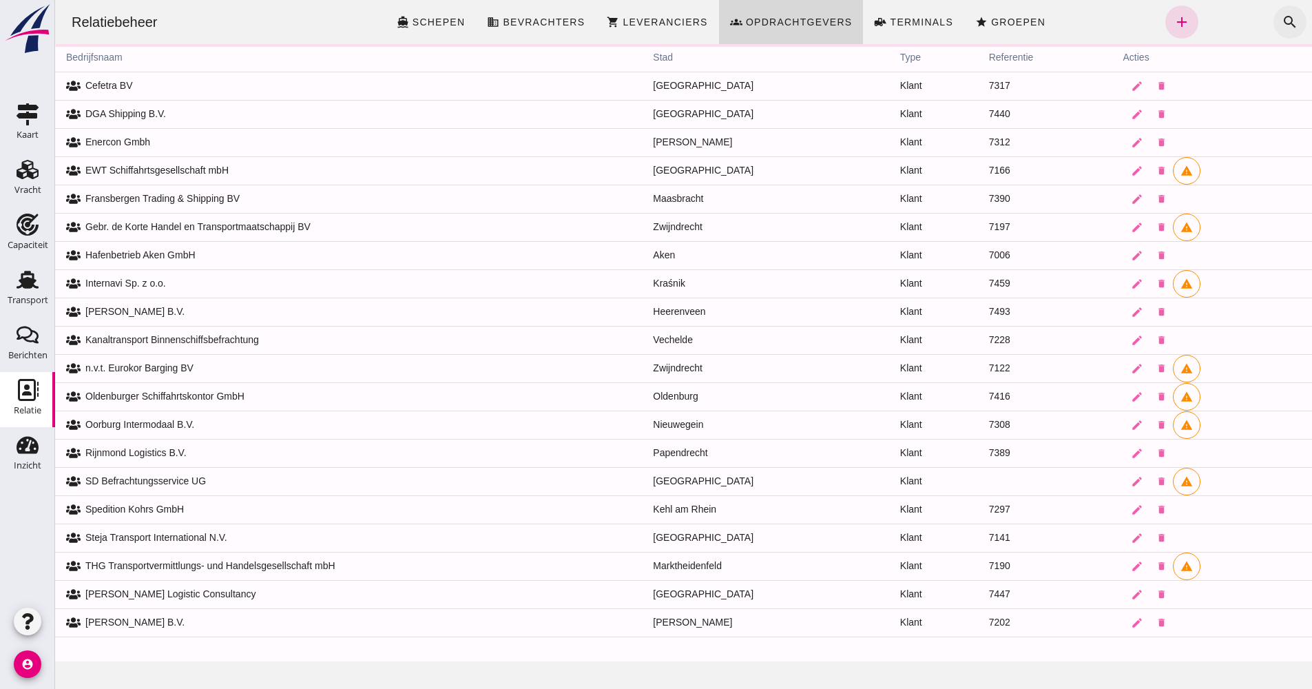
click at [1274, 33] on button "search" at bounding box center [1289, 22] width 33 height 33
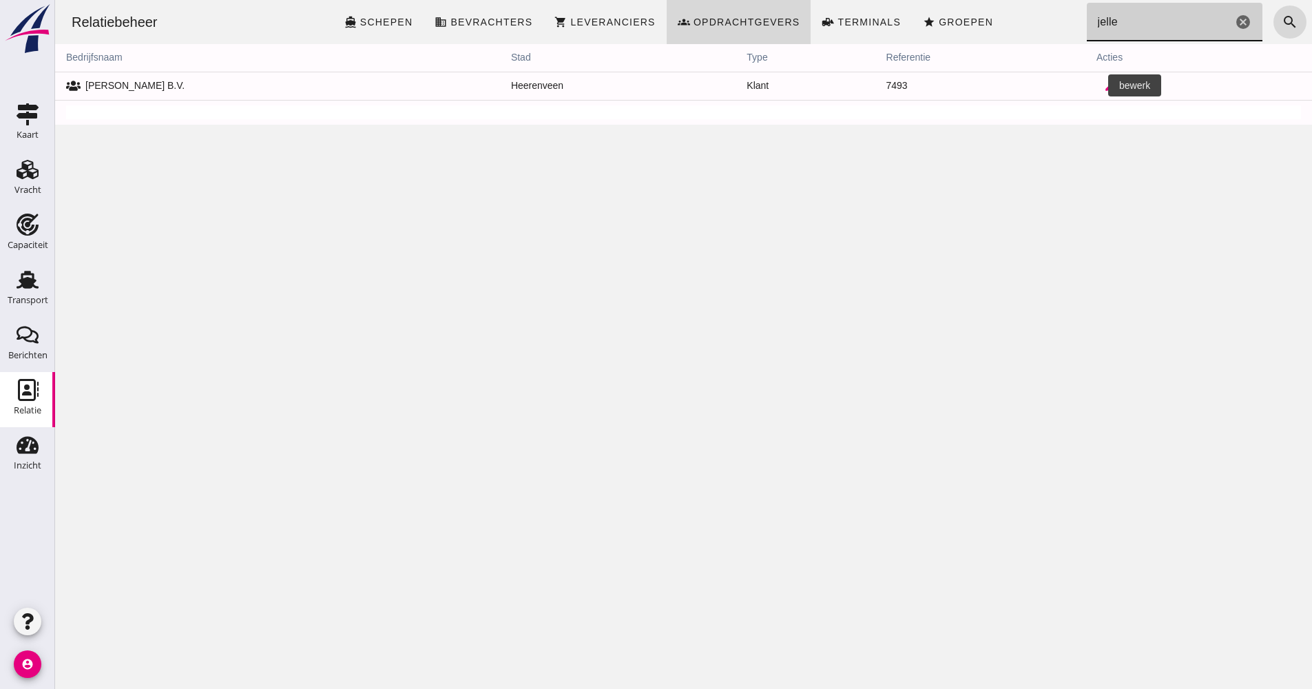
type input "jelle"
click at [1104, 82] on icon "edit" at bounding box center [1110, 86] width 12 height 12
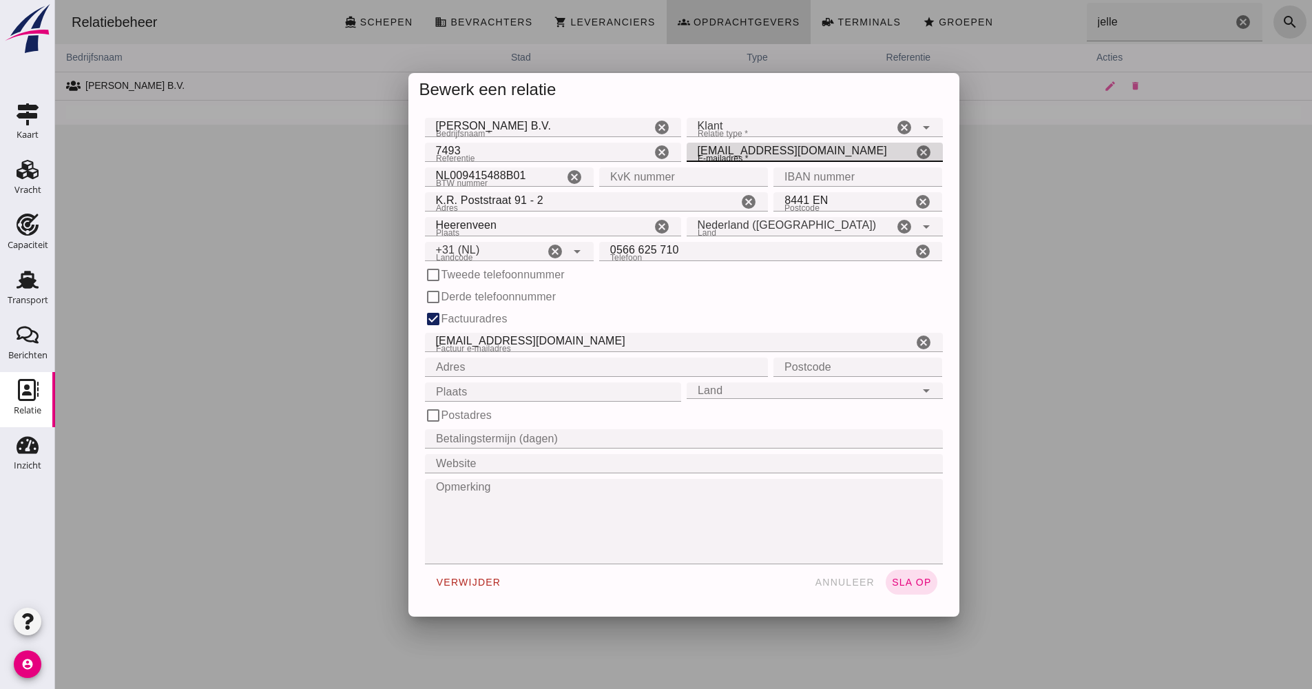
drag, startPoint x: 805, startPoint y: 156, endPoint x: 663, endPoint y: 151, distance: 141.9
click at [663, 151] on div "Referentie Referentie 7493 cancel E-mailadres * E-mailadres * [EMAIL_ADDRESS][D…" at bounding box center [683, 152] width 523 height 25
paste input "logistic@jelledevries"
type input "[EMAIL_ADDRESS][DOMAIN_NAME]"
click at [892, 583] on span "sla op" at bounding box center [911, 581] width 41 height 11
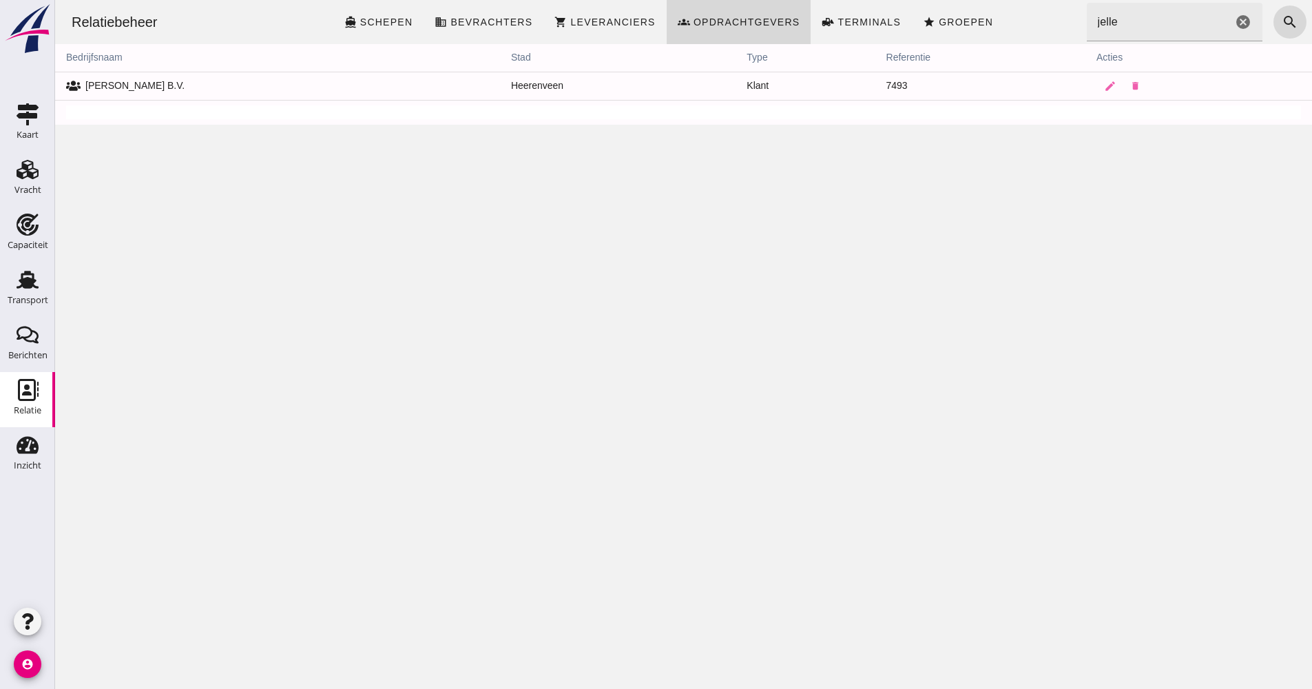
click at [1148, 30] on input "jelle" at bounding box center [1160, 22] width 146 height 39
drag, startPoint x: 1136, startPoint y: 30, endPoint x: 1065, endPoint y: 34, distance: 71.7
click at [1066, 34] on div "Relatiebeheer directions_boat Schepen business Bevrachters shopping_cart Levera…" at bounding box center [684, 22] width 1246 height 44
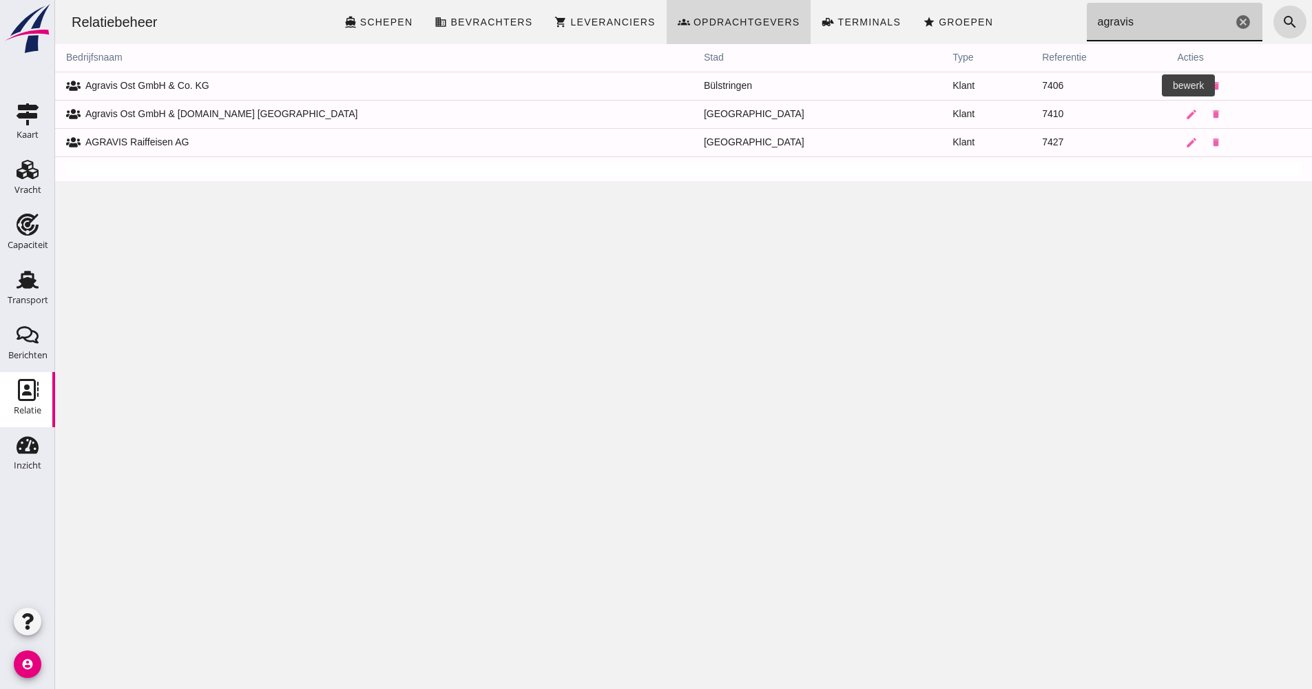
type input "agravis"
click at [1178, 94] on link "edit" at bounding box center [1192, 86] width 28 height 28
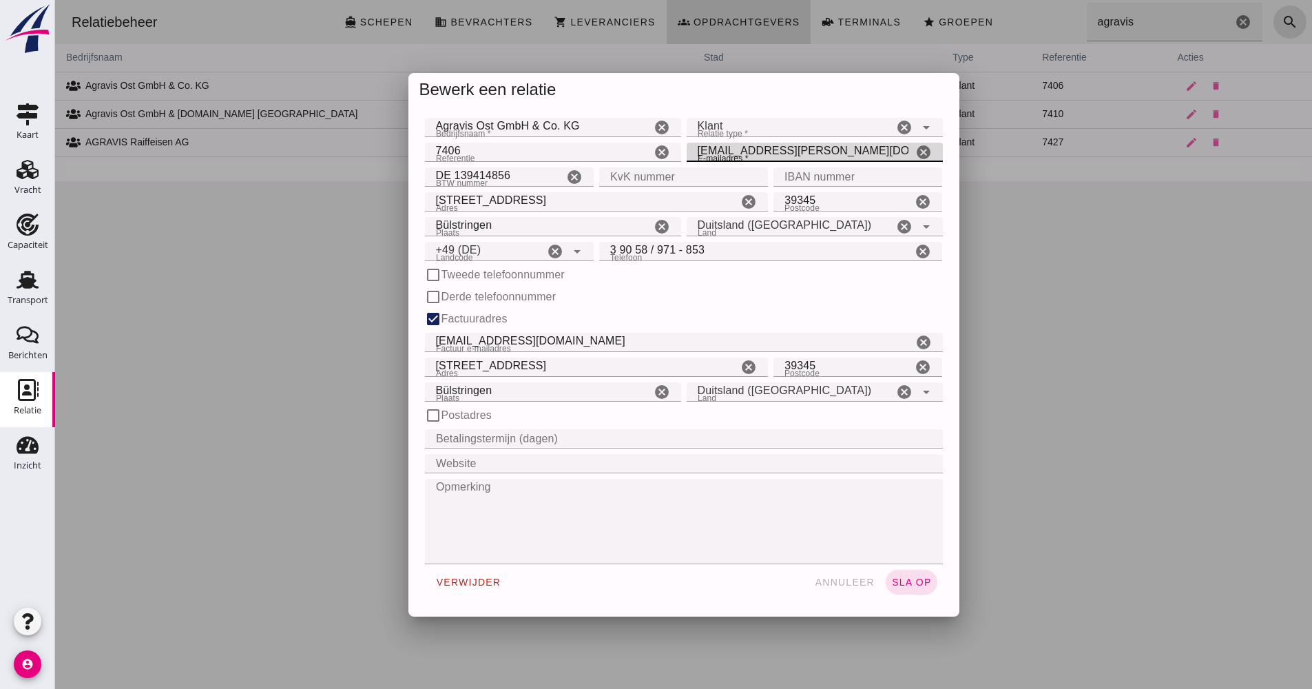
drag, startPoint x: 866, startPoint y: 153, endPoint x: 659, endPoint y: 145, distance: 206.7
click at [659, 145] on div "Referentie Referentie 7406 cancel E-mailadres * E-mailadres * [EMAIL_ADDRESS][P…" at bounding box center [683, 152] width 523 height 25
paste input "[EMAIL_ADDRESS][DOMAIN_NAME]>"
click at [694, 154] on input "[EMAIL_ADDRESS][DOMAIN_NAME]" at bounding box center [800, 152] width 226 height 19
type input "[EMAIL_ADDRESS][DOMAIN_NAME]"
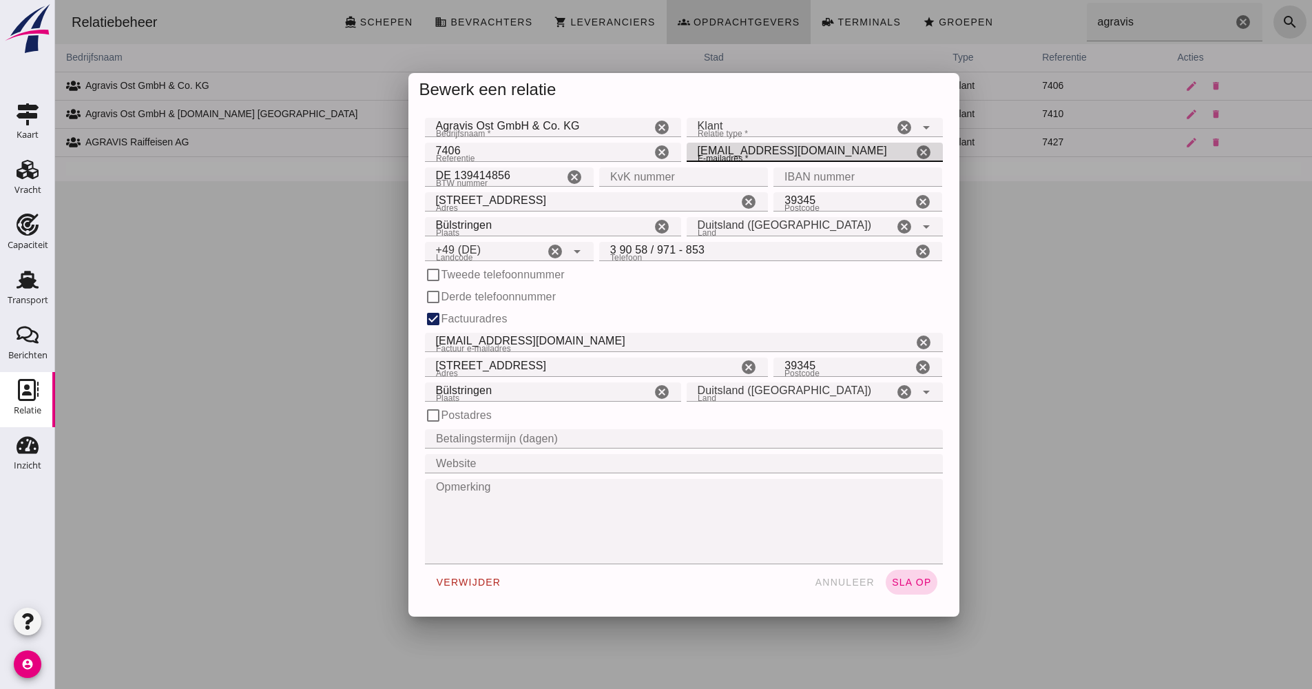
click at [908, 581] on span "sla op" at bounding box center [911, 581] width 41 height 11
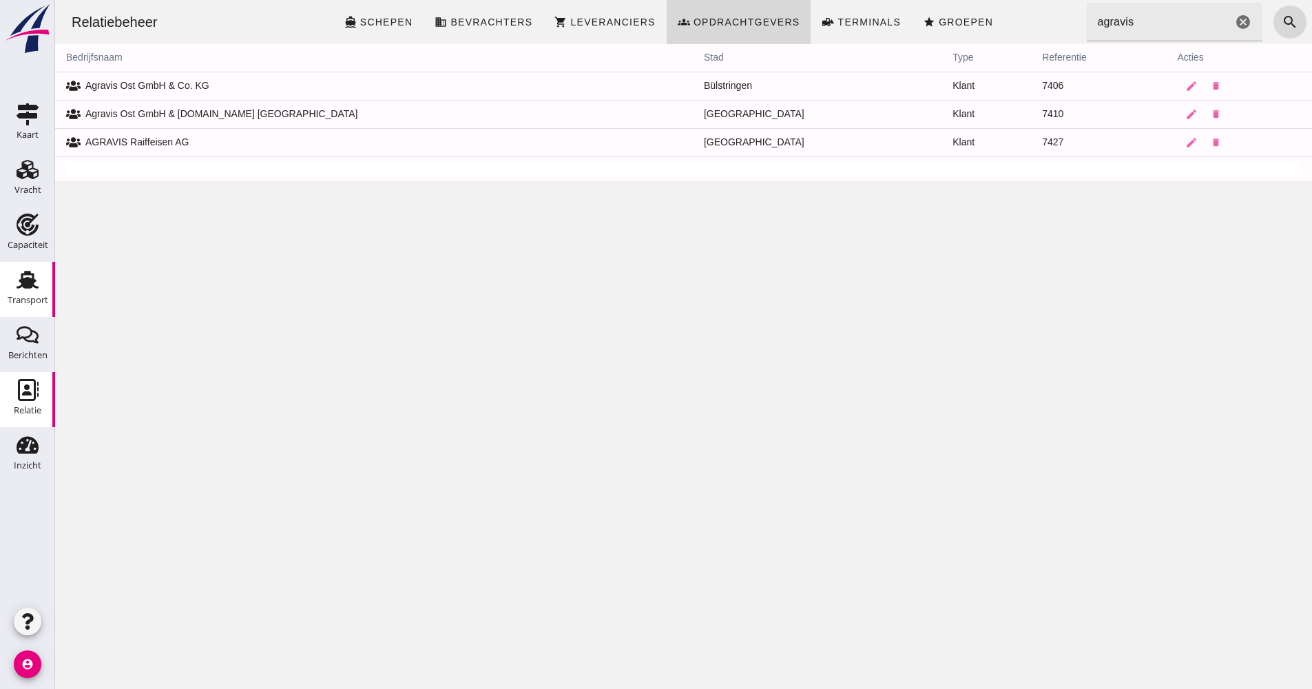
click at [25, 280] on use at bounding box center [28, 280] width 22 height 18
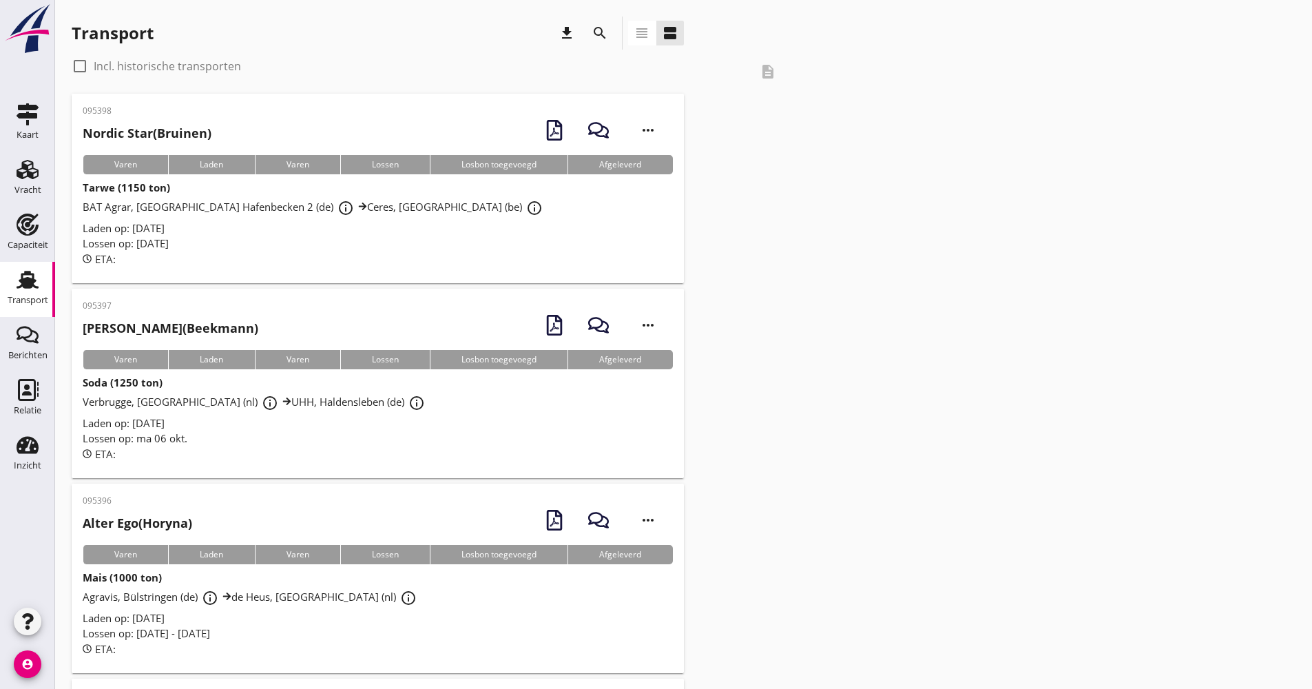
click at [597, 43] on button "search" at bounding box center [599, 33] width 25 height 25
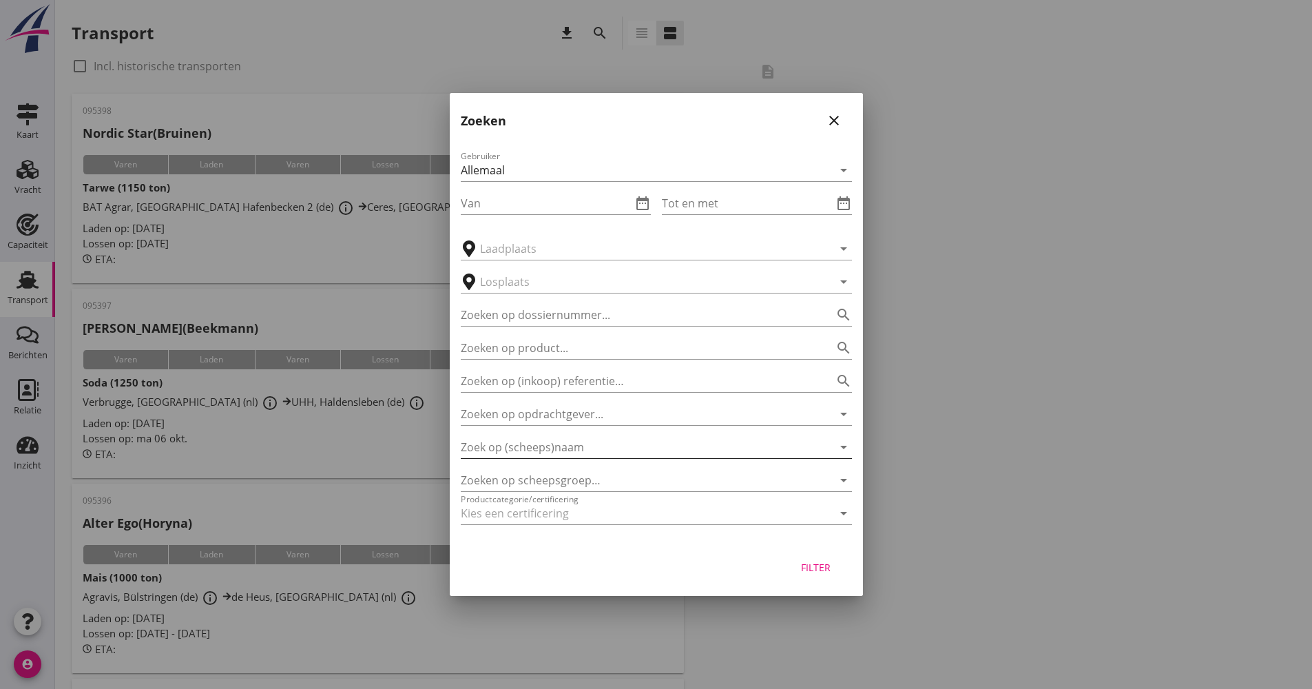
click at [552, 445] on input "Zoek op (scheeps)naam" at bounding box center [637, 447] width 353 height 22
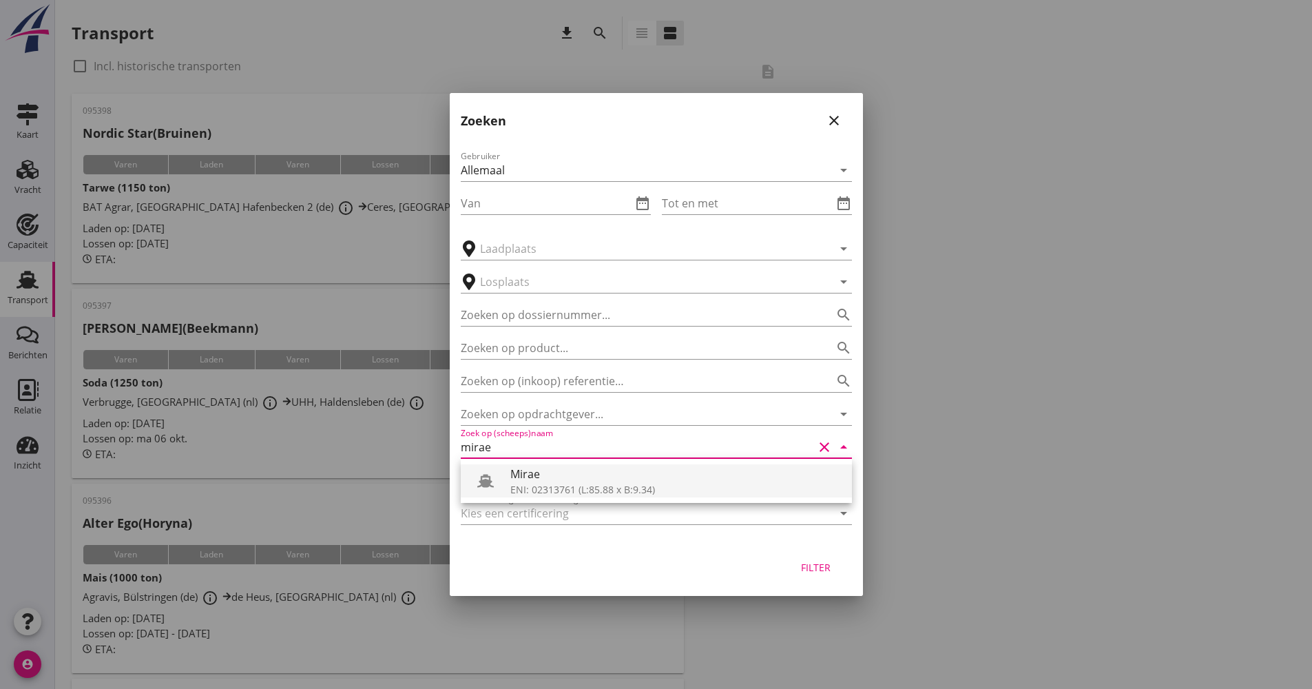
click at [586, 478] on div "Mirae" at bounding box center [675, 473] width 331 height 17
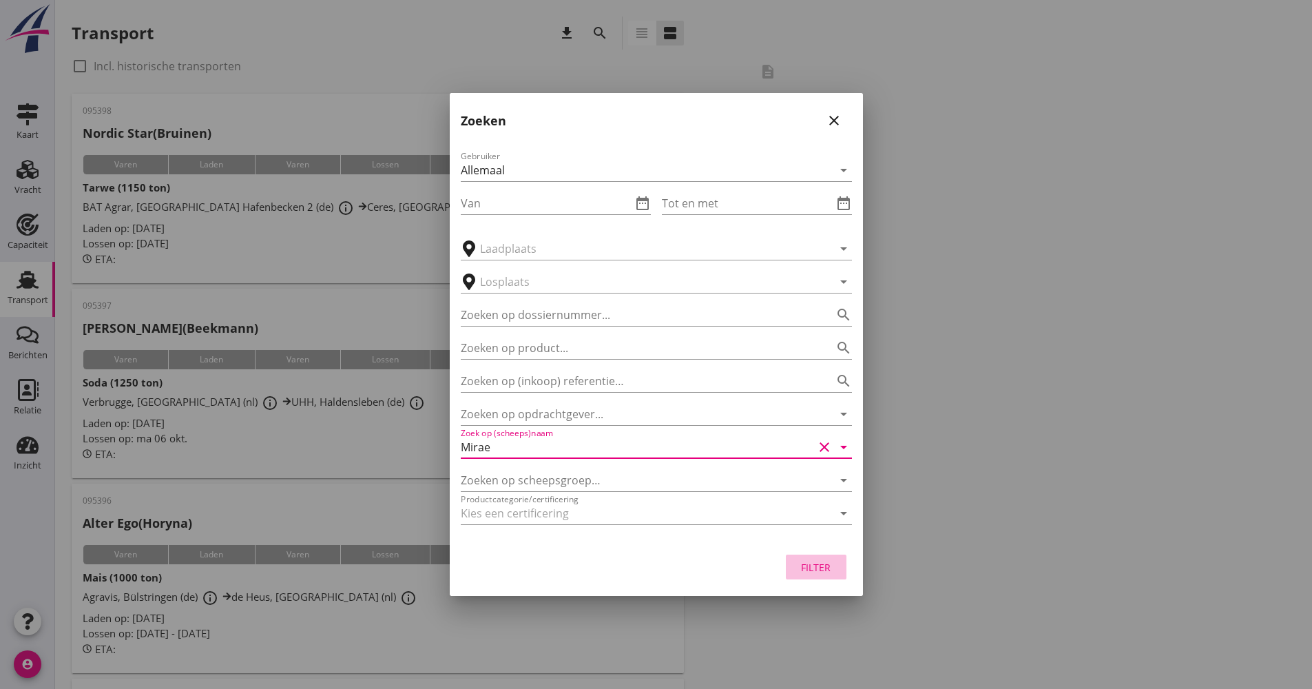
click at [791, 564] on button "Filter" at bounding box center [816, 566] width 61 height 25
type input "Mirae"
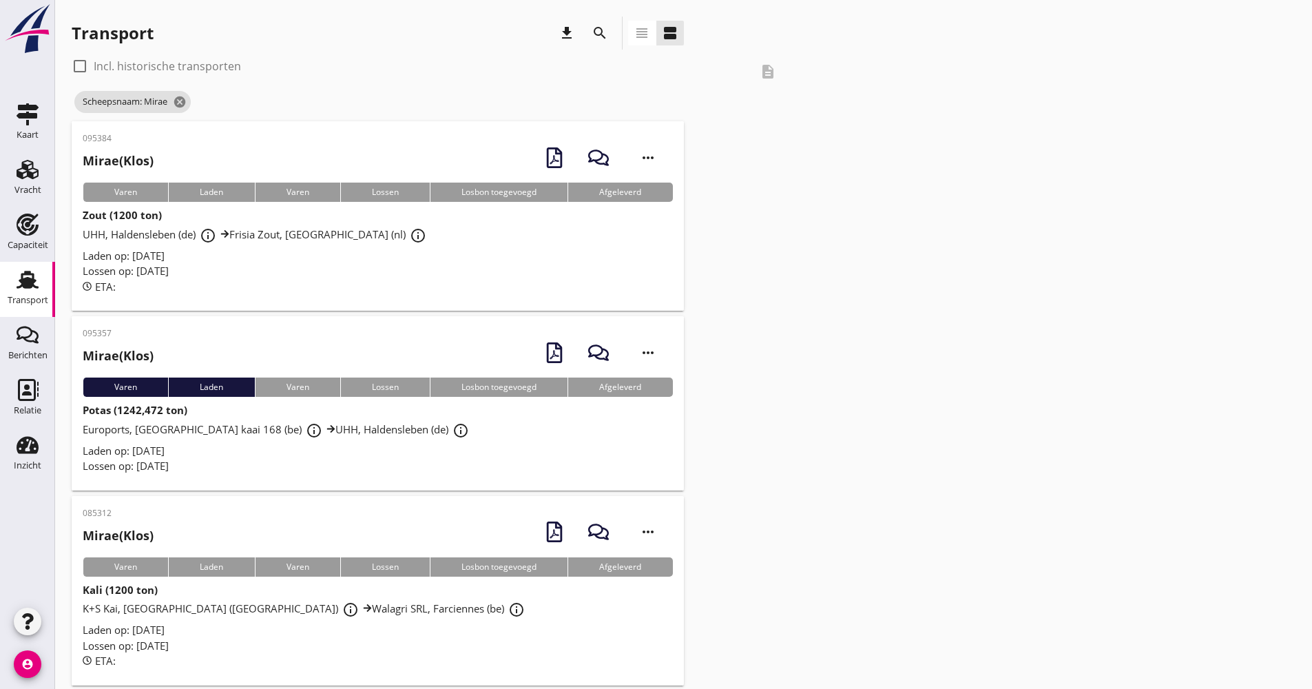
click at [353, 279] on div "ETA:" at bounding box center [378, 287] width 590 height 16
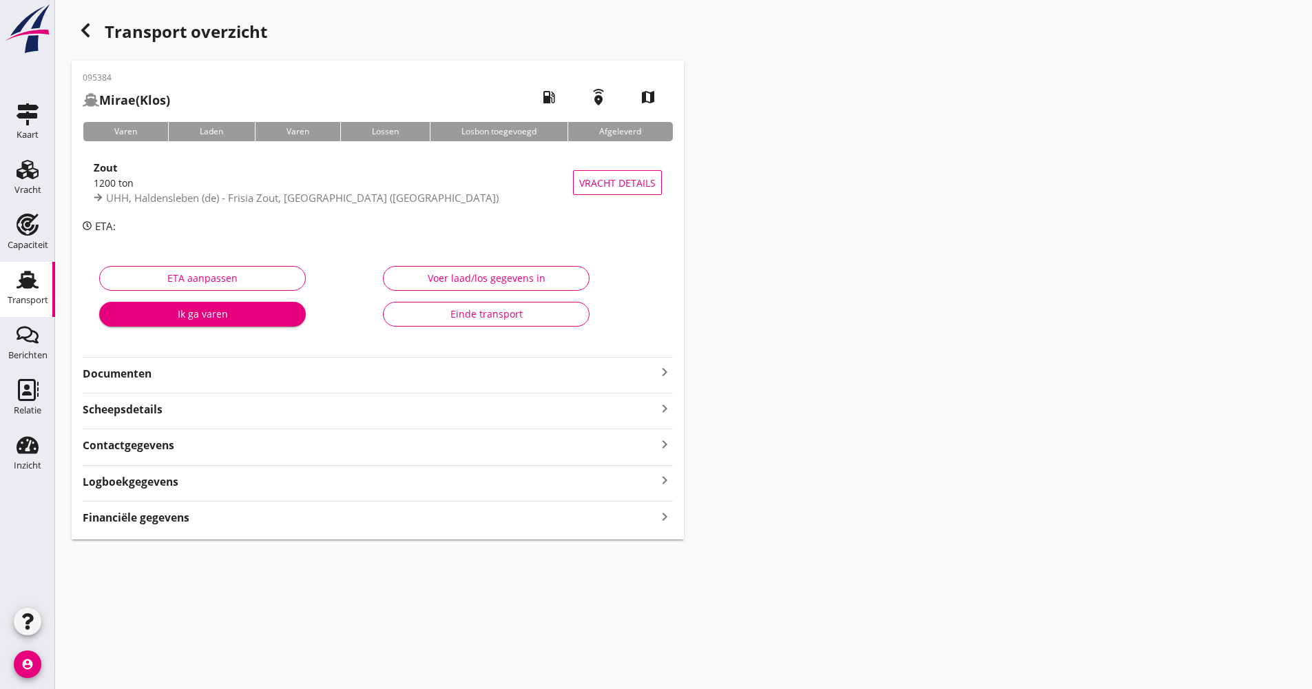
click at [237, 472] on div "Logboekgegevens keyboard_arrow_right" at bounding box center [378, 480] width 590 height 19
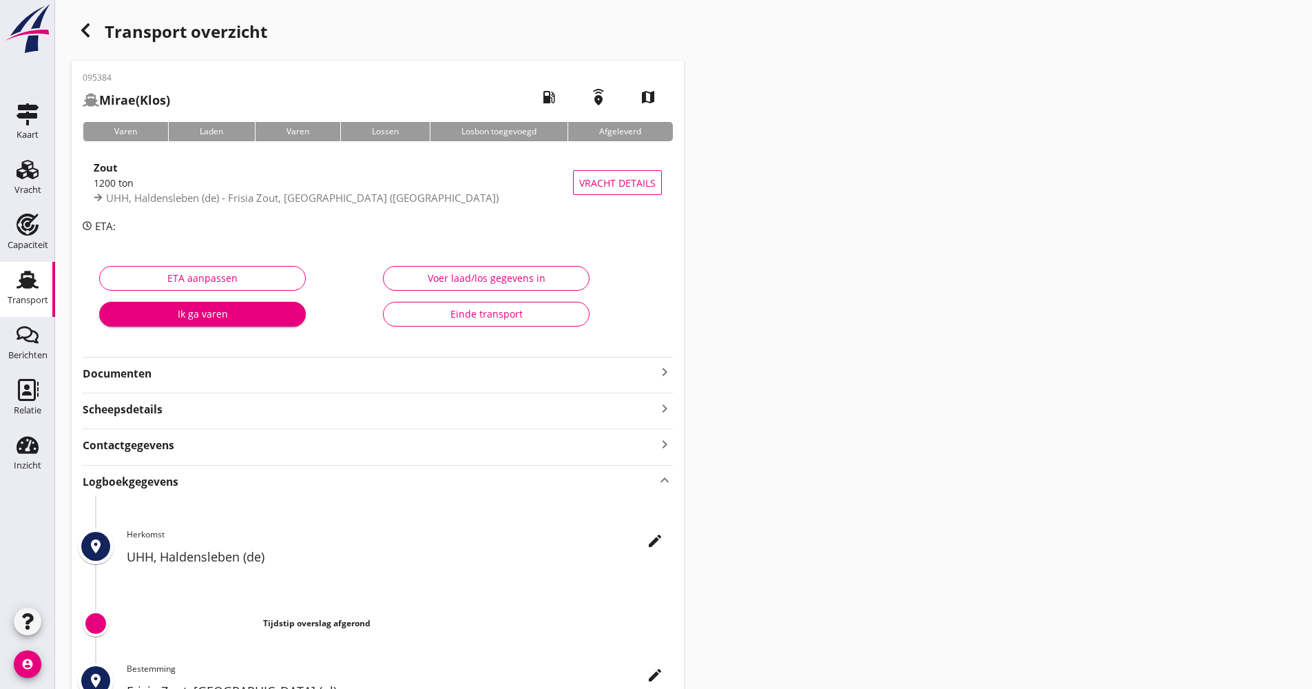
click at [669, 536] on div "edit Herkomst UHH, [GEOGRAPHIC_DATA] (de)" at bounding box center [400, 550] width 546 height 45
click at [664, 537] on div "edit" at bounding box center [654, 540] width 25 height 17
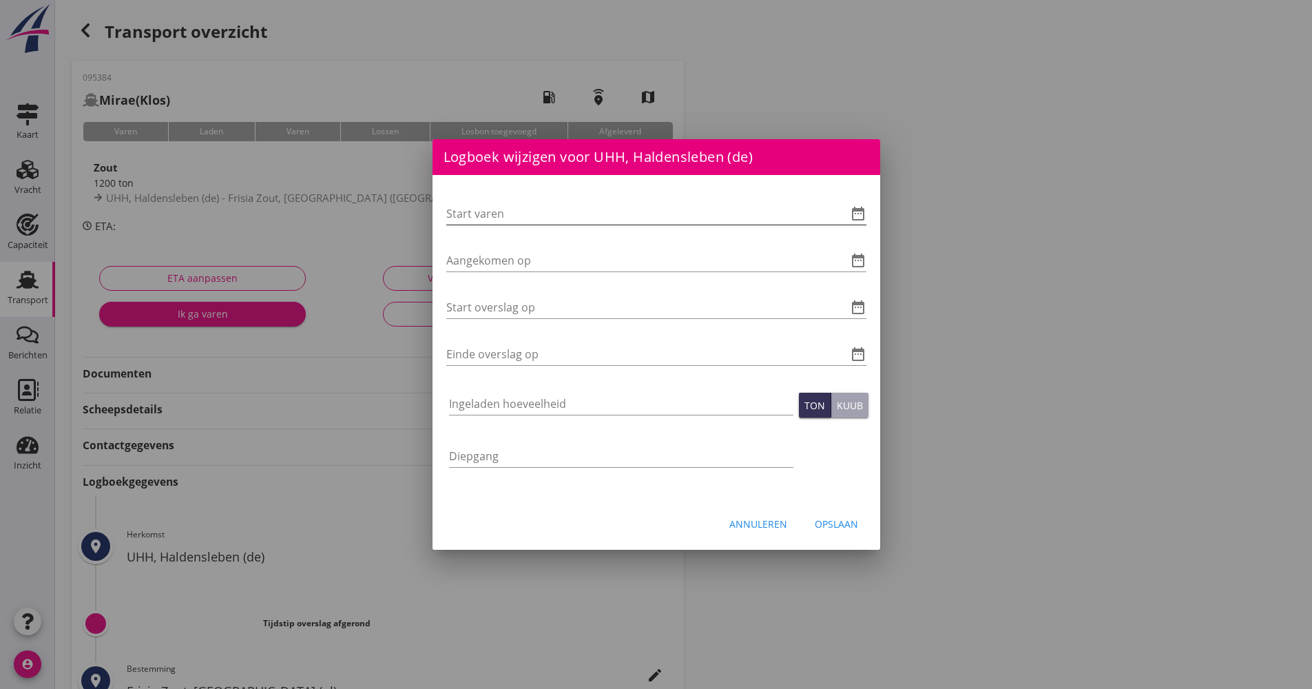
click at [861, 205] on div "Start varen date_range" at bounding box center [656, 213] width 420 height 22
click at [861, 211] on icon "date_range" at bounding box center [858, 213] width 17 height 17
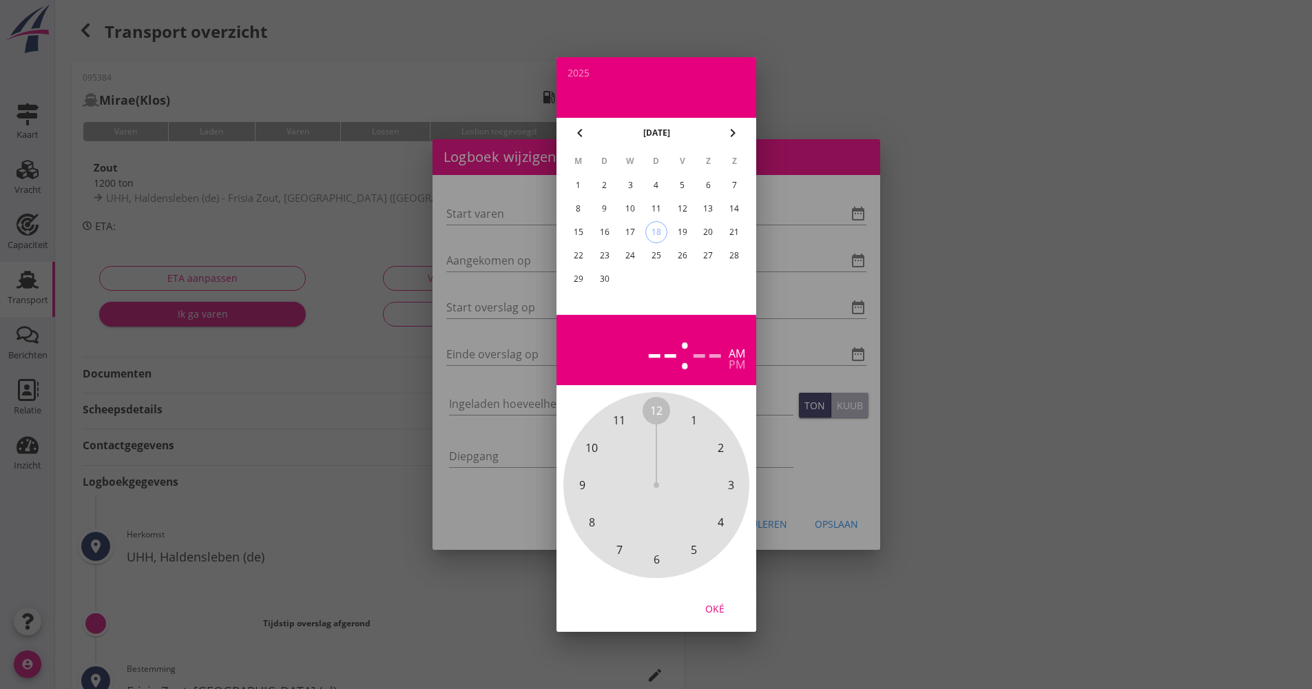
click at [659, 233] on div "18" at bounding box center [655, 232] width 21 height 21
drag, startPoint x: 658, startPoint y: 412, endPoint x: 665, endPoint y: 542, distance: 129.6
click at [665, 542] on div "12 1 2 3 4 5 6 7 8 9 10 11" at bounding box center [656, 484] width 149 height 149
click at [656, 410] on span "00" at bounding box center [656, 410] width 12 height 17
click at [711, 605] on div "Oké" at bounding box center [714, 608] width 39 height 14
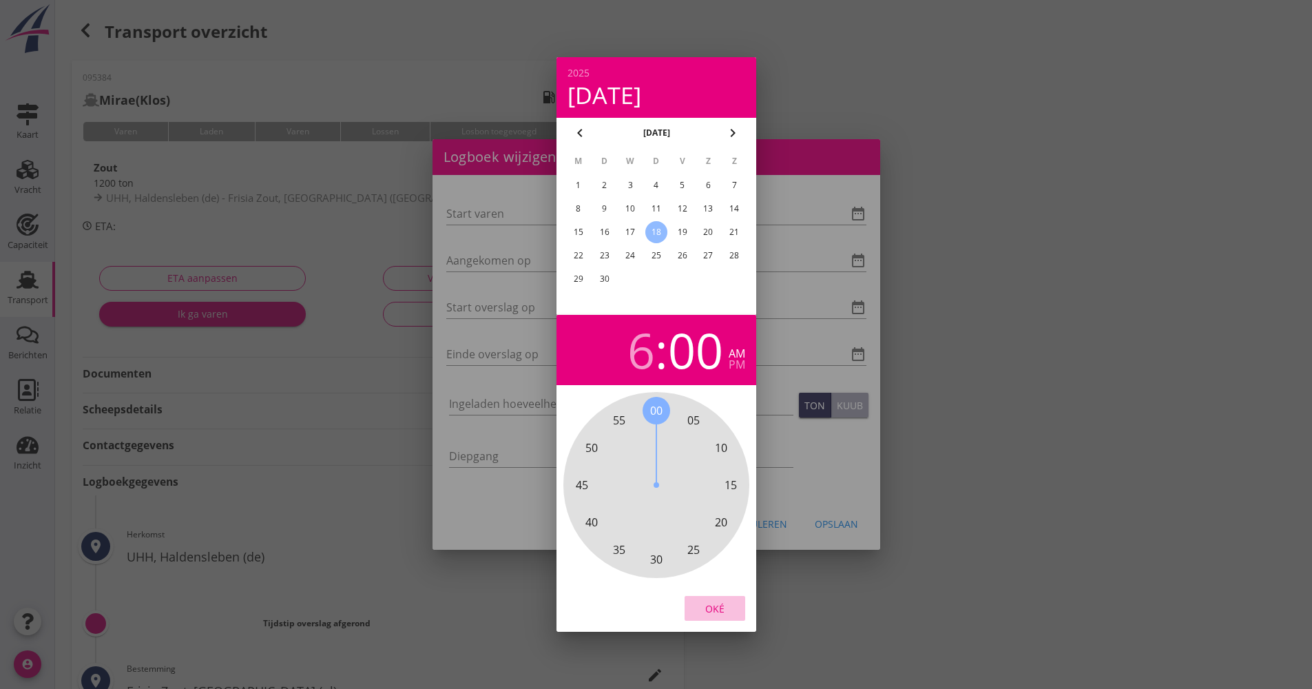
type input "[DATE] 06:00"
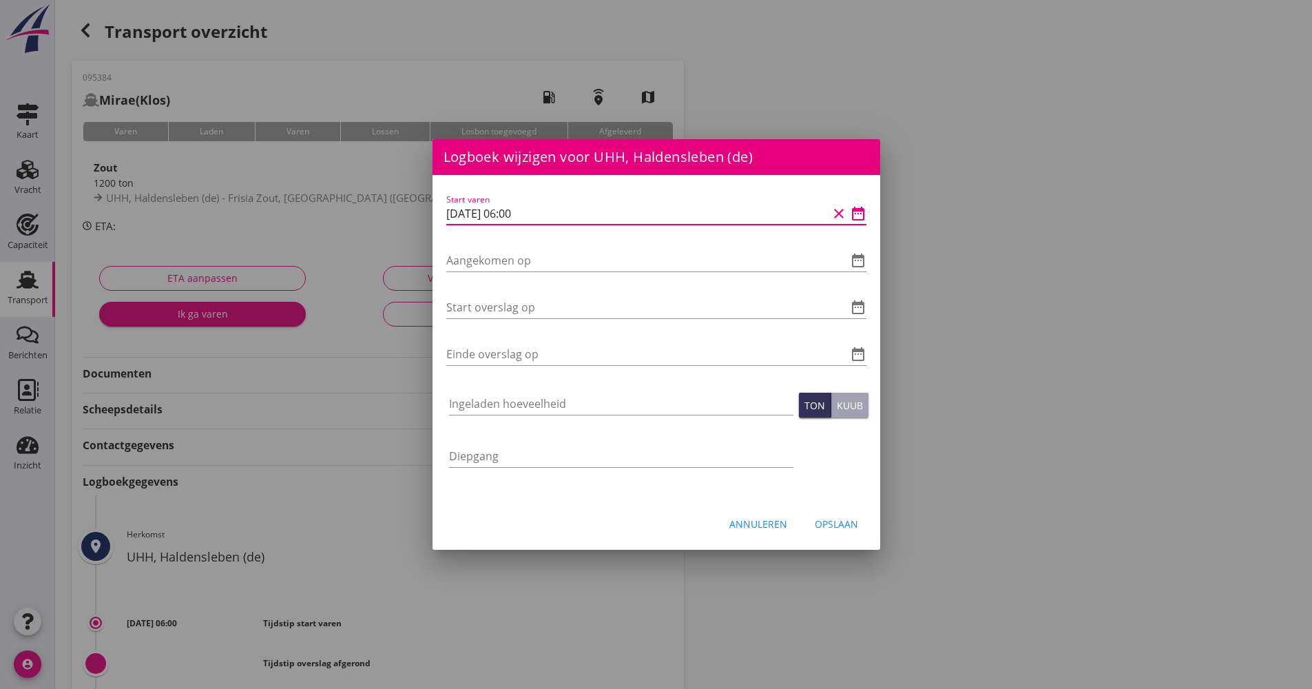
drag, startPoint x: 547, startPoint y: 216, endPoint x: 443, endPoint y: 216, distance: 103.3
click at [421, 216] on div "[EMAIL_ADDRESS][DOMAIN_NAME] Klant emailadres [PERSON_NAME][EMAIL_ADDRESS][DOMA…" at bounding box center [656, 459] width 1312 height 919
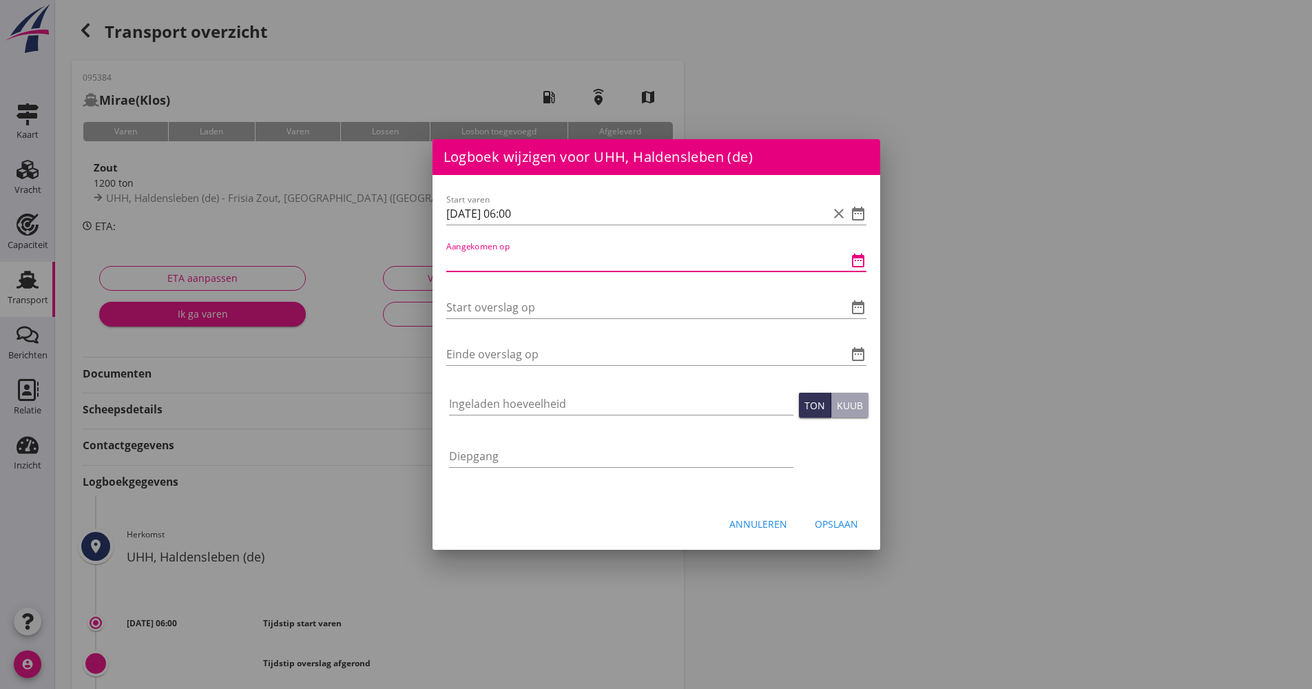
paste input "[DATE] 06:00"
type input "[DATE] 06:00"
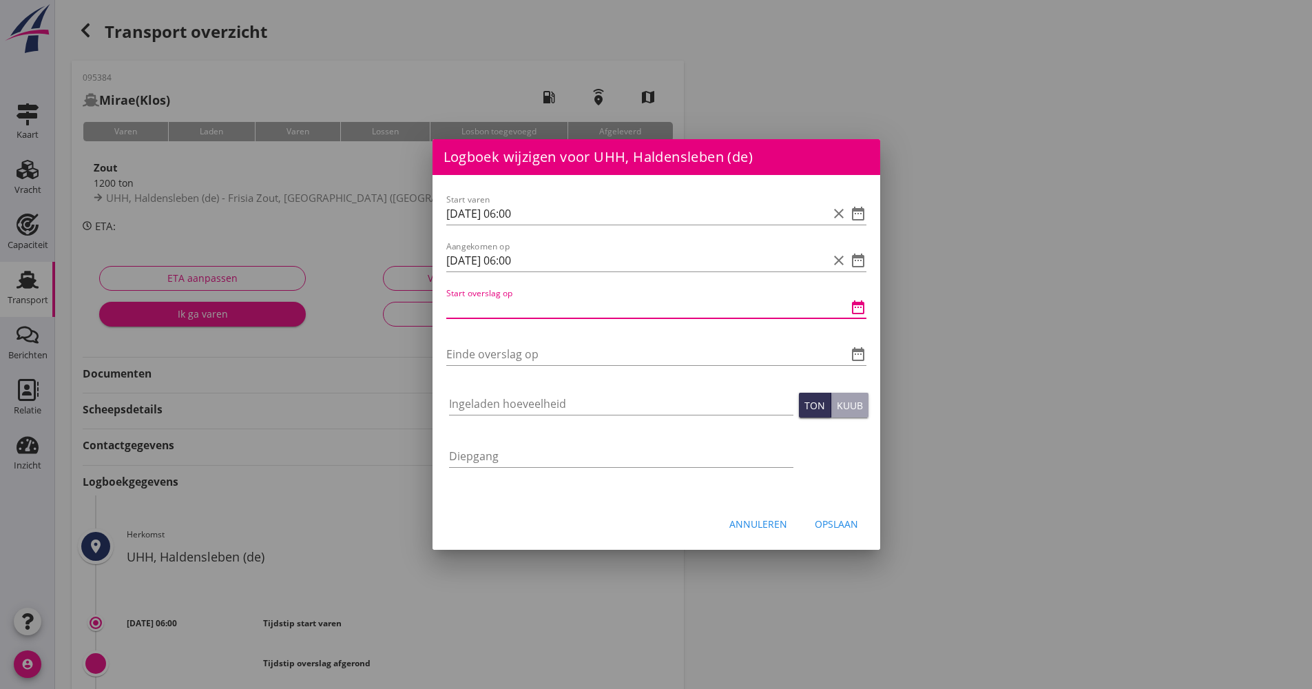
paste input "[DATE] 06:00"
type input "[DATE] 06:00"
drag, startPoint x: 505, startPoint y: 340, endPoint x: 472, endPoint y: 348, distance: 33.4
click at [472, 348] on input "Einde overslag op" at bounding box center [636, 354] width 381 height 22
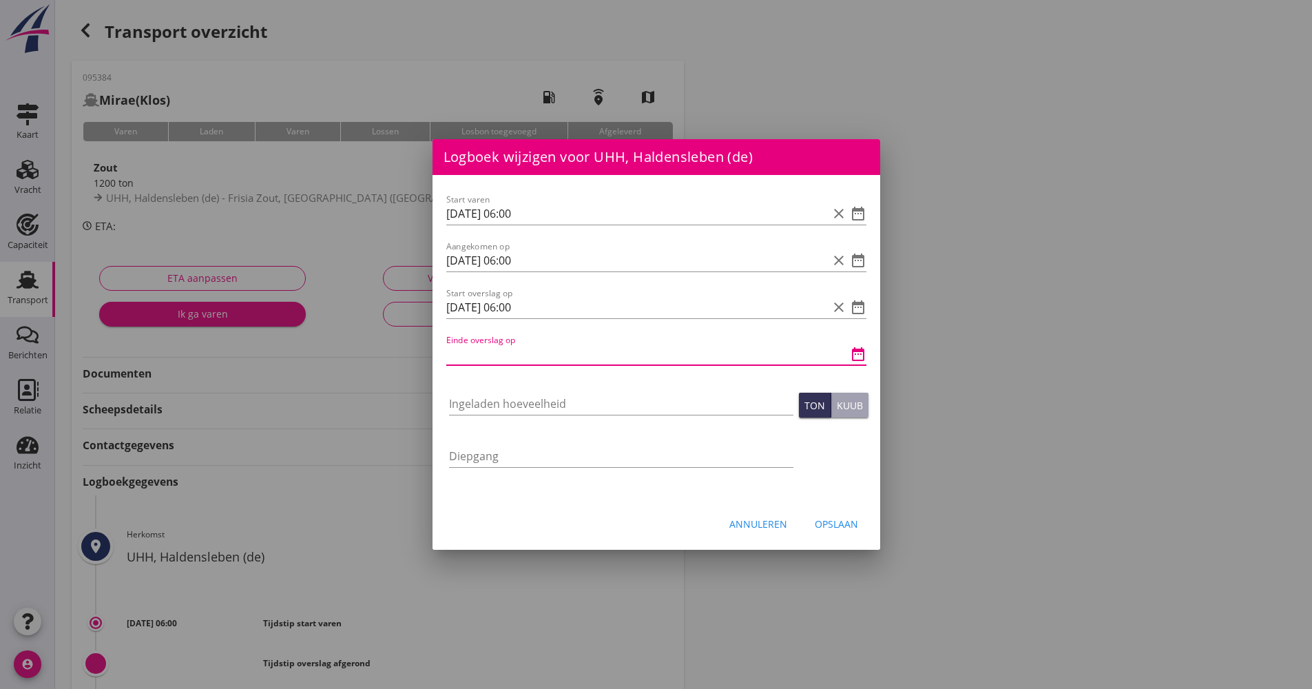
paste input "[DATE] 06:00"
click at [514, 349] on input "[DATE] 06:00" at bounding box center [636, 354] width 381 height 22
drag, startPoint x: 519, startPoint y: 351, endPoint x: 507, endPoint y: 352, distance: 11.7
click at [507, 352] on input "[DATE] 06:00" at bounding box center [636, 354] width 381 height 22
type input "[DATE] 11:30"
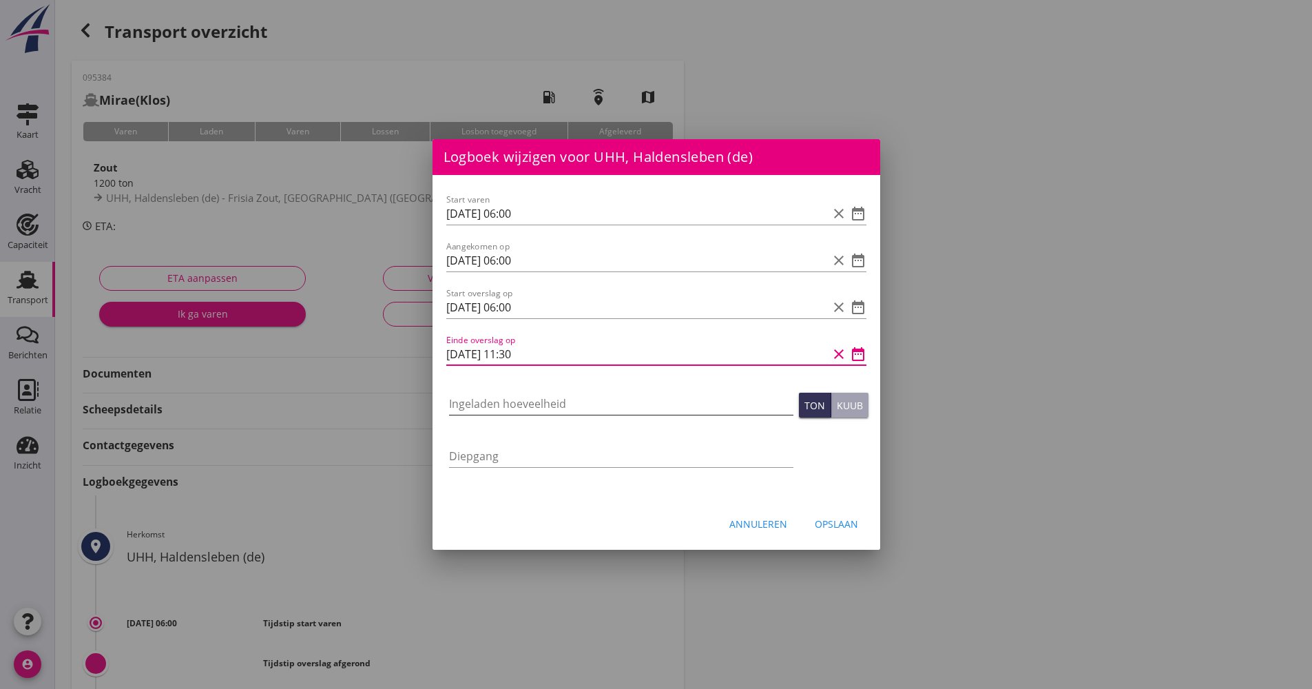
click at [487, 412] on input "Ingeladen hoeveelheid" at bounding box center [621, 404] width 344 height 22
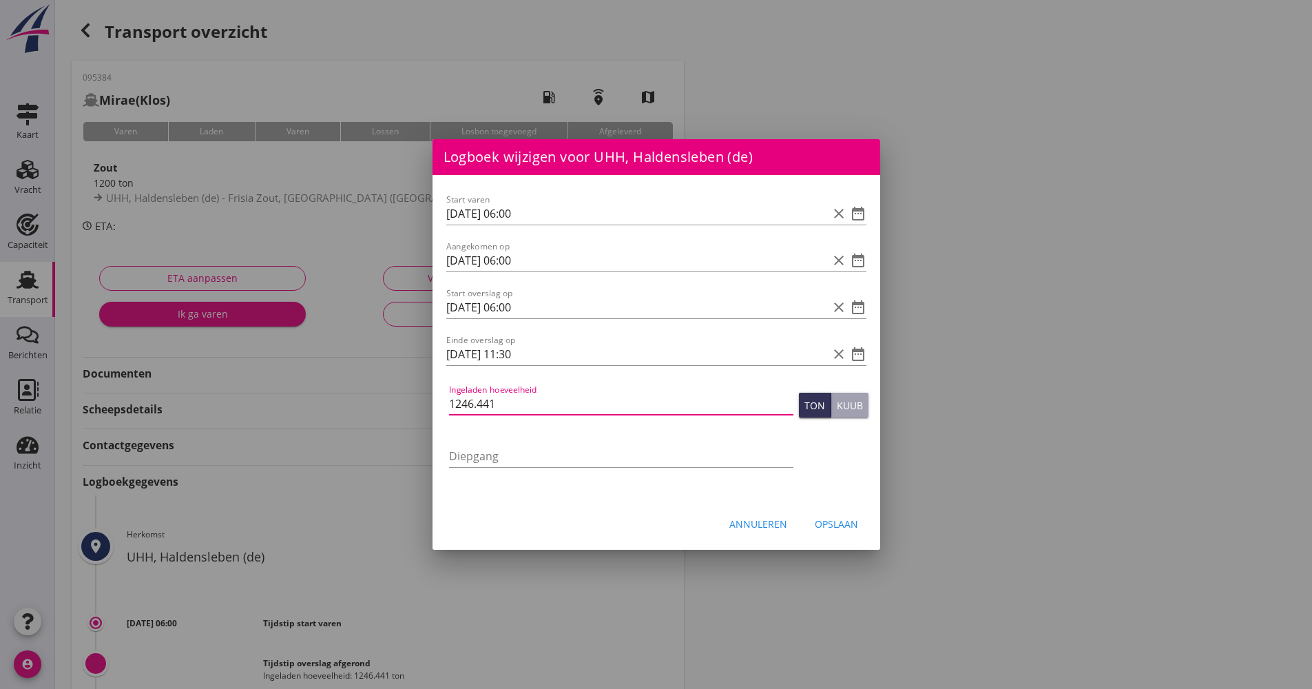
type input "1246.441"
click at [855, 524] on div "Opslaan" at bounding box center [836, 523] width 43 height 14
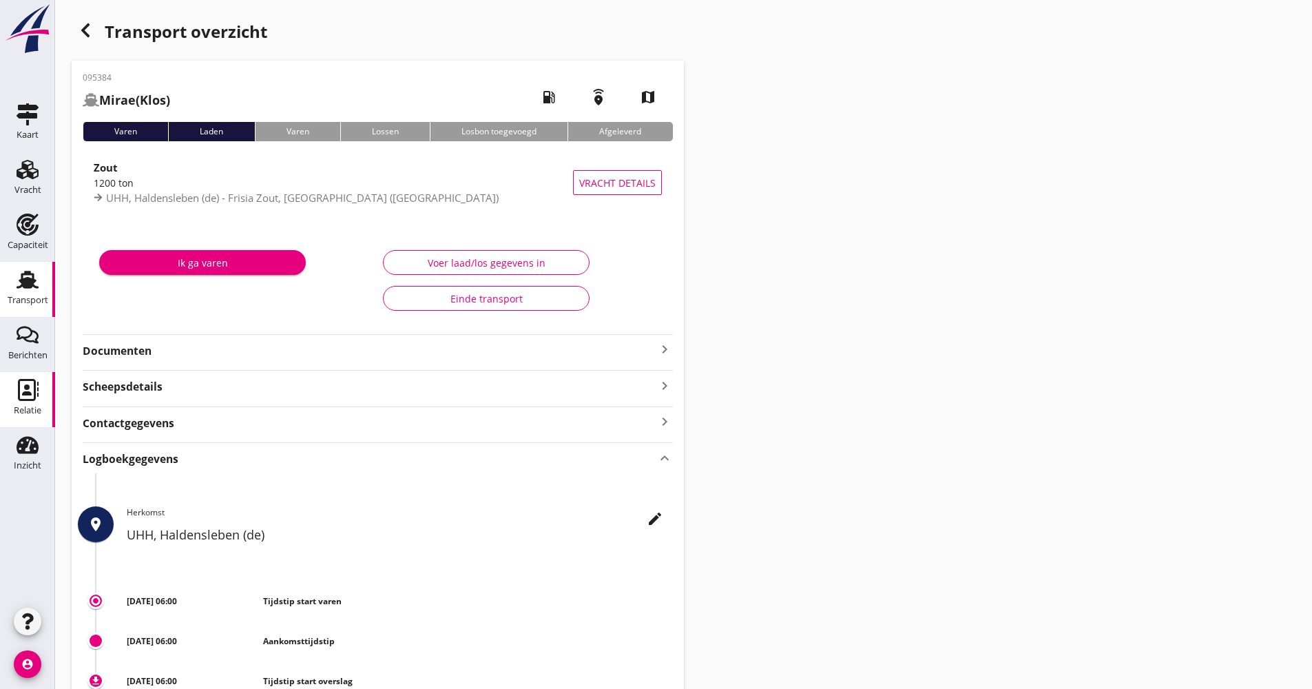
click at [29, 388] on icon "Relatie" at bounding box center [28, 390] width 22 height 22
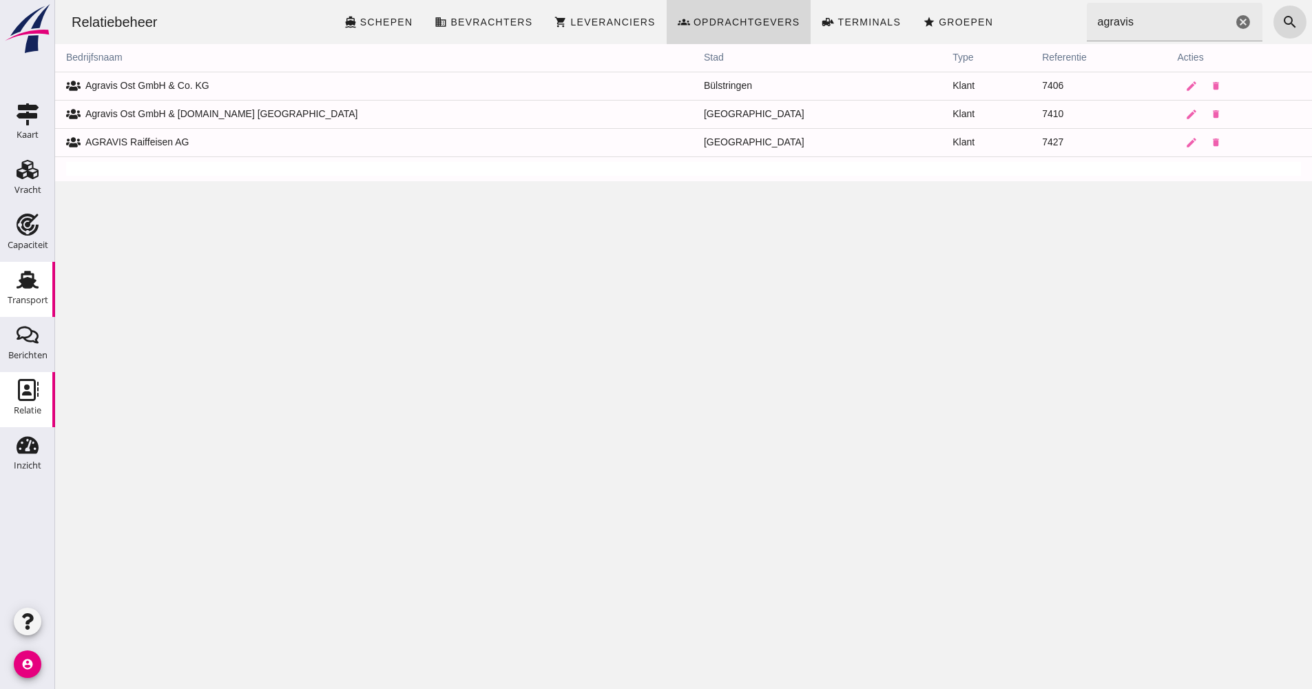
click at [35, 282] on icon "Transport" at bounding box center [28, 280] width 22 height 22
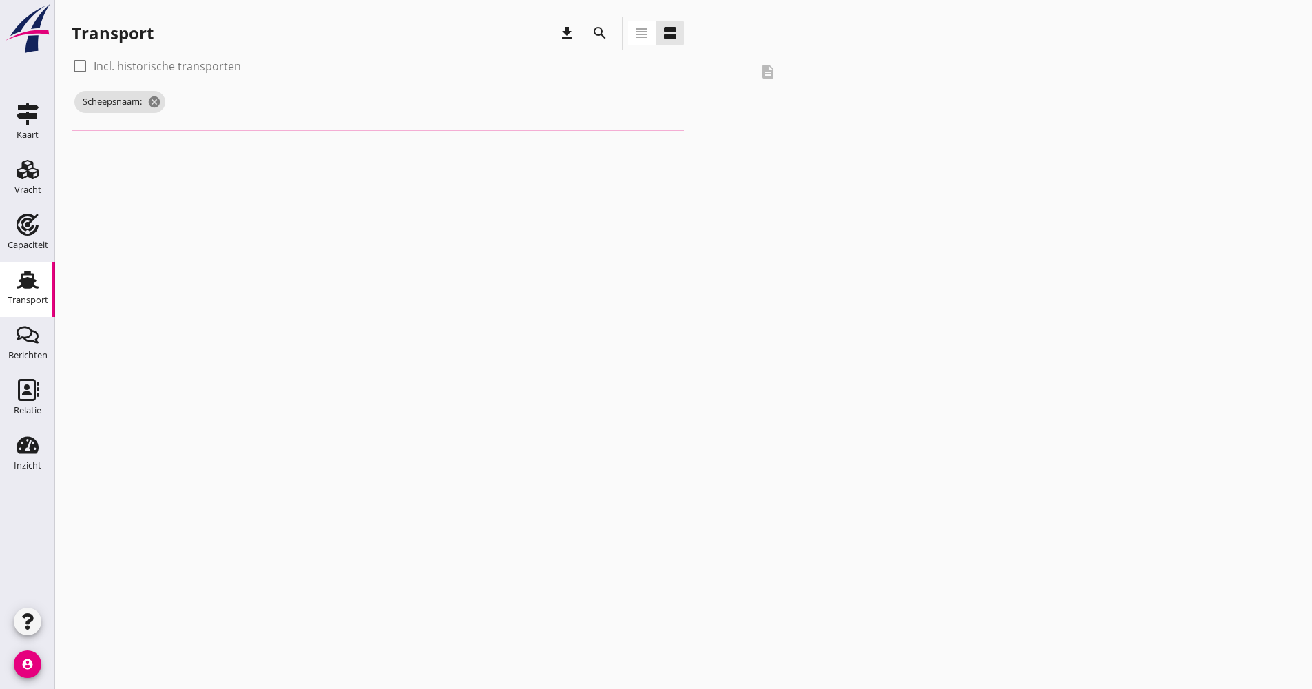
click at [614, 37] on div "search" at bounding box center [599, 33] width 33 height 33
click at [606, 35] on icon "search" at bounding box center [600, 33] width 17 height 17
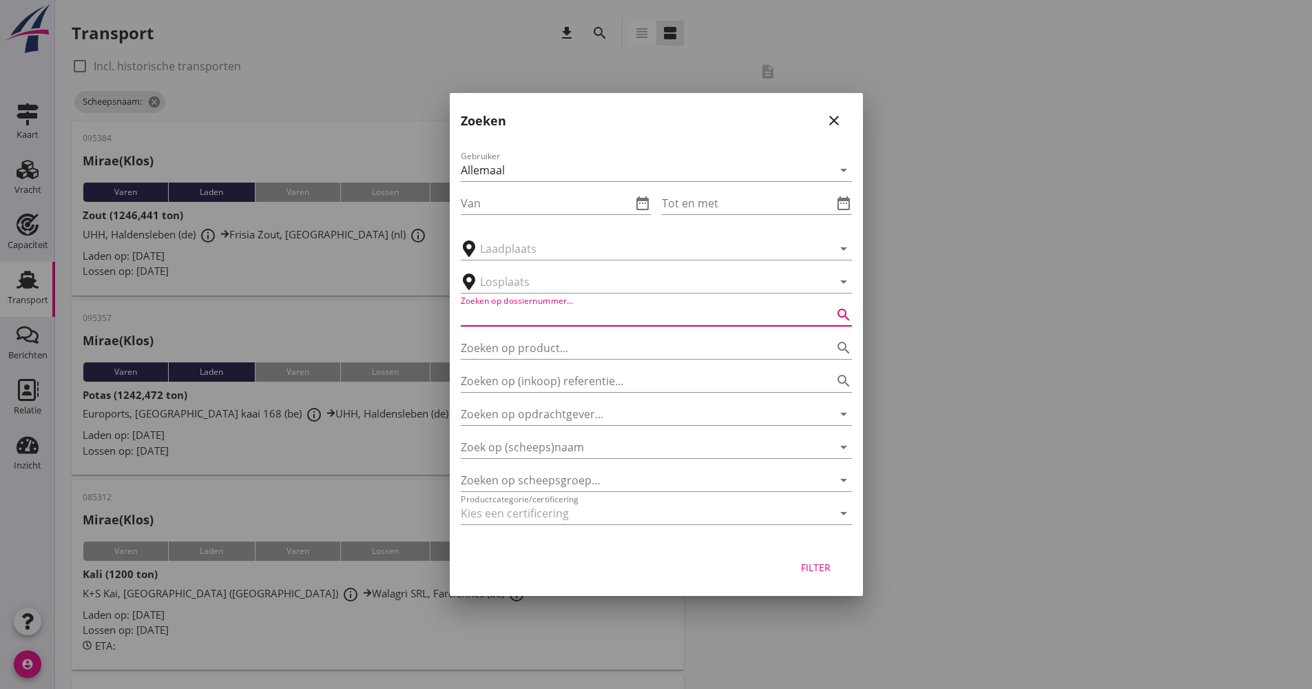
click at [574, 322] on input "Zoeken op dossiernummer..." at bounding box center [637, 315] width 353 height 22
type input "la cab"
drag, startPoint x: 569, startPoint y: 320, endPoint x: 430, endPoint y: 326, distance: 138.5
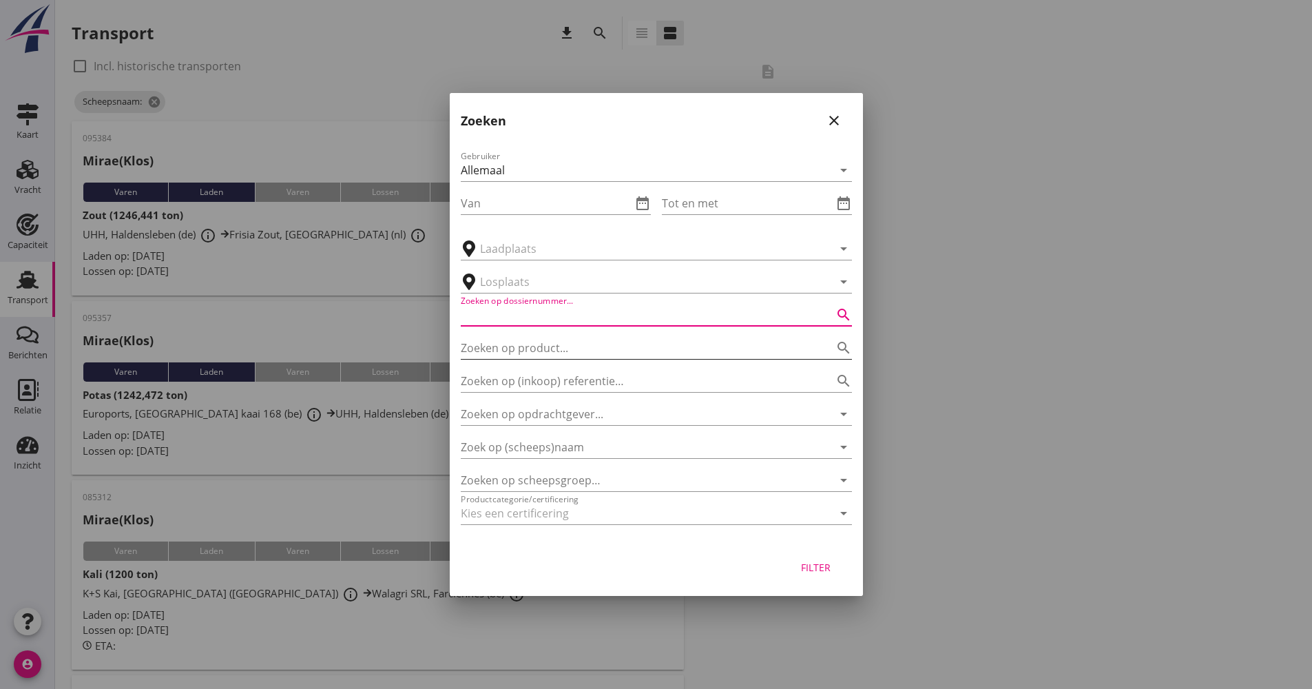
scroll to position [0, 0]
click at [569, 446] on input "Zoek op (scheeps)naam" at bounding box center [637, 447] width 353 height 22
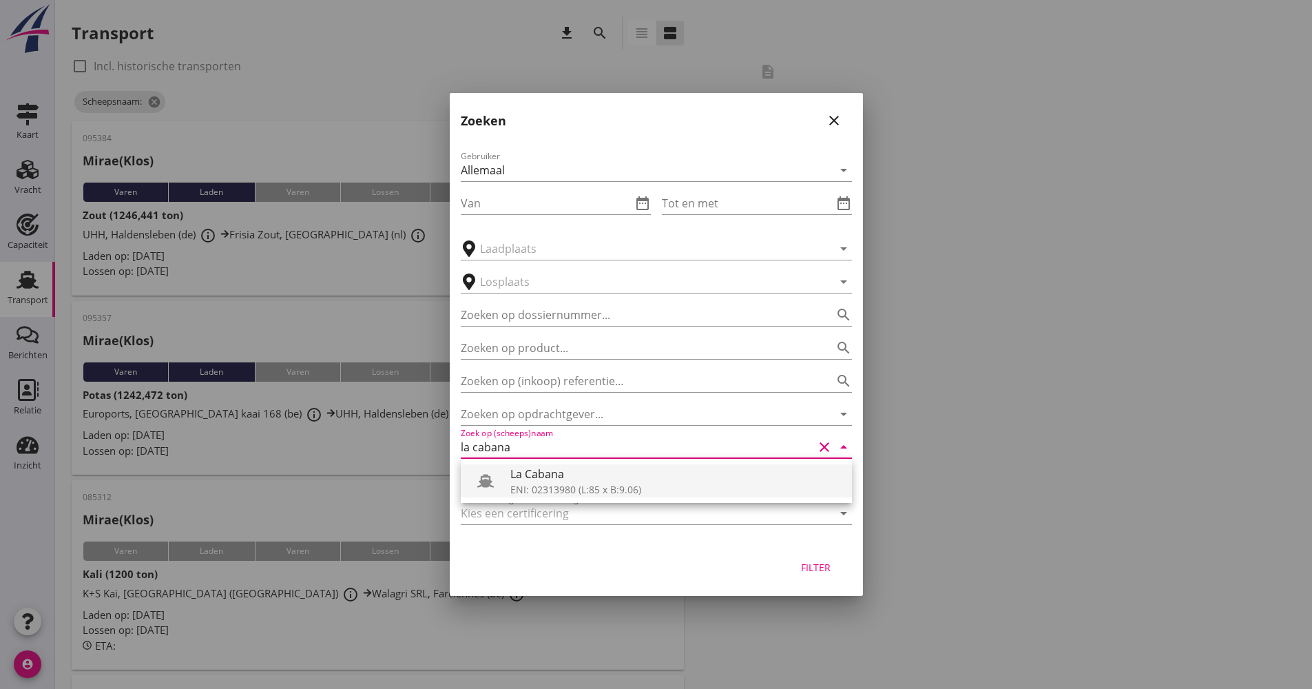
click at [556, 481] on div "La Cabana" at bounding box center [675, 473] width 331 height 17
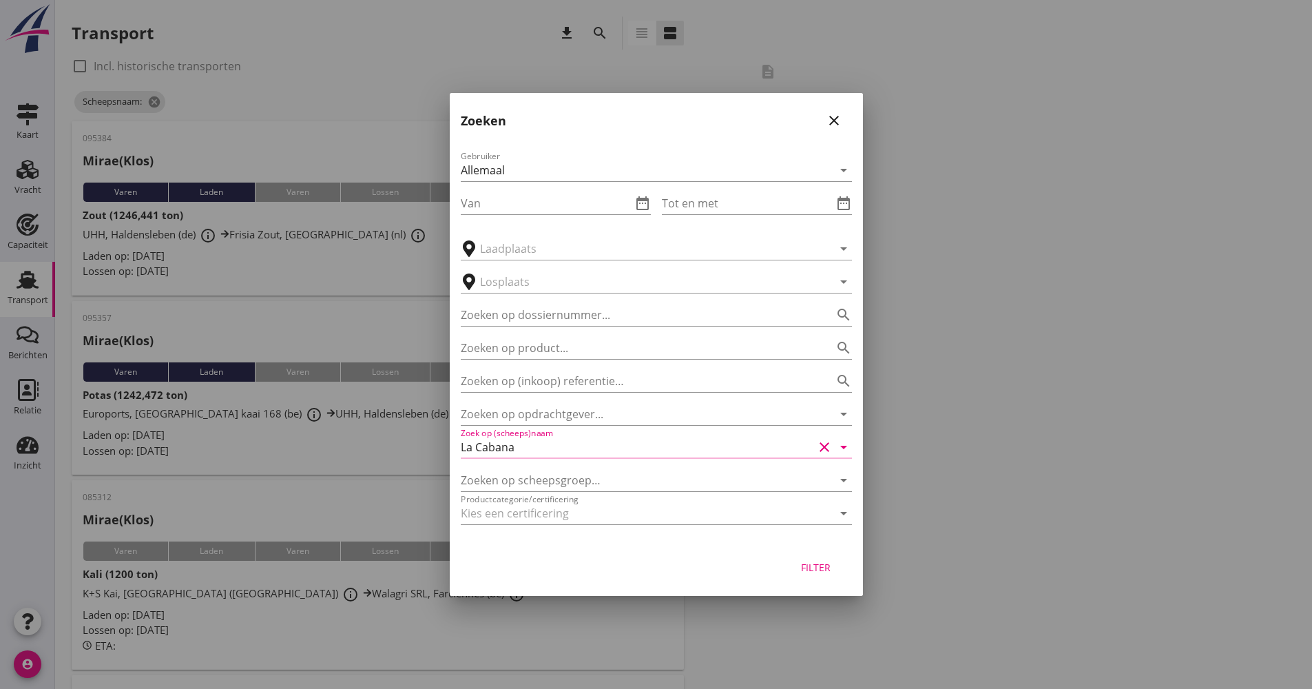
click at [826, 572] on div "Filter" at bounding box center [816, 567] width 39 height 14
type input "La Cabana"
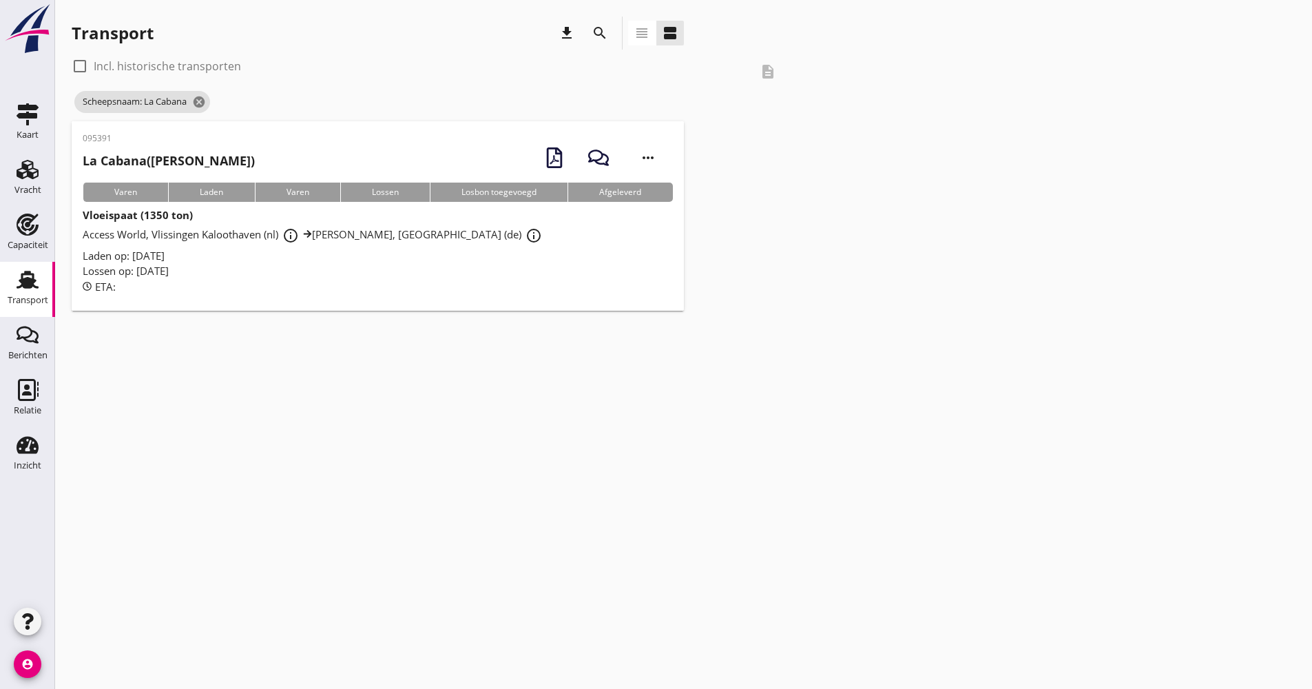
click at [563, 258] on div "Laden op: [DATE]" at bounding box center [378, 256] width 590 height 16
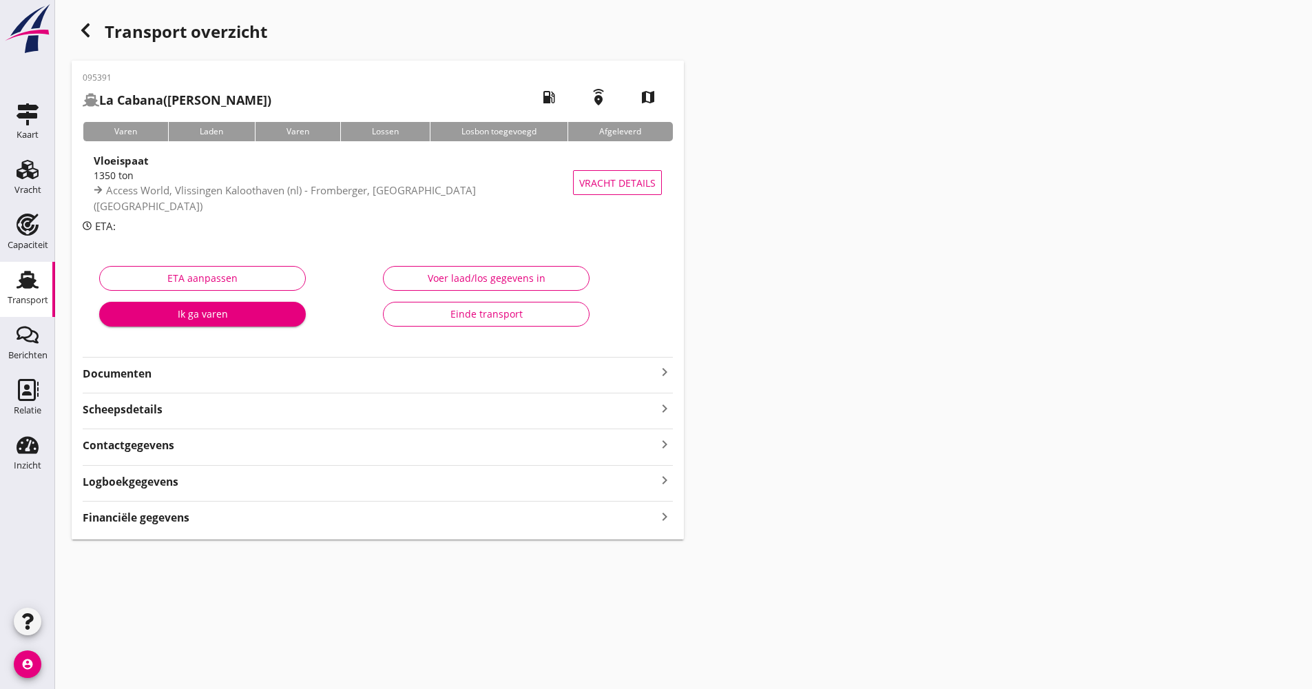
click at [216, 491] on div "095391 La Cabana (van Laar) local_gas_station emergency_share map Varen Laden V…" at bounding box center [378, 300] width 612 height 479
drag, startPoint x: 227, startPoint y: 489, endPoint x: 251, endPoint y: 490, distance: 24.1
click at [229, 489] on div "Logboekgegevens keyboard_arrow_right" at bounding box center [378, 480] width 590 height 19
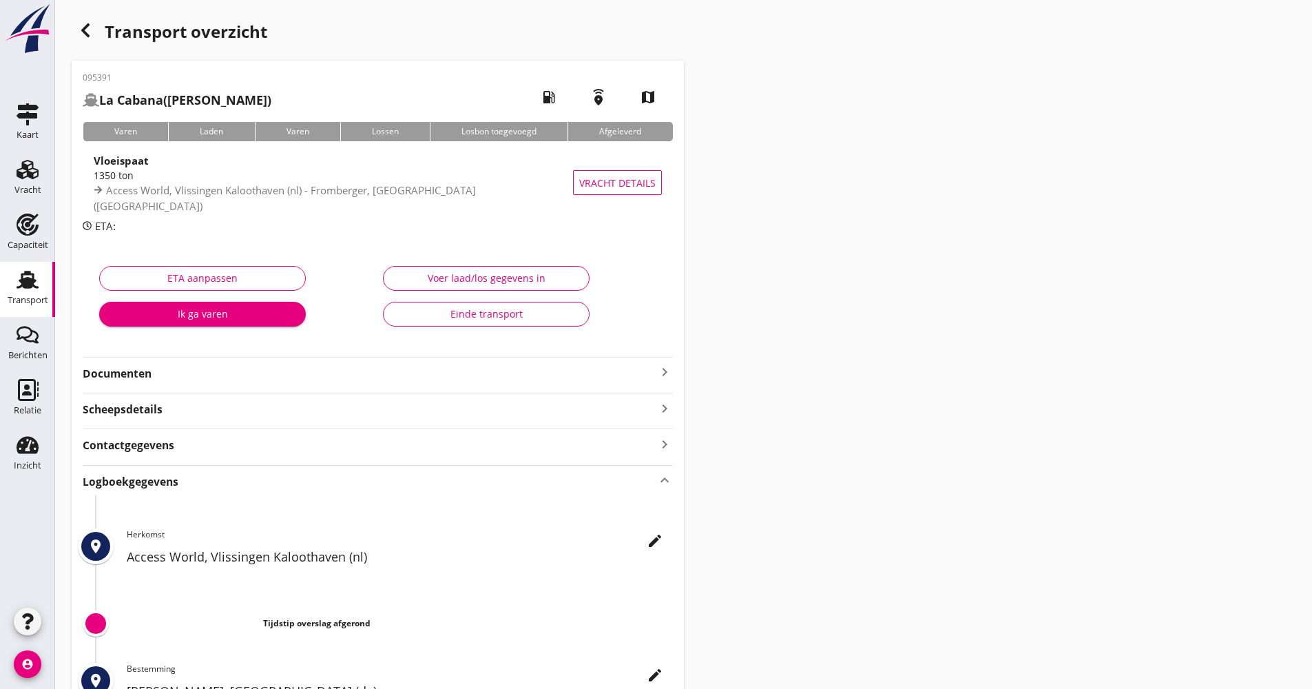
click at [660, 541] on icon "edit" at bounding box center [655, 540] width 17 height 17
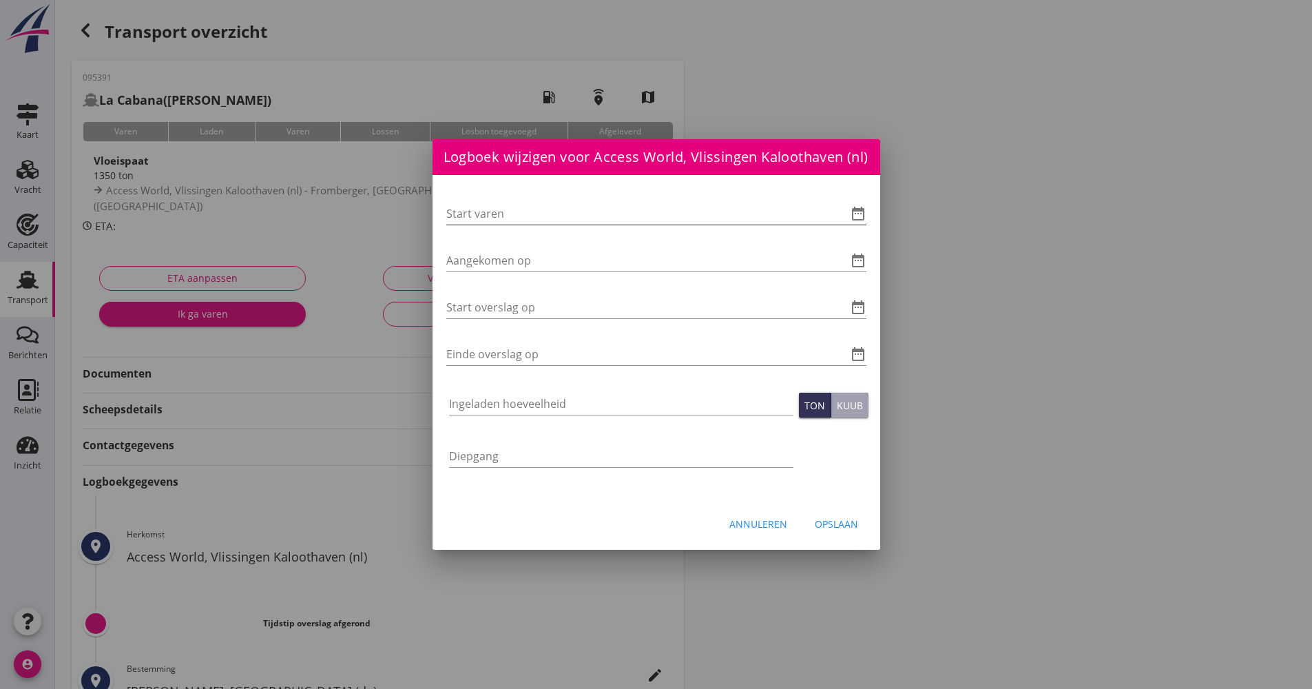
click at [859, 220] on icon "date_range" at bounding box center [858, 213] width 17 height 17
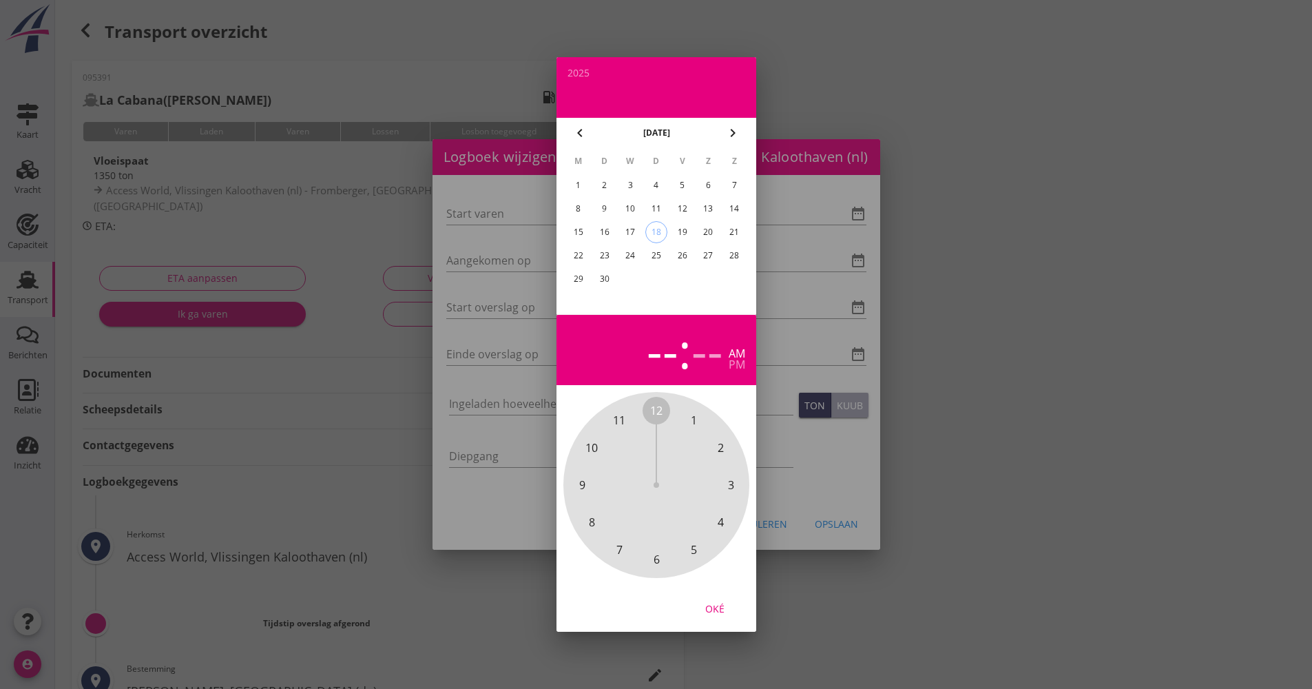
click at [661, 229] on div "18" at bounding box center [655, 232] width 21 height 21
drag, startPoint x: 659, startPoint y: 410, endPoint x: 665, endPoint y: 544, distance: 134.4
click at [665, 544] on div "12 1 2 3 4 5 6 7 8 9 10 11" at bounding box center [656, 484] width 149 height 149
click at [658, 407] on span "00" at bounding box center [656, 410] width 12 height 17
click at [718, 612] on div "Oké" at bounding box center [714, 608] width 39 height 14
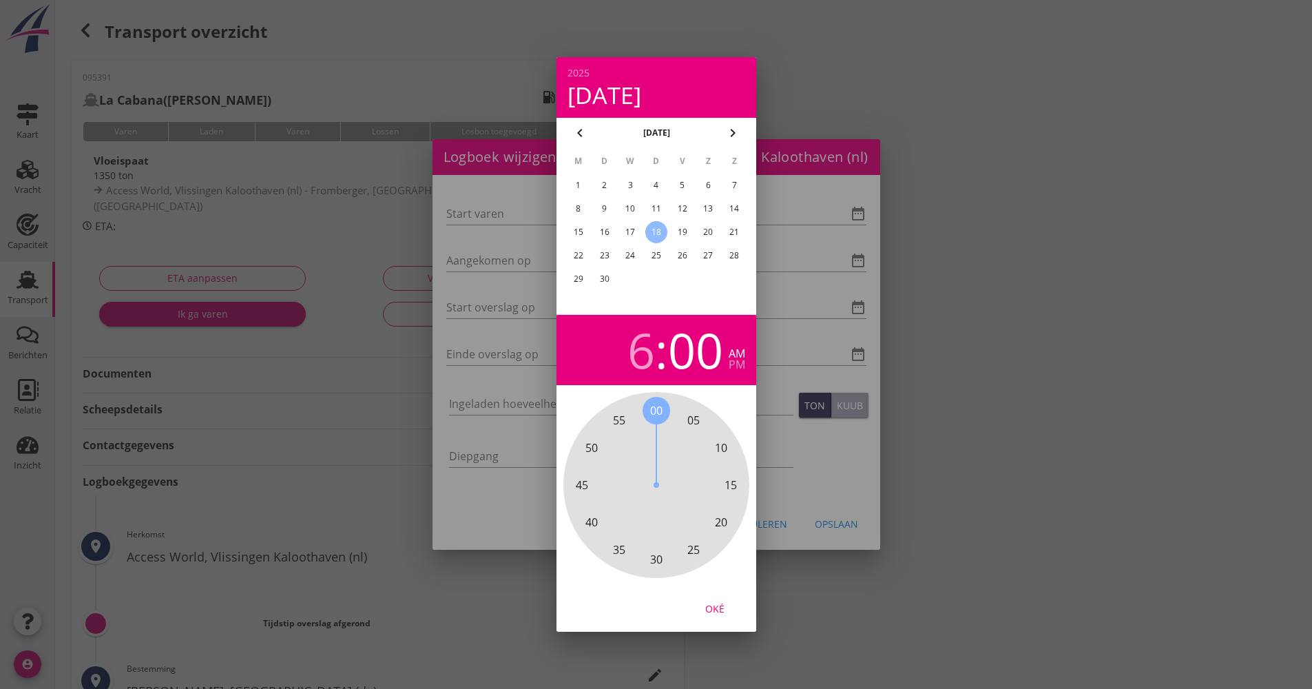
type input "[DATE] 06:00"
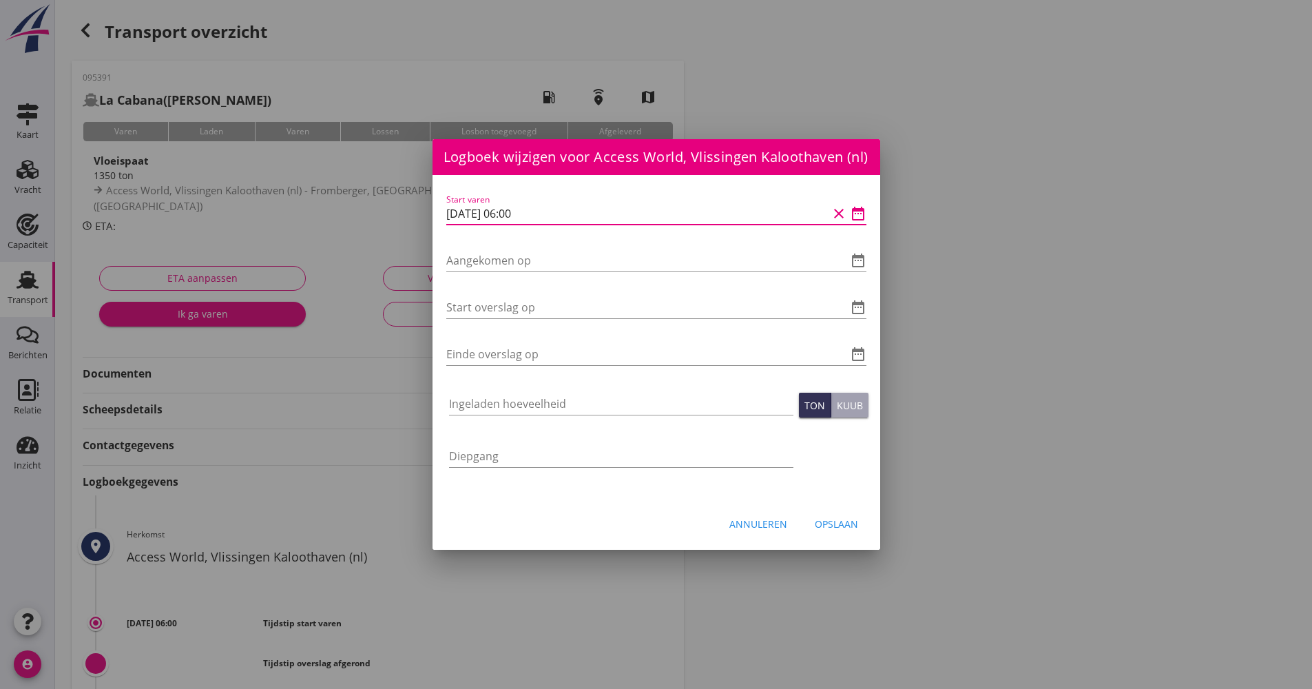
drag, startPoint x: 554, startPoint y: 219, endPoint x: 442, endPoint y: 219, distance: 112.2
click at [429, 219] on div "Logboek wijzigen voor [PERSON_NAME], [GEOGRAPHIC_DATA] (de) Start varen date_ra…" at bounding box center [656, 459] width 1312 height 919
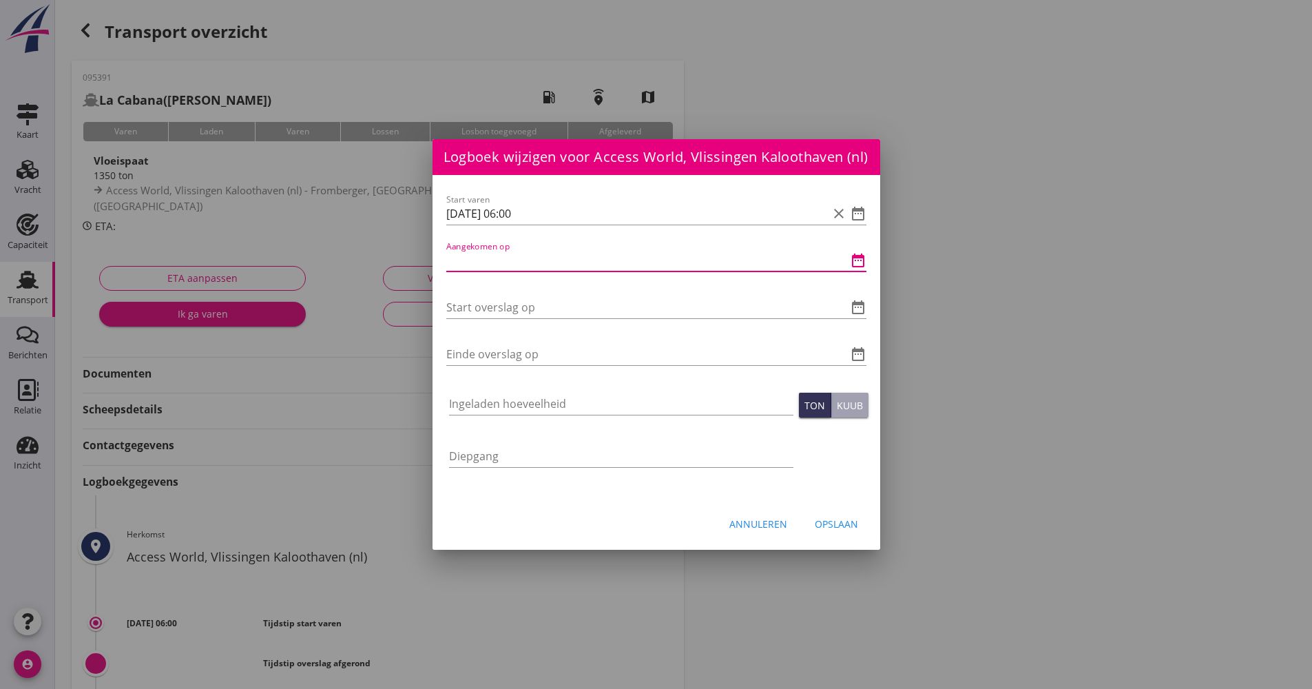
paste input "[DATE] 06:00"
drag, startPoint x: 541, startPoint y: 273, endPoint x: 519, endPoint y: 269, distance: 23.2
click at [513, 270] on div "Aangekomen op [DATE] 06:00 clear date_range" at bounding box center [656, 267] width 420 height 36
drag, startPoint x: 537, startPoint y: 268, endPoint x: 509, endPoint y: 268, distance: 28.2
click at [509, 268] on input "[DATE] 06:00" at bounding box center [636, 260] width 381 height 22
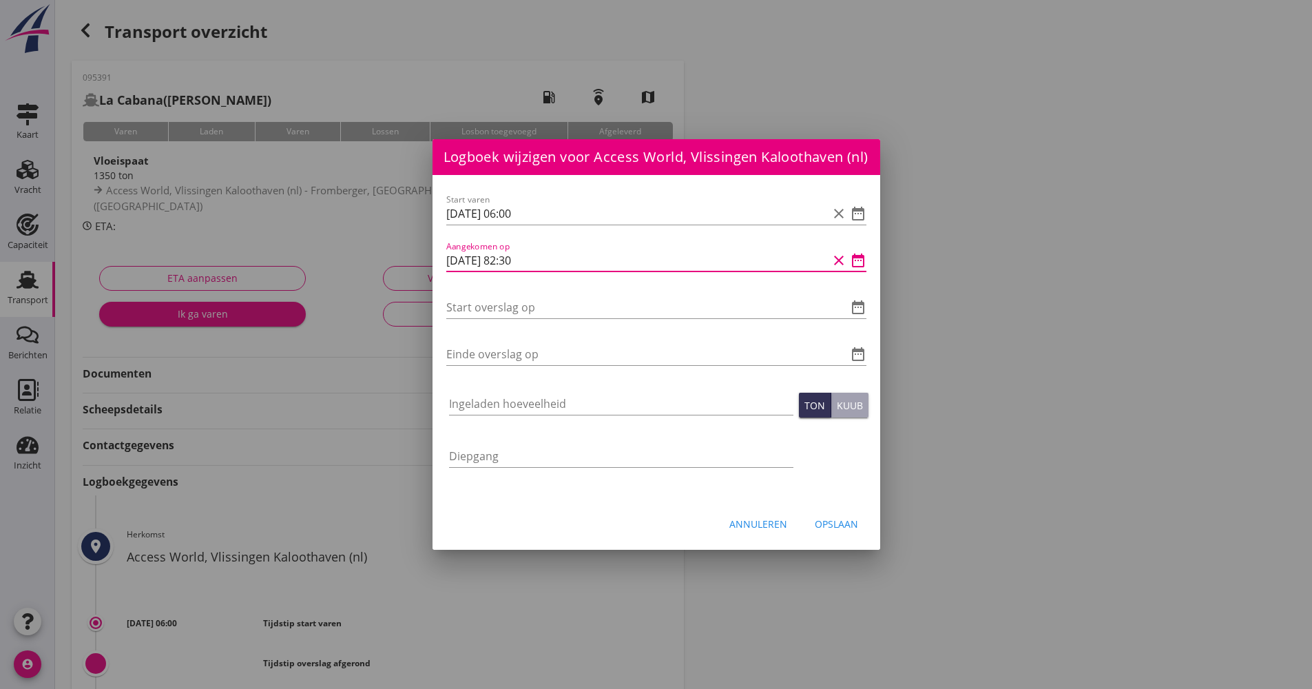
click at [513, 265] on input "[DATE] 82:30" at bounding box center [636, 260] width 381 height 22
click at [521, 265] on input "[DATE] 82:30" at bounding box center [636, 260] width 381 height 22
drag, startPoint x: 543, startPoint y: 264, endPoint x: 446, endPoint y: 267, distance: 97.1
click at [423, 268] on div "Logboek wijzigen voor [PERSON_NAME], [GEOGRAPHIC_DATA] (de) Start varen date_ra…" at bounding box center [656, 459] width 1312 height 919
click at [536, 266] on input "[DATE] 08:30" at bounding box center [636, 260] width 381 height 22
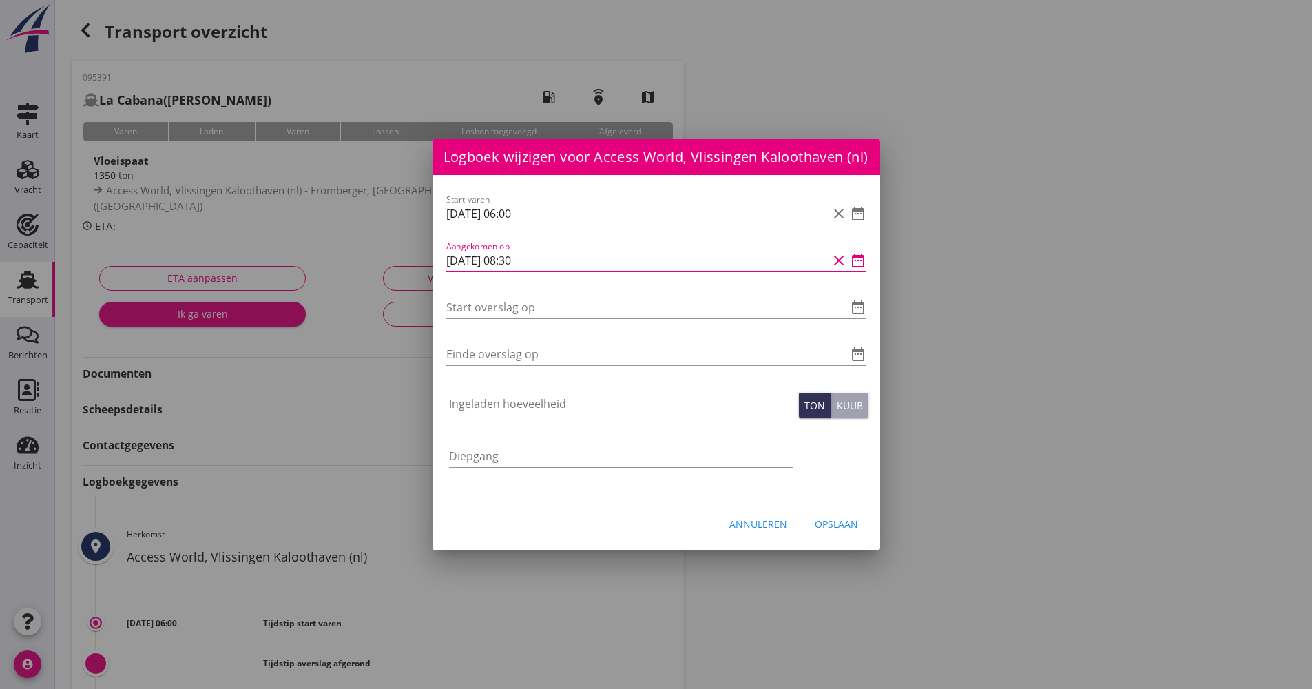
drag, startPoint x: 536, startPoint y: 268, endPoint x: 508, endPoint y: 266, distance: 28.3
click at [508, 266] on input "[DATE] 08:30" at bounding box center [636, 260] width 381 height 22
type input "[DATE] 06:00"
drag, startPoint x: 550, startPoint y: 263, endPoint x: 415, endPoint y: 266, distance: 135.0
click at [415, 266] on div "Logboek wijzigen voor [PERSON_NAME], [GEOGRAPHIC_DATA] (de) Start varen date_ra…" at bounding box center [656, 459] width 1312 height 919
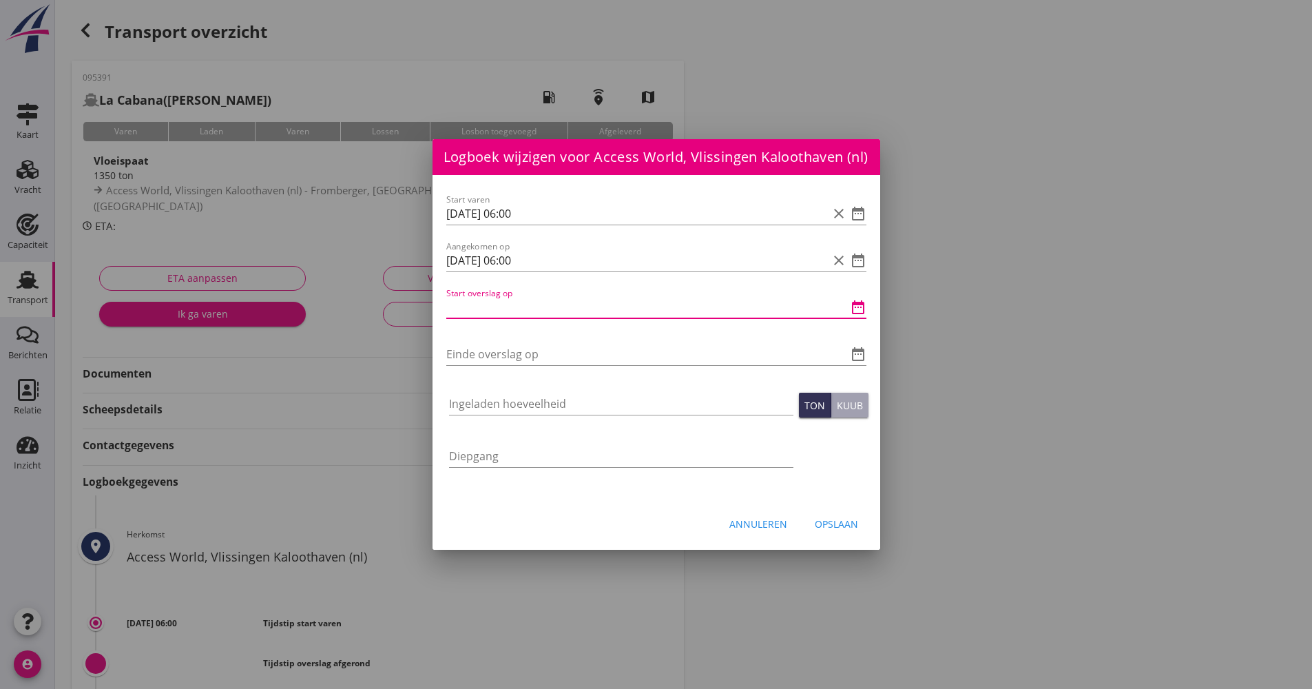
paste input "[DATE] 06:00"
drag, startPoint x: 536, startPoint y: 322, endPoint x: 510, endPoint y: 320, distance: 25.6
click at [510, 318] on input "[DATE] 06:00" at bounding box center [636, 307] width 381 height 22
type input "[DATE] 08:30"
drag, startPoint x: 517, startPoint y: 350, endPoint x: 492, endPoint y: 362, distance: 27.7
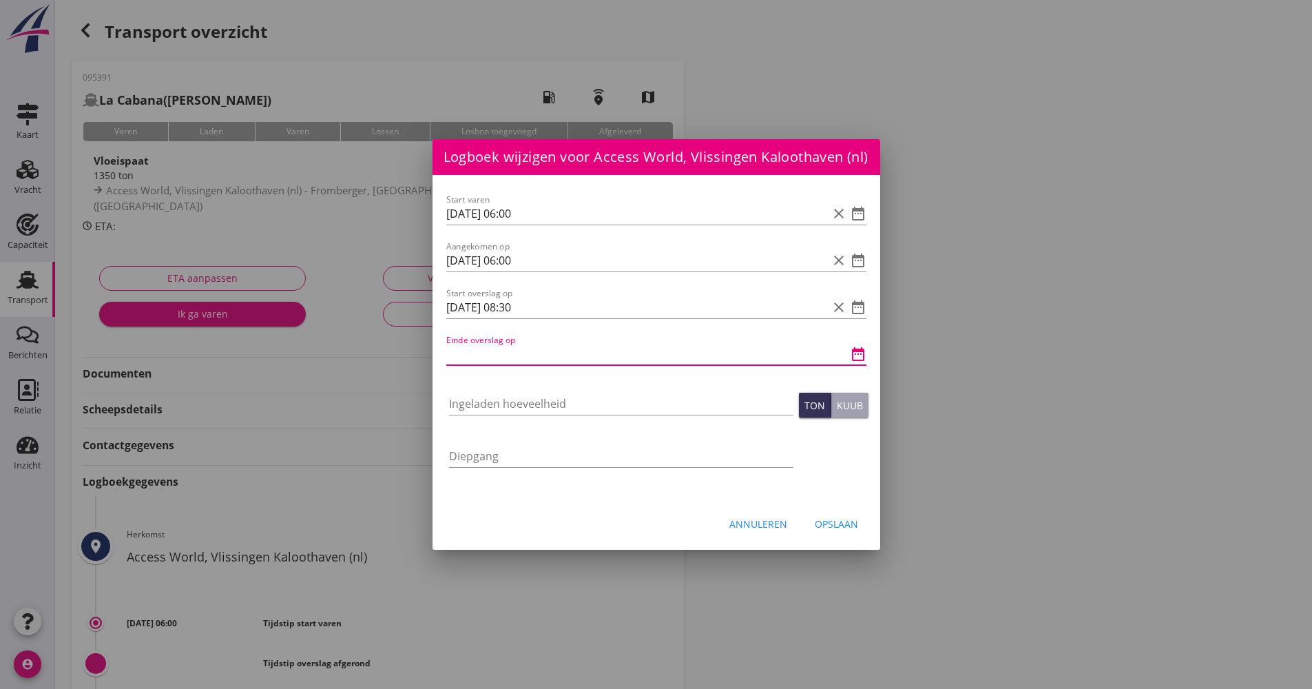
paste input "[DATE] 06:00"
drag, startPoint x: 537, startPoint y: 366, endPoint x: 507, endPoint y: 362, distance: 30.6
click at [508, 362] on input "[DATE] 06:00" at bounding box center [636, 354] width 381 height 22
type input "[DATE] 12:00"
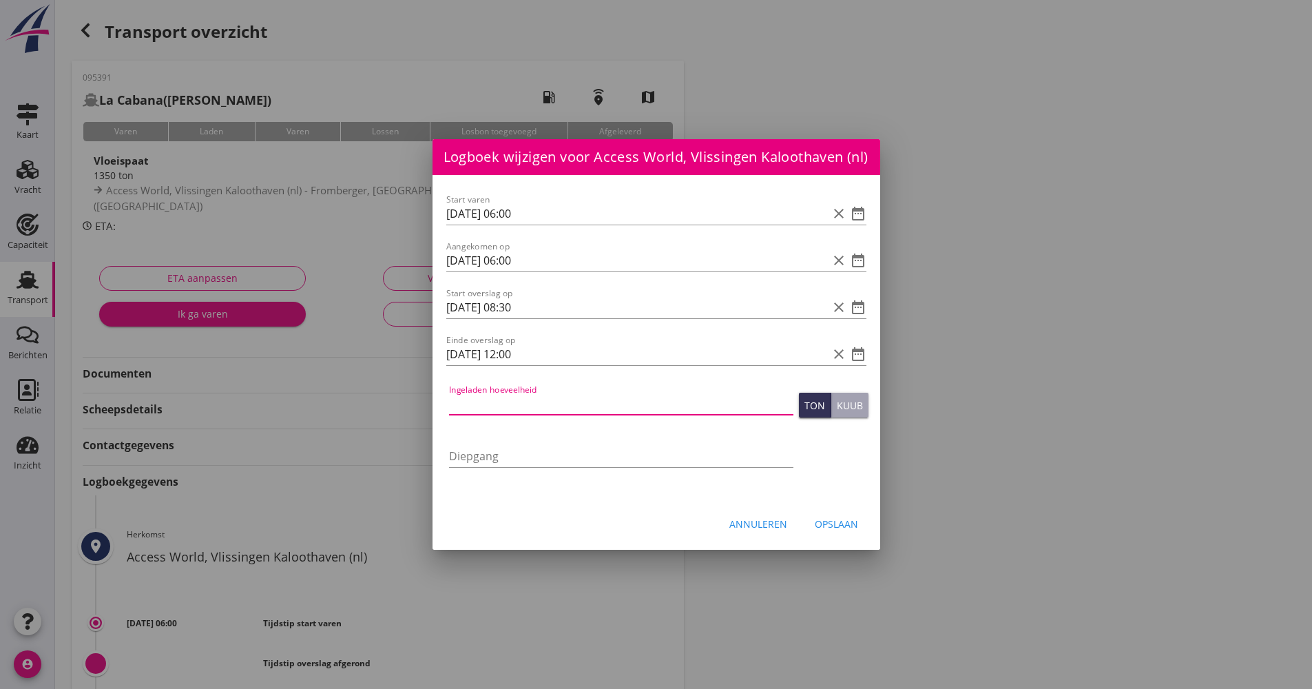
click at [512, 404] on input "Ingeladen hoeveelheid" at bounding box center [621, 404] width 344 height 22
type input "1357.043"
click at [837, 516] on div "Annuleren Opslaan" at bounding box center [656, 523] width 448 height 47
click at [838, 523] on button "Opslaan" at bounding box center [836, 523] width 65 height 25
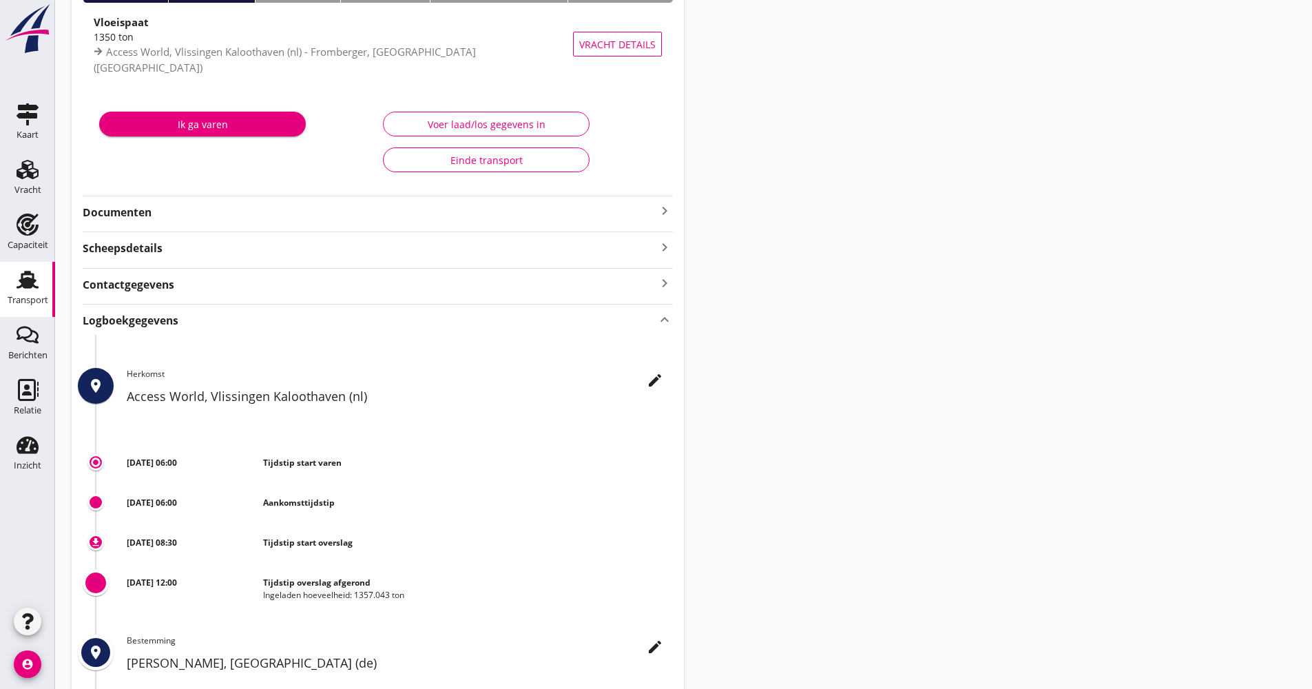
scroll to position [207, 0]
